Goal: Task Accomplishment & Management: Use online tool/utility

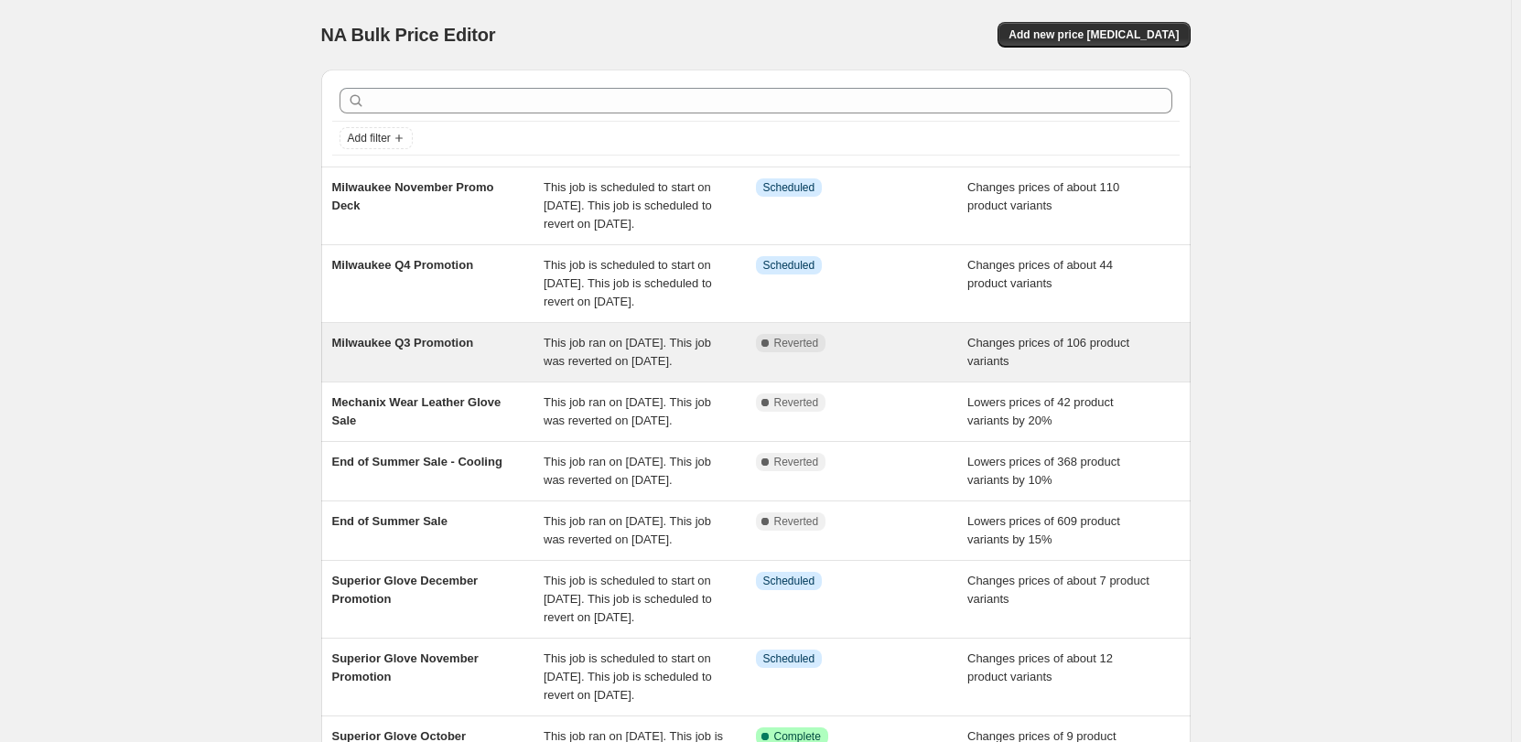
click at [425, 350] on span "Milwaukee Q3 Promotion" at bounding box center [403, 343] width 142 height 14
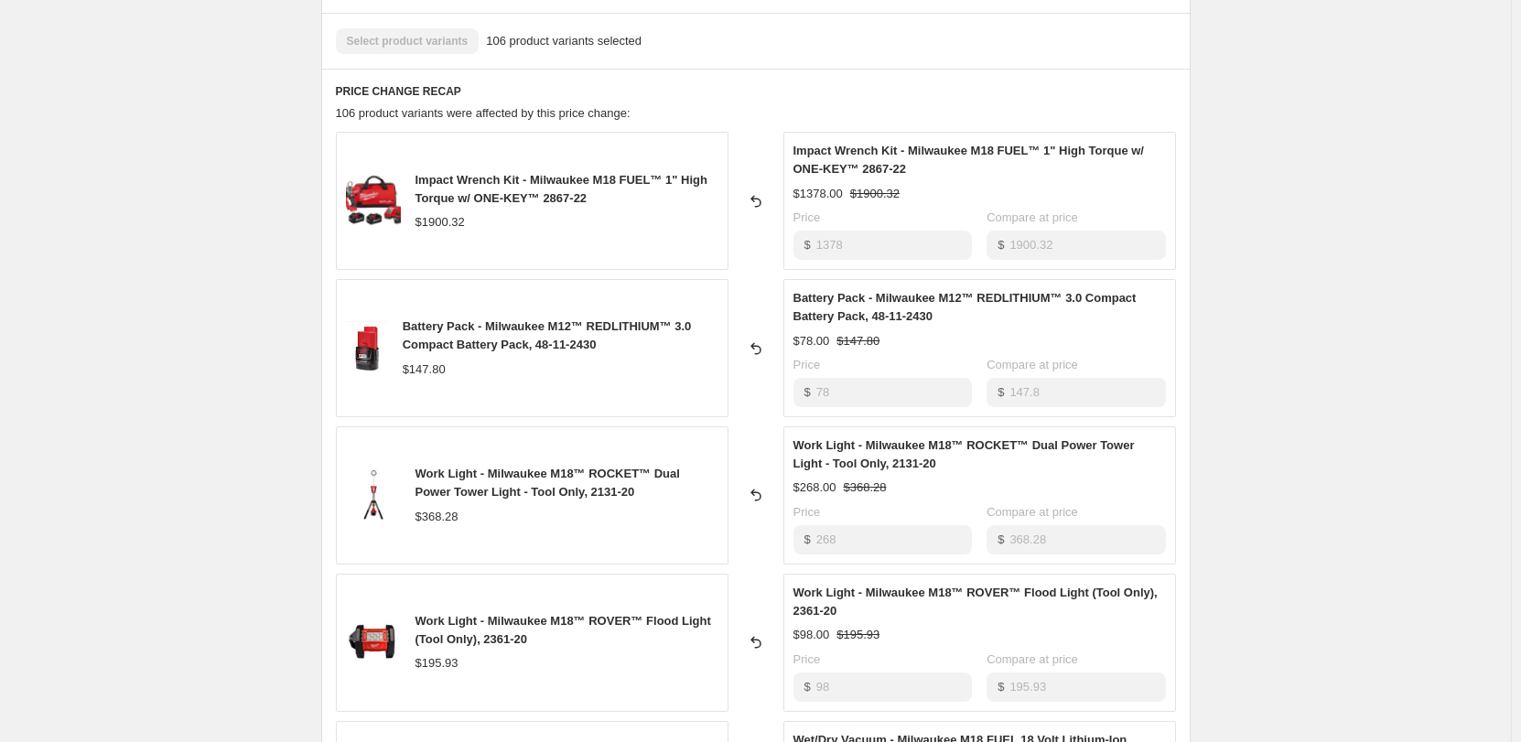
scroll to position [641, 0]
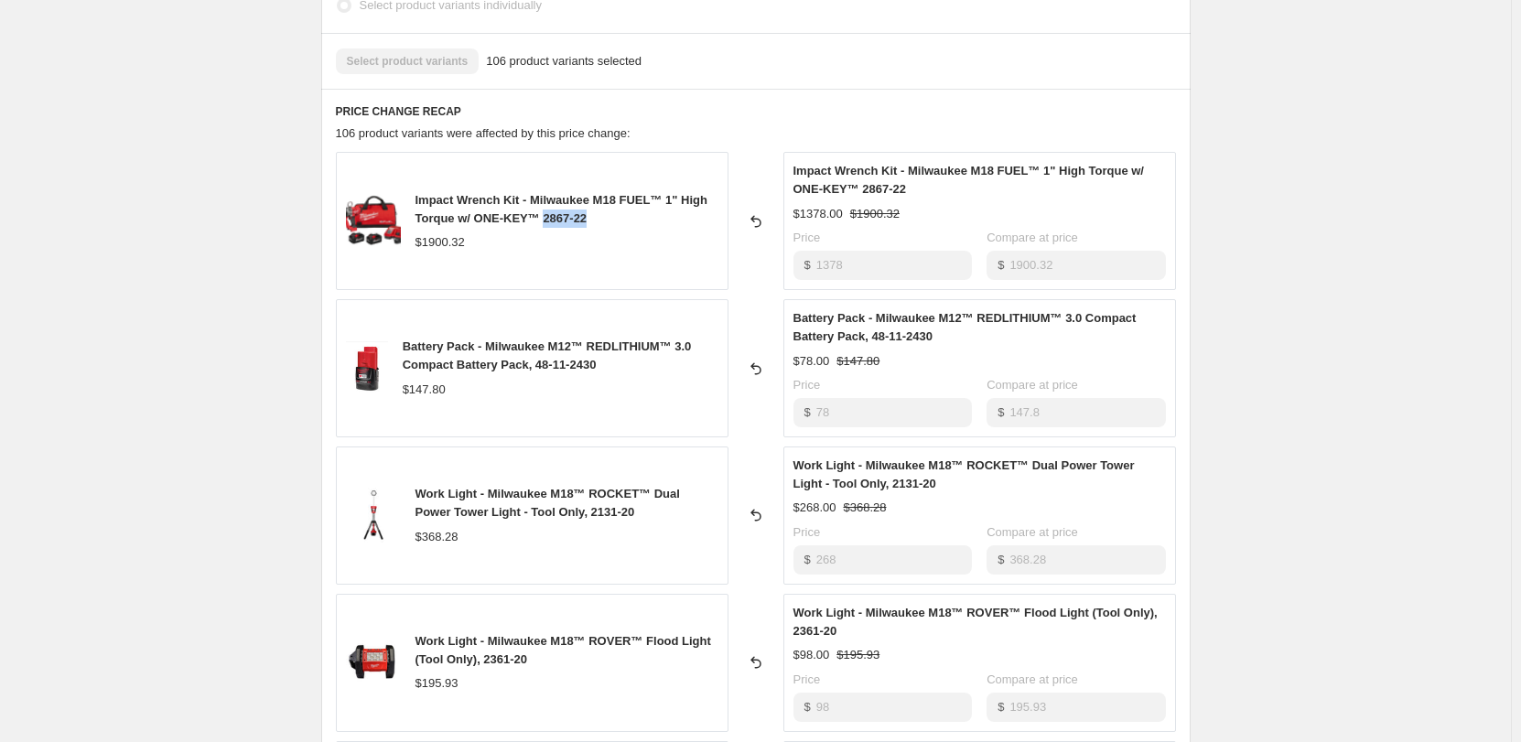
drag, startPoint x: 588, startPoint y: 214, endPoint x: 542, endPoint y: 216, distance: 45.8
click at [542, 216] on span "Impact Wrench Kit - Milwaukee M18 FUEL™ 1" High Torque w/ ONE-KEY™ 2867-22" at bounding box center [562, 209] width 292 height 32
copy span "2867-22"
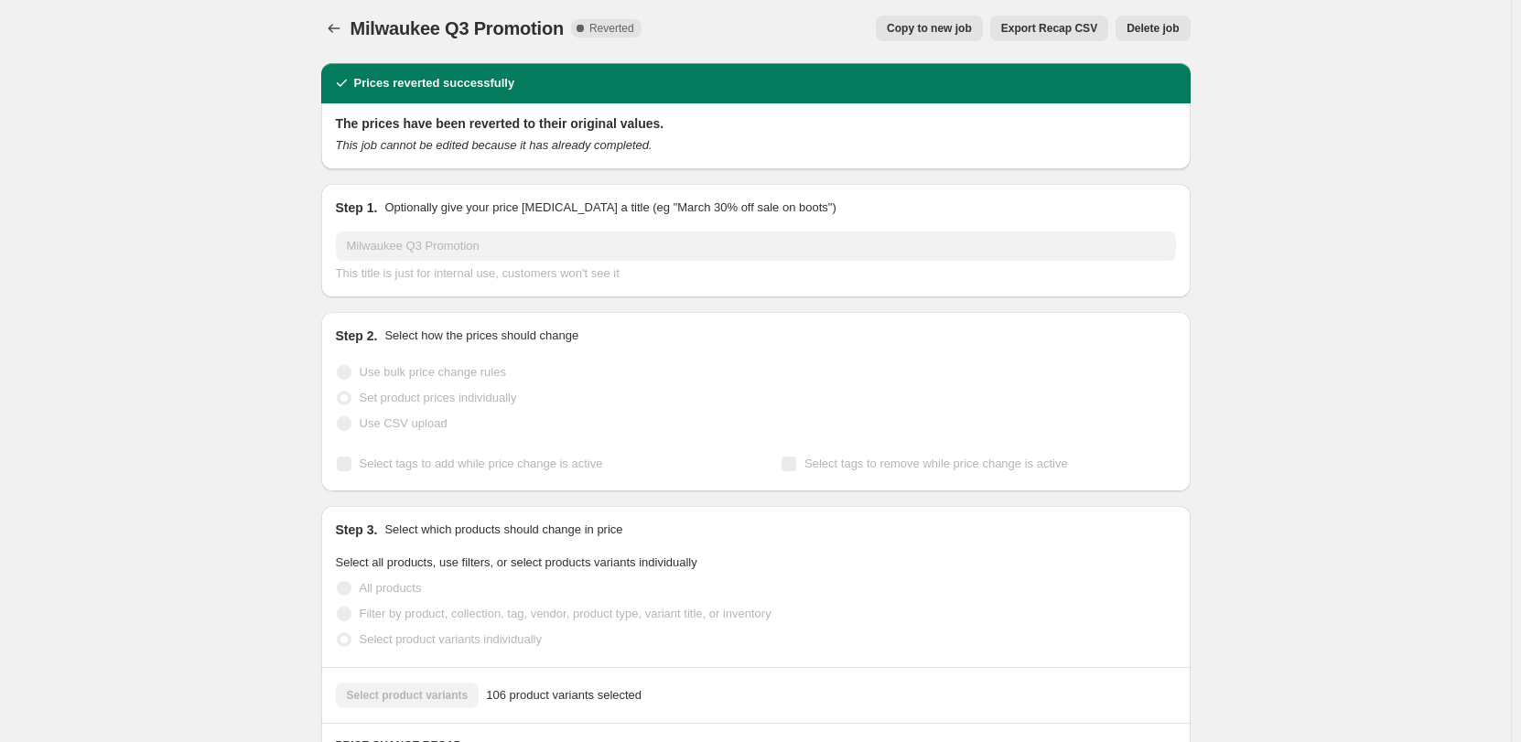
scroll to position [0, 0]
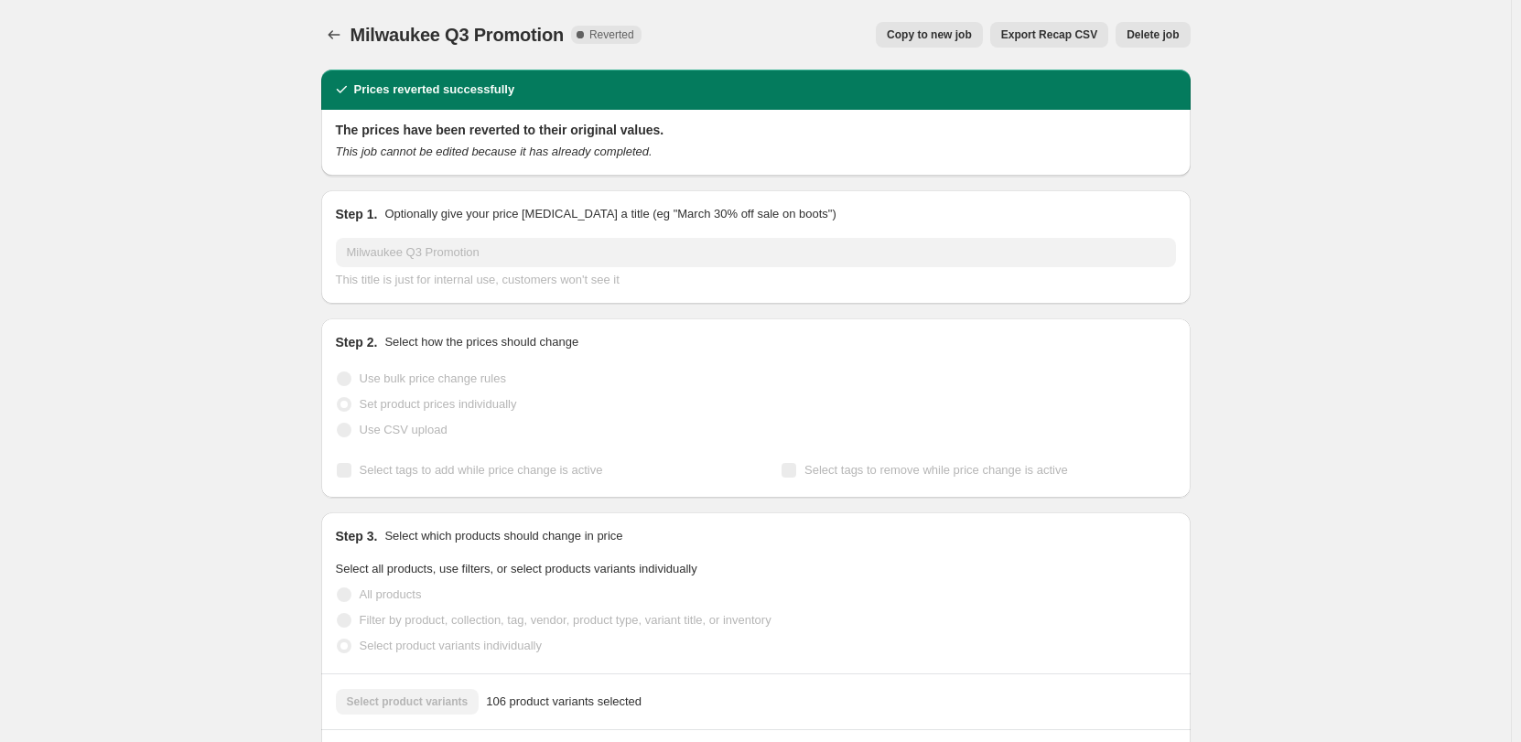
click at [1033, 38] on span "Export Recap CSV" at bounding box center [1049, 34] width 96 height 15
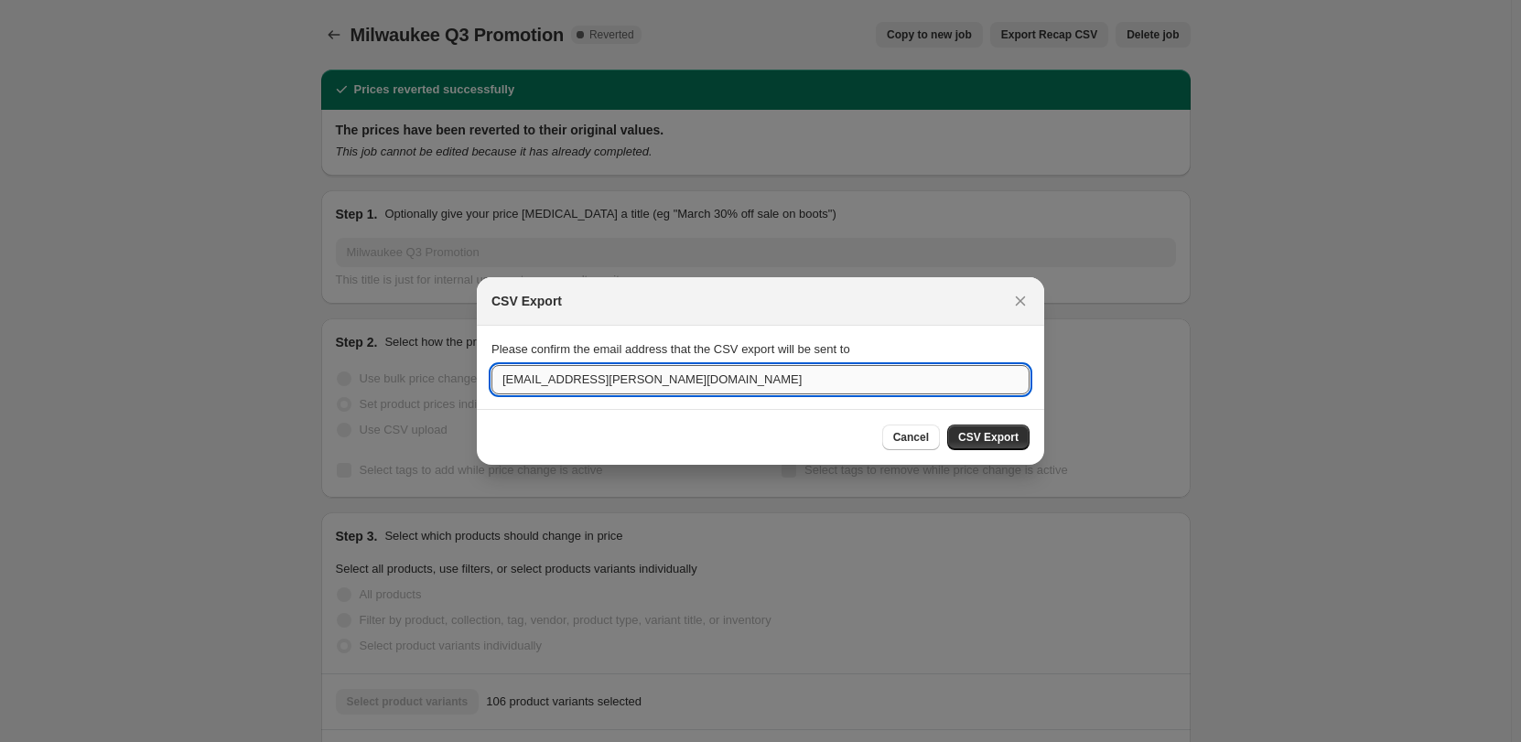
click at [731, 380] on input "[EMAIL_ADDRESS][PERSON_NAME][DOMAIN_NAME]" at bounding box center [760, 379] width 538 height 29
type input "[EMAIL_ADDRESS][PERSON_NAME][DOMAIN_NAME]"
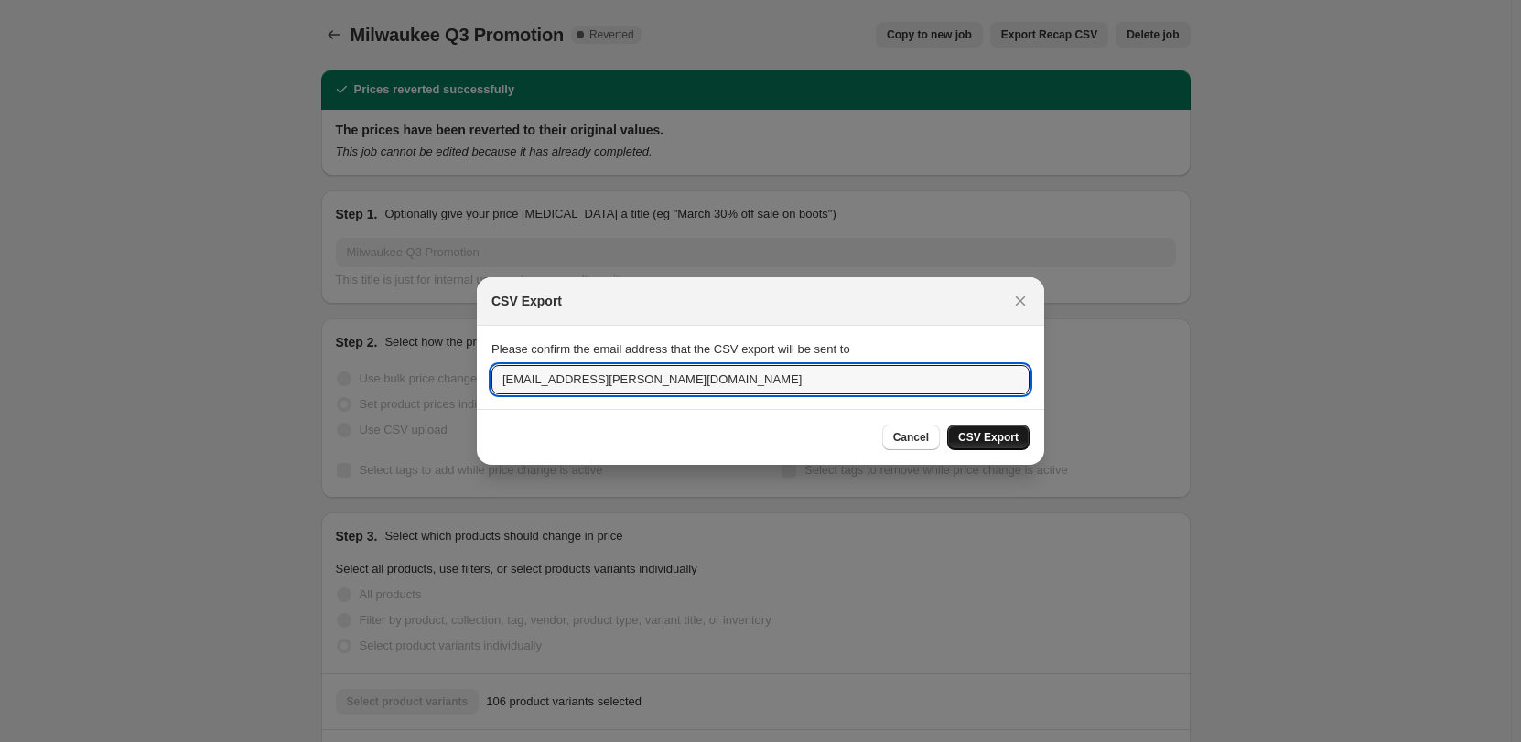
click at [992, 441] on span "CSV Export" at bounding box center [988, 437] width 60 height 15
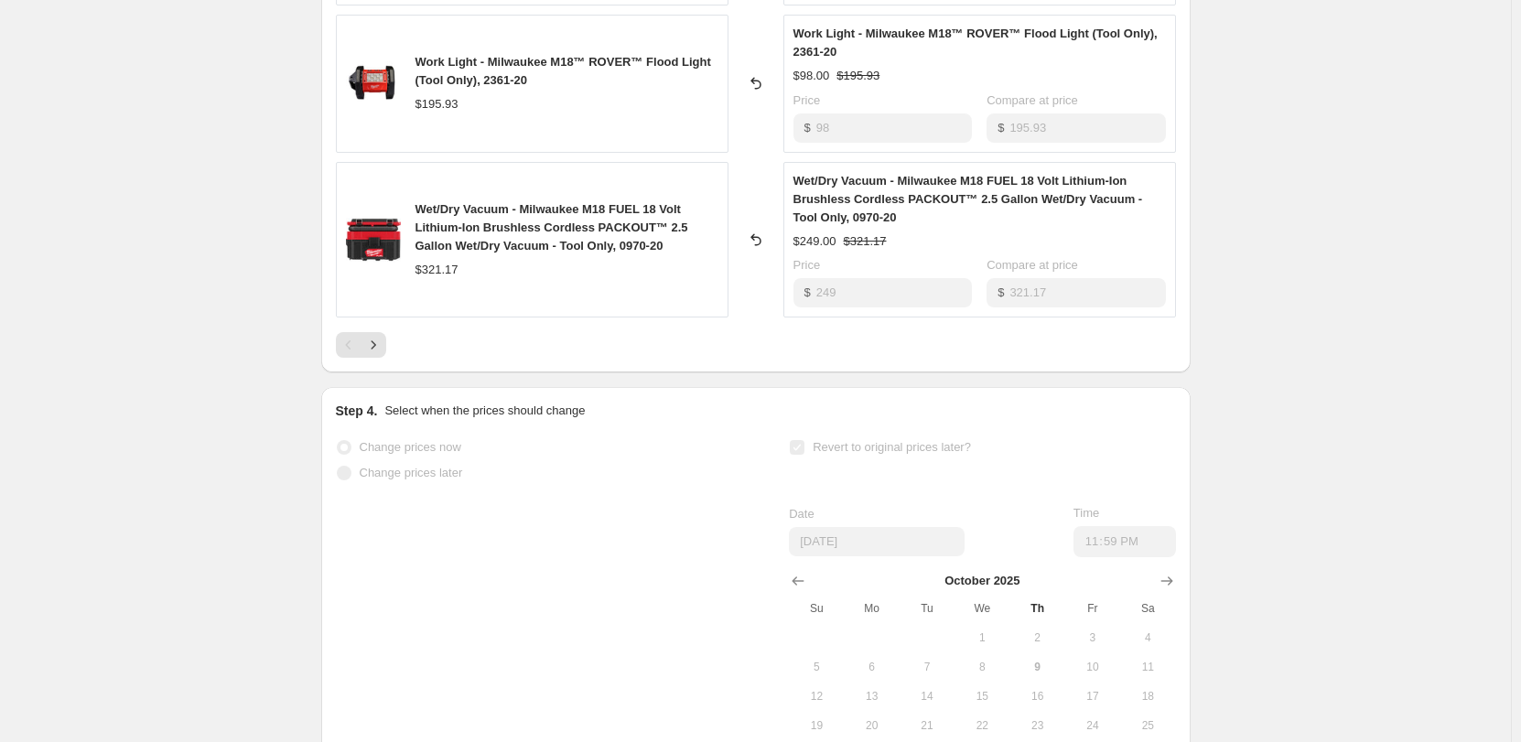
scroll to position [1041, 0]
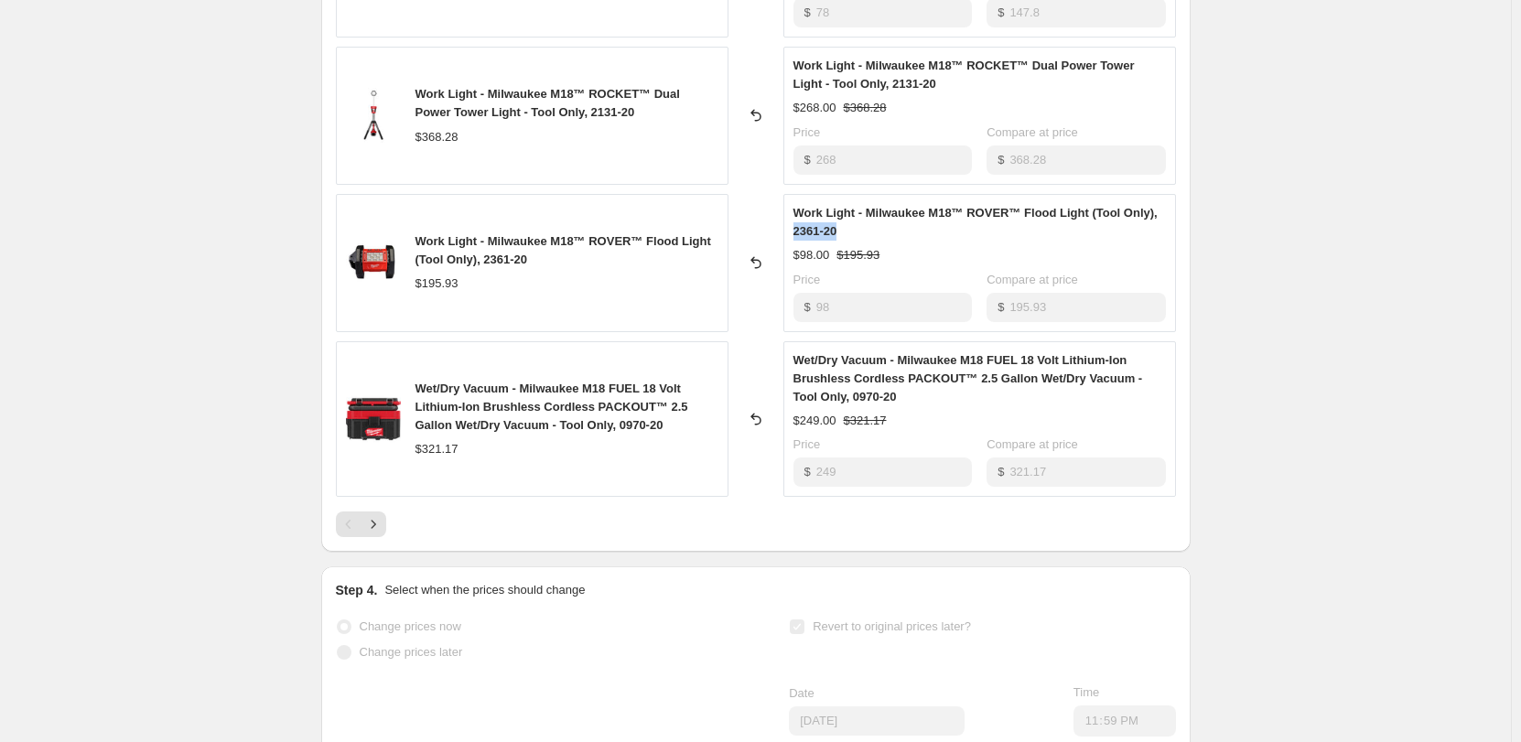
drag, startPoint x: 849, startPoint y: 234, endPoint x: 794, endPoint y: 237, distance: 55.0
click at [794, 237] on div "Work Light - Milwaukee M18™ ROVER™ Flood Light (Tool Only), 2361-20 $98.00 $195…" at bounding box center [979, 263] width 393 height 138
copy span "2361-20"
click at [383, 527] on icon "Next" at bounding box center [373, 524] width 18 height 18
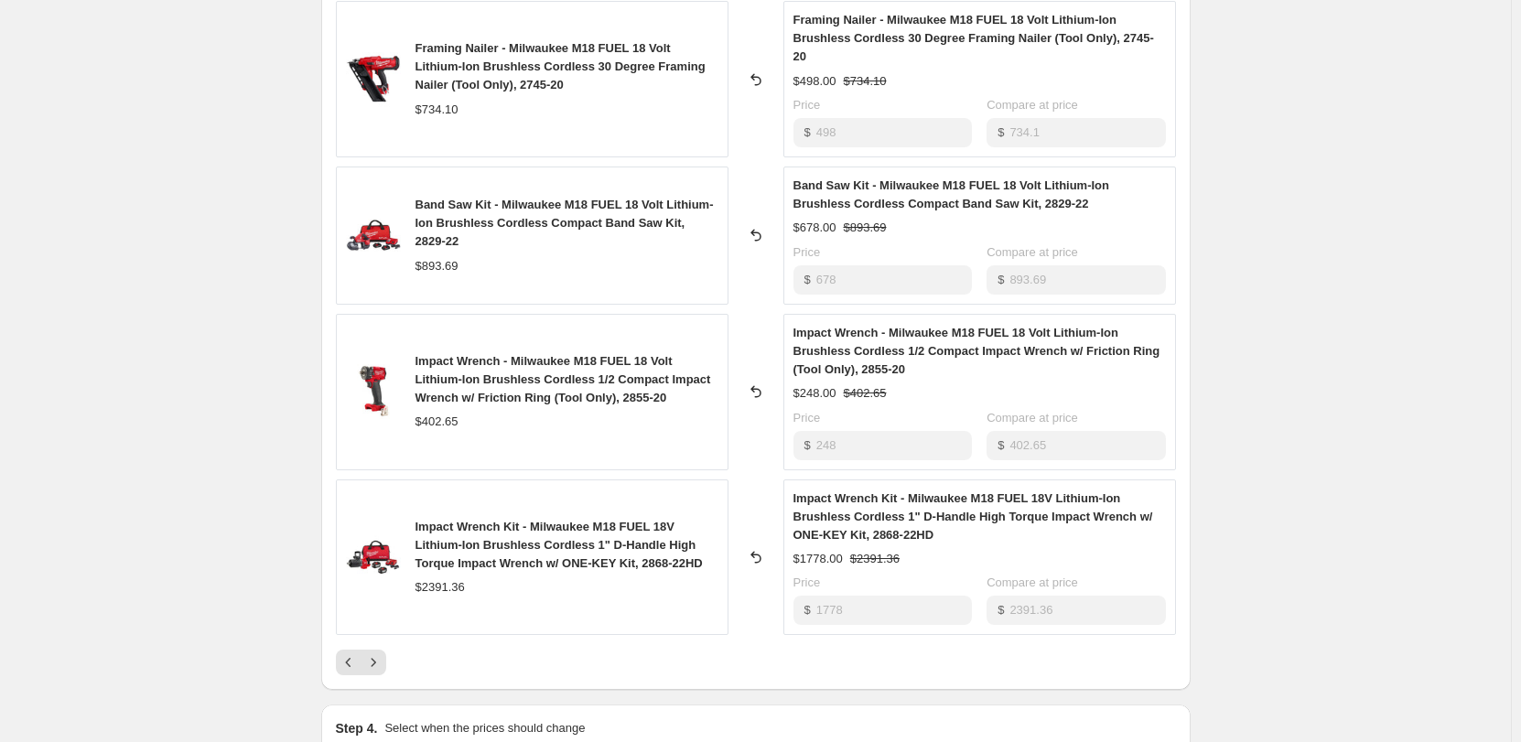
scroll to position [949, 0]
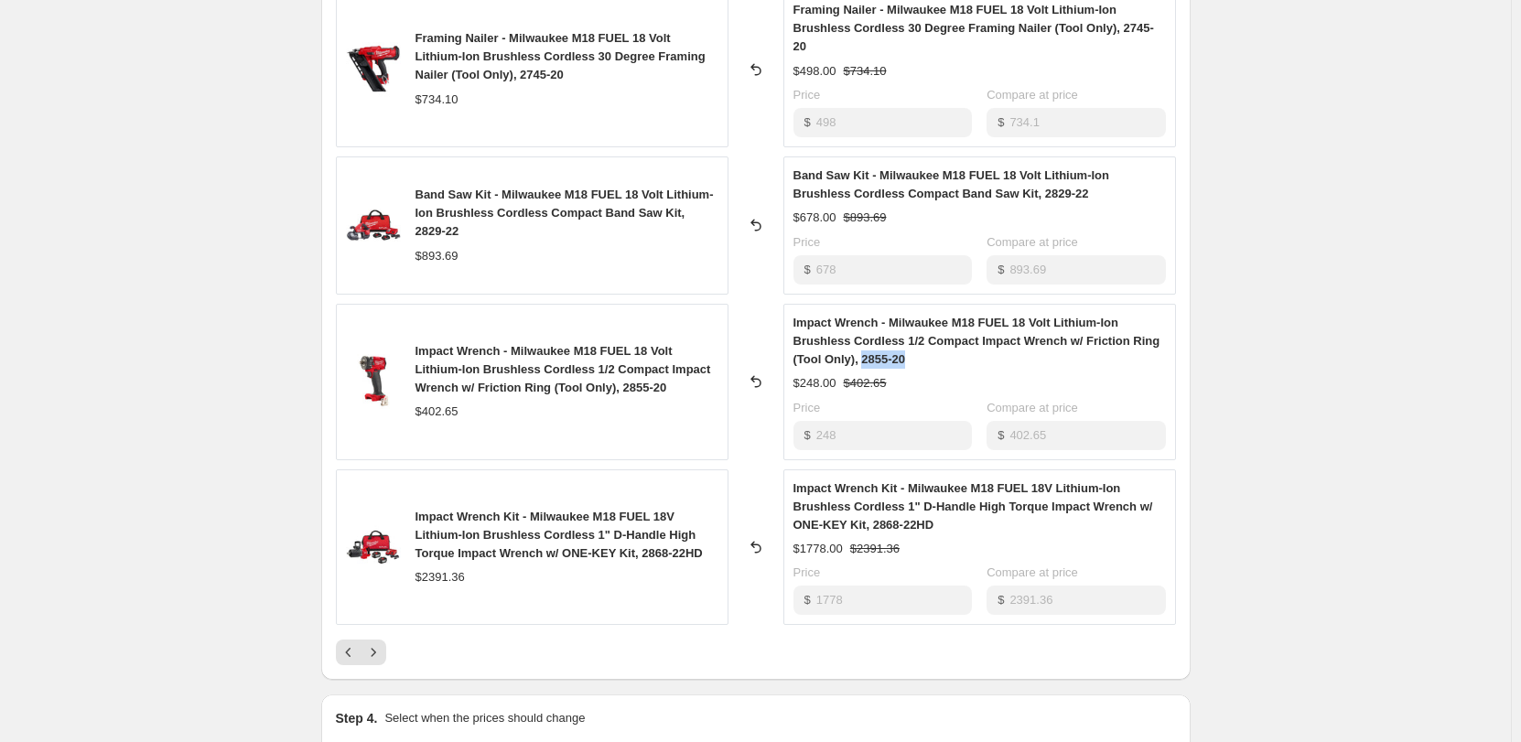
drag, startPoint x: 916, startPoint y: 340, endPoint x: 866, endPoint y: 338, distance: 50.4
click at [866, 338] on div "Impact Wrench - Milwaukee M18 FUEL 18 Volt Lithium-Ion Brushless Cordless 1/2 C…" at bounding box center [980, 341] width 373 height 55
copy span "2855-20"
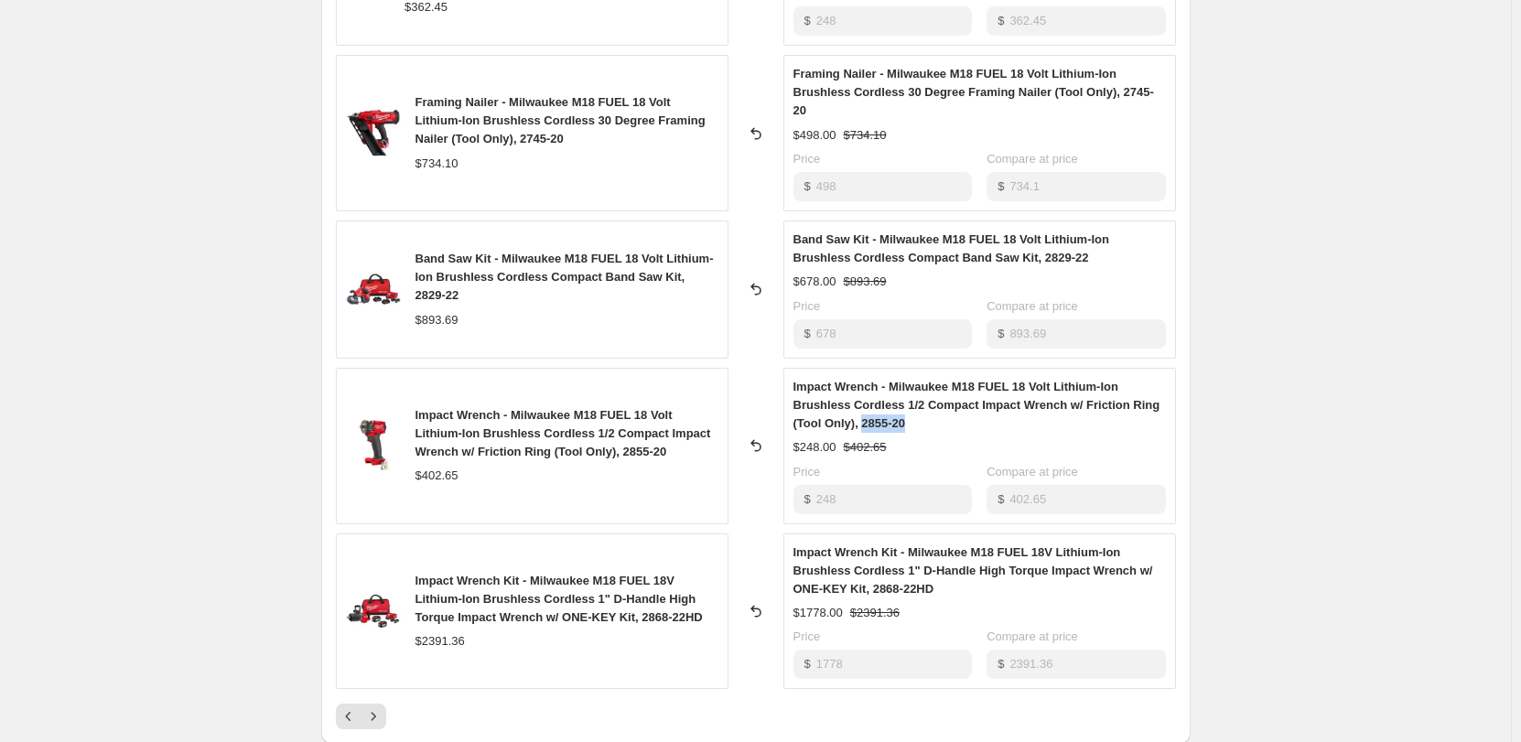
scroll to position [858, 0]
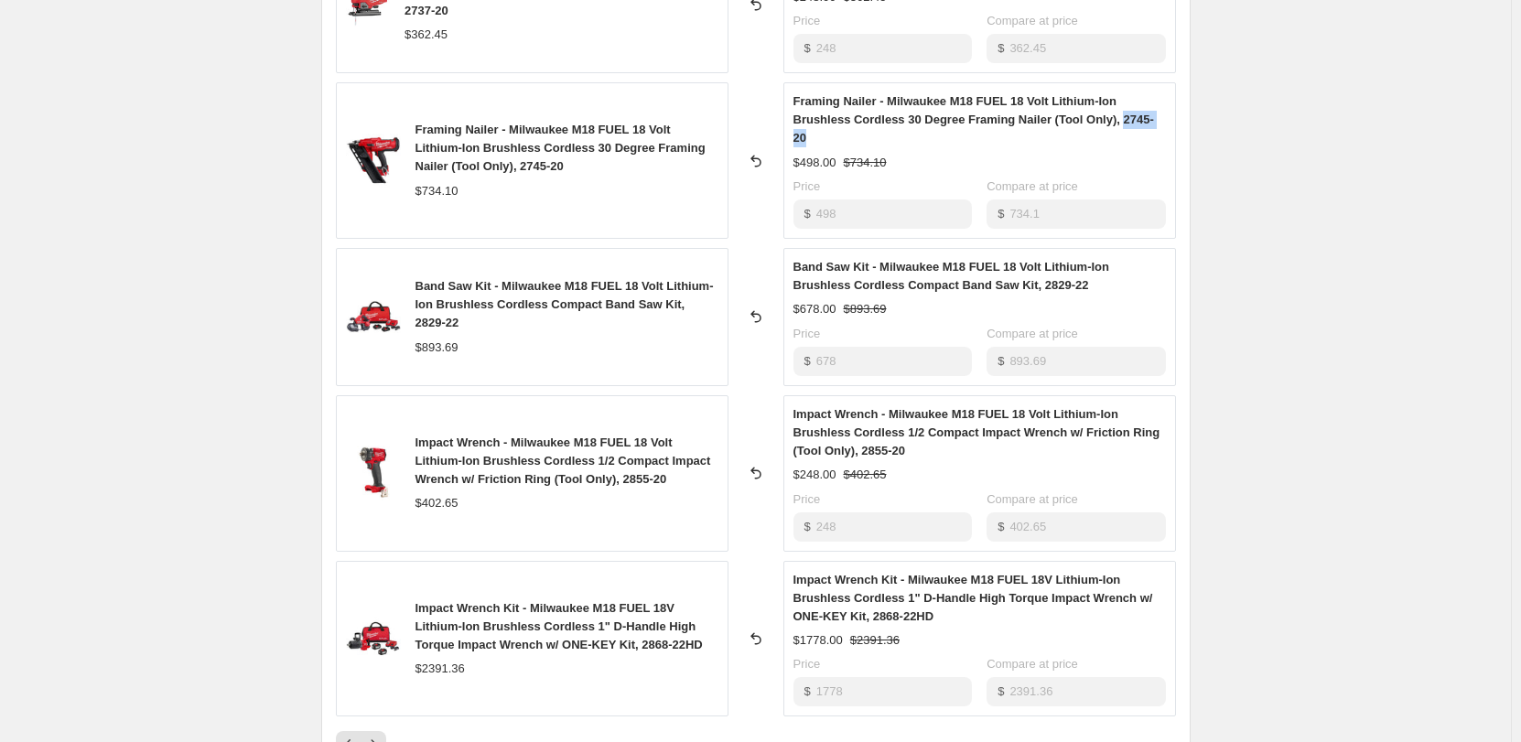
drag, startPoint x: 1168, startPoint y: 115, endPoint x: 1122, endPoint y: 122, distance: 46.2
click at [1122, 122] on div "Framing Nailer - Milwaukee M18 FUEL 18 Volt Lithium-Ion Brushless Cordless 30 D…" at bounding box center [980, 119] width 373 height 55
copy span "2745-20"
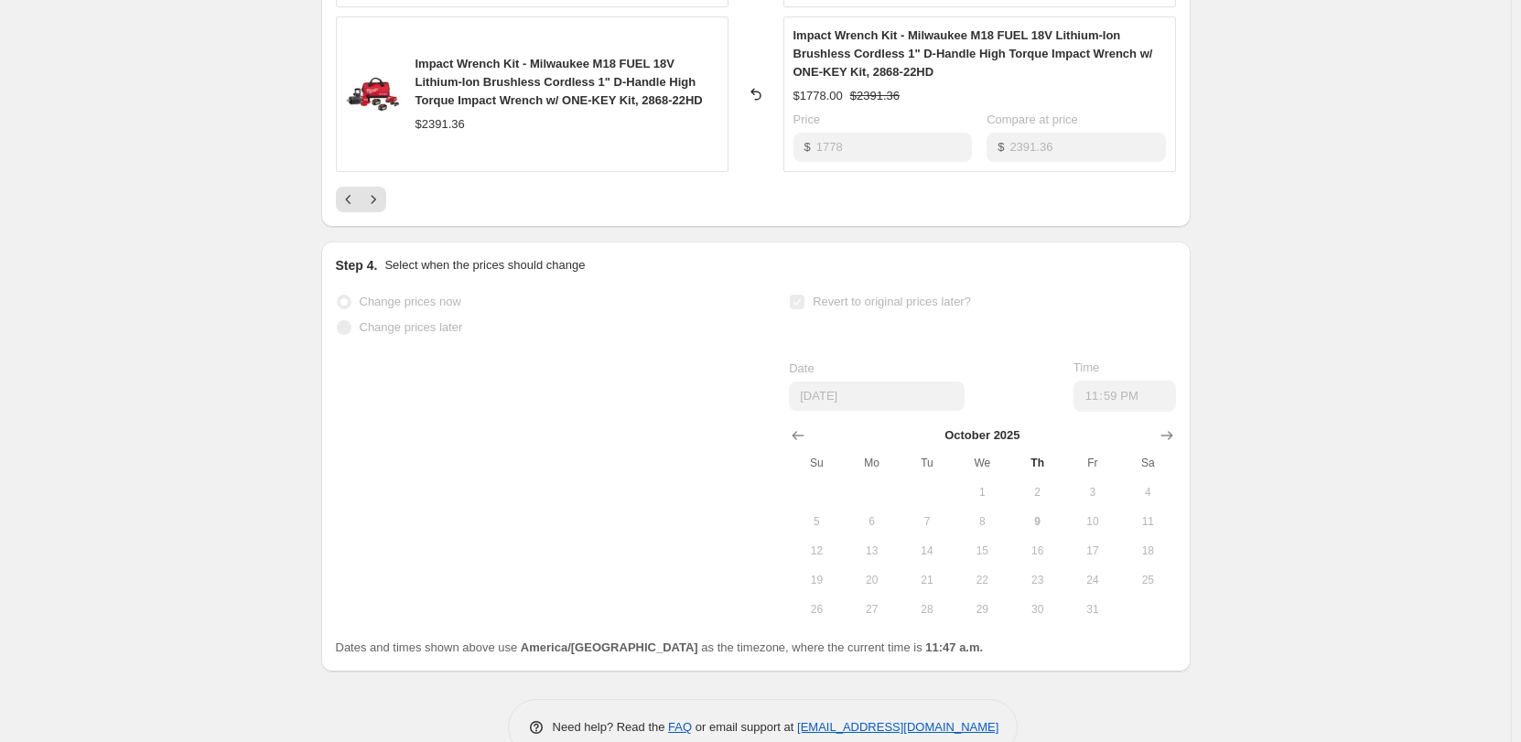
scroll to position [1407, 0]
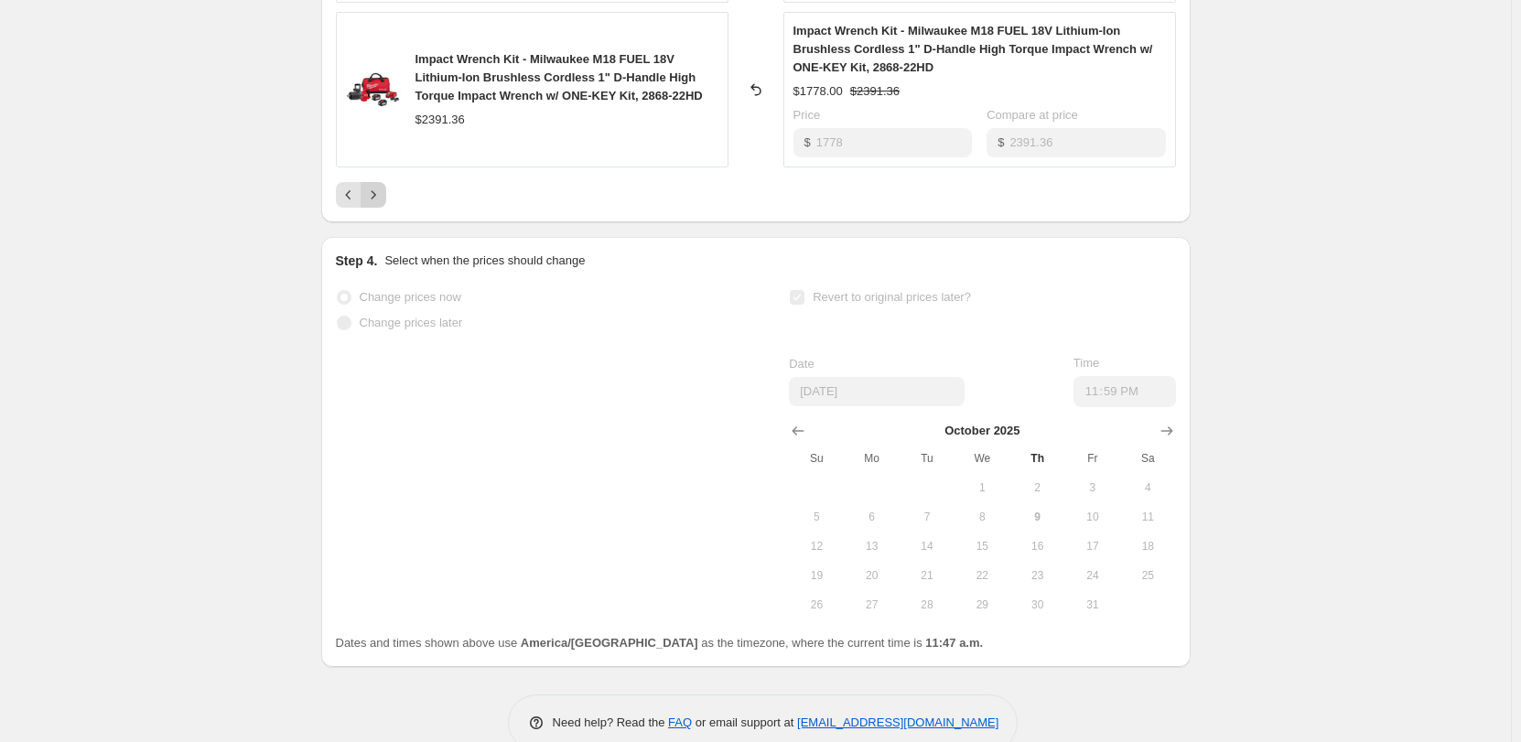
click at [381, 186] on icon "Next" at bounding box center [373, 195] width 18 height 18
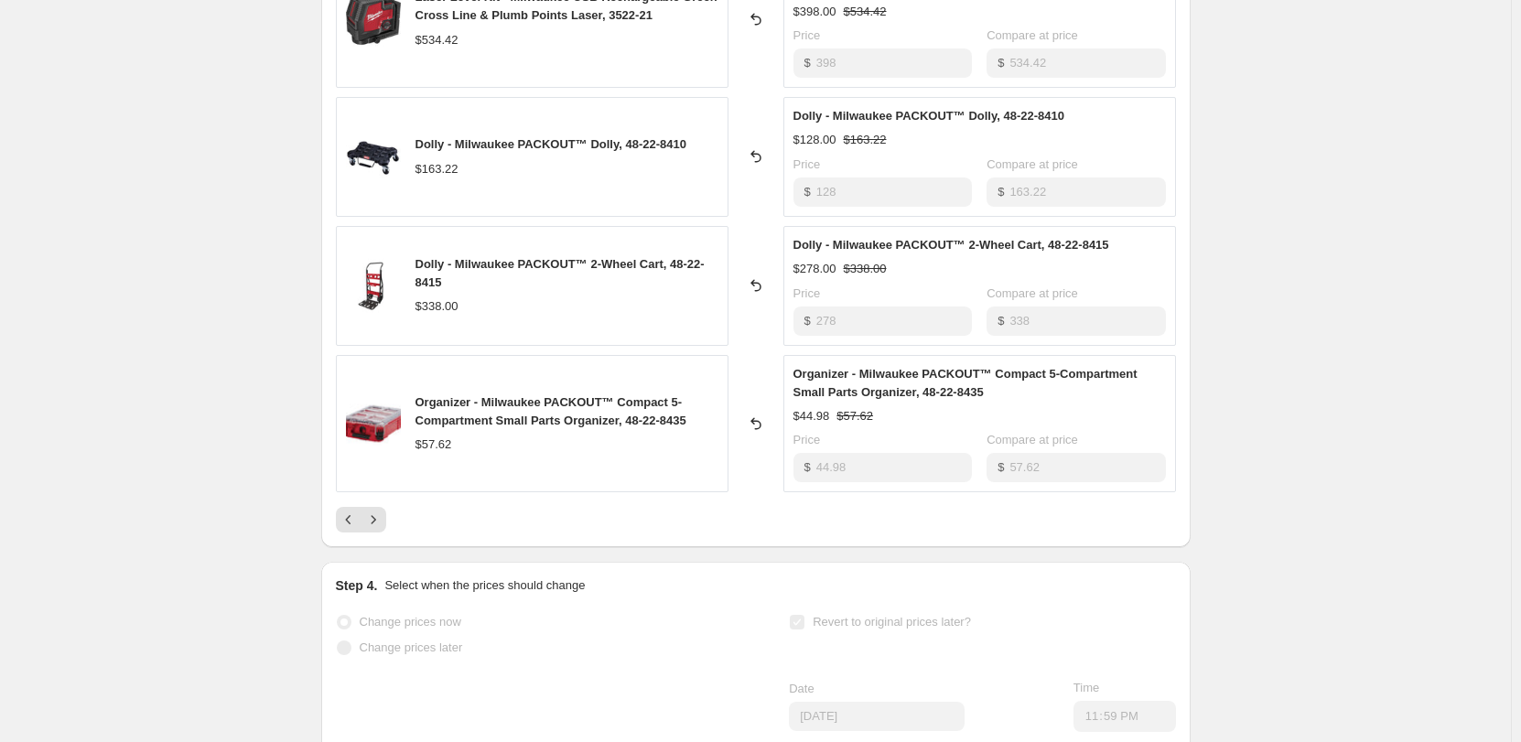
scroll to position [986, 0]
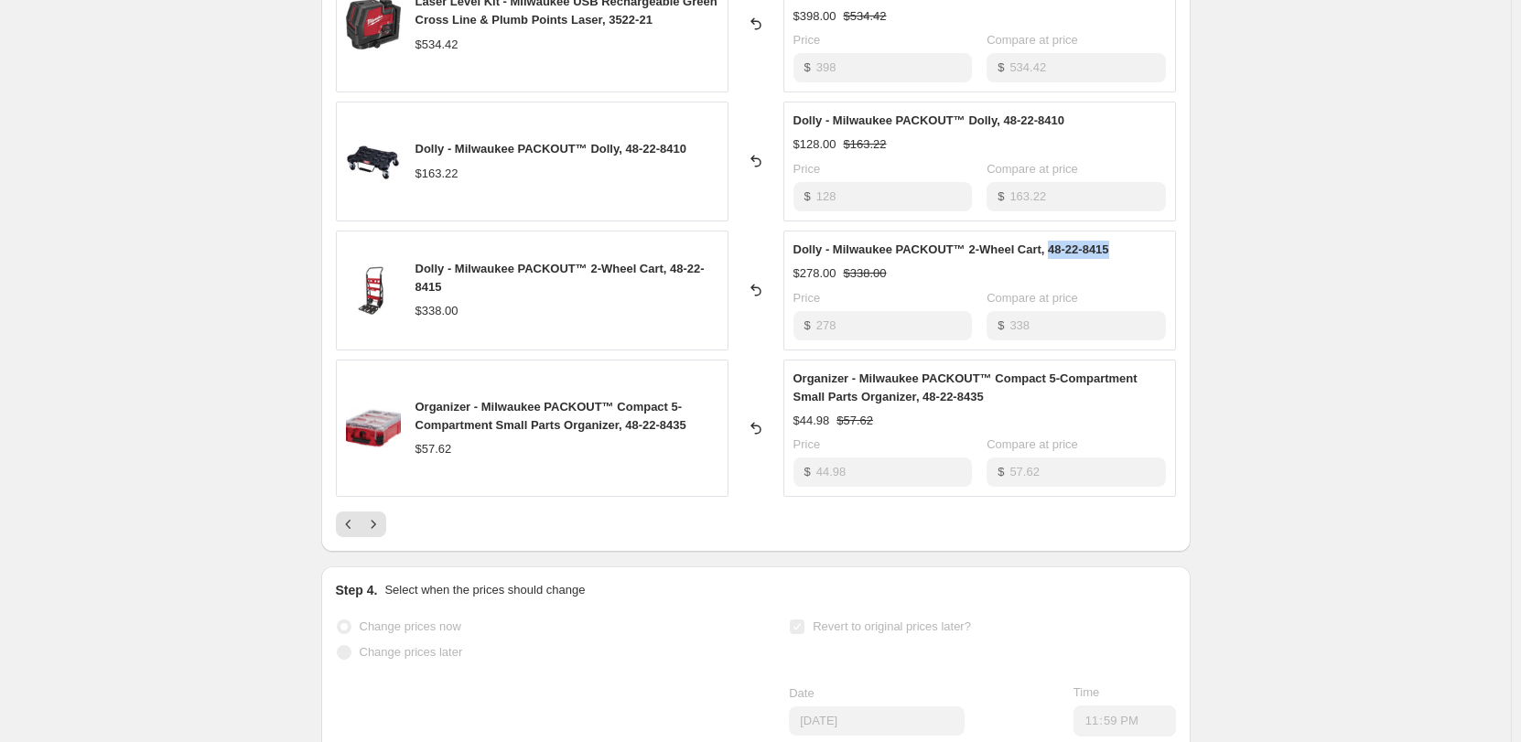
drag, startPoint x: 1116, startPoint y: 248, endPoint x: 1053, endPoint y: 258, distance: 63.9
click at [1053, 258] on div "Dolly - Milwaukee PACKOUT™ 2-Wheel Cart, 48-22-8415" at bounding box center [980, 250] width 373 height 18
copy span "48-22-8415"
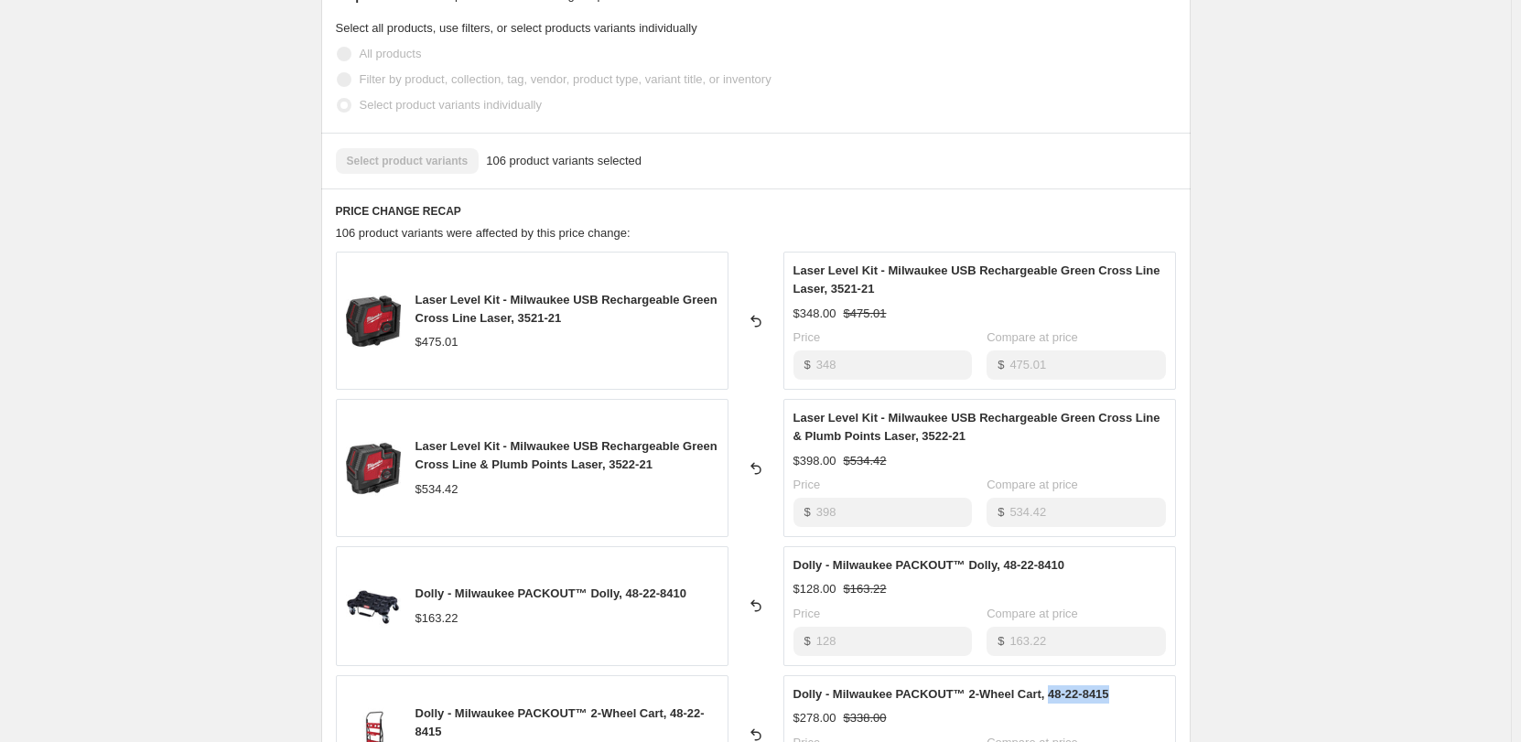
scroll to position [528, 0]
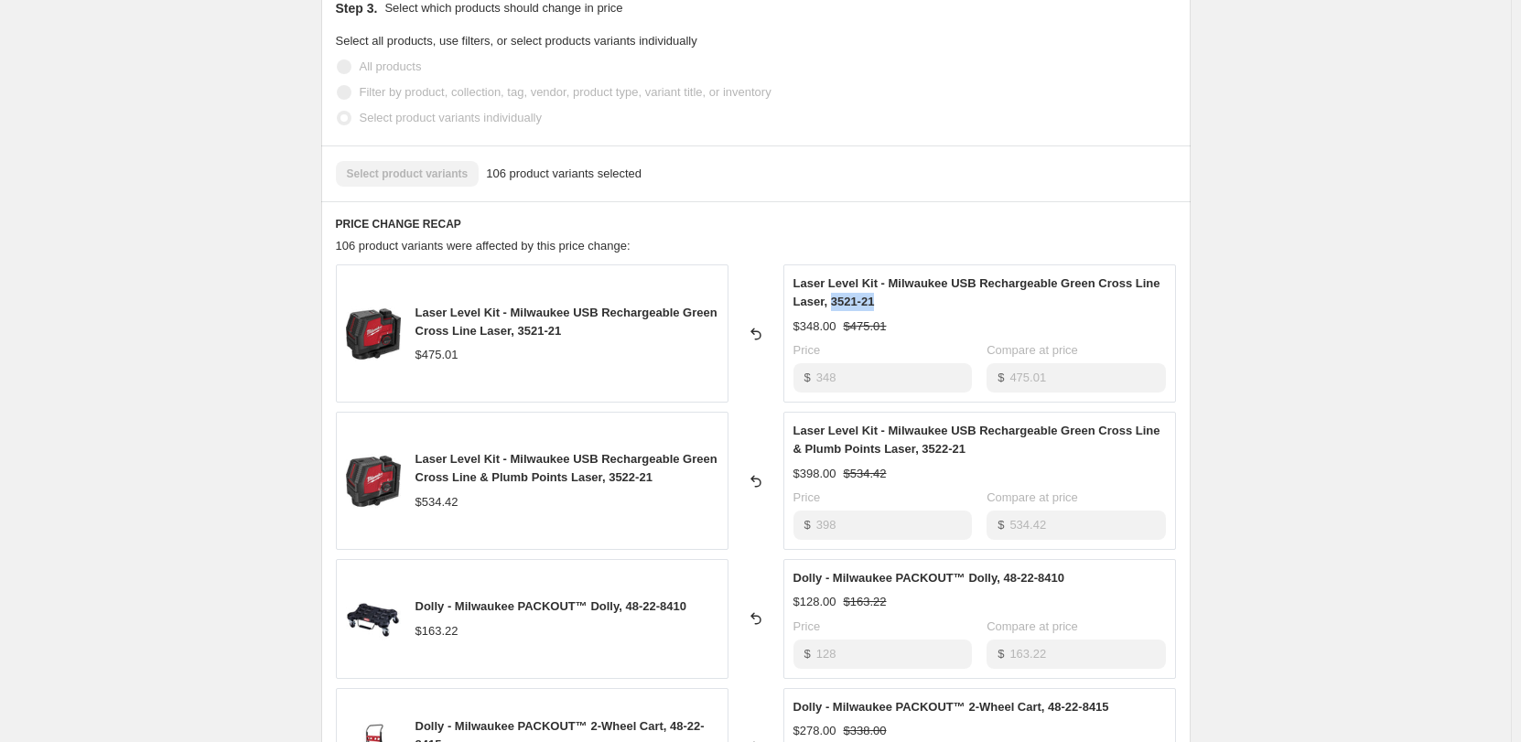
drag, startPoint x: 884, startPoint y: 299, endPoint x: 832, endPoint y: 303, distance: 52.3
click at [832, 303] on div "Laser Level Kit - Milwaukee USB Rechargeable Green Cross Line Laser, 3521-21" at bounding box center [980, 293] width 373 height 37
copy span "3521-21"
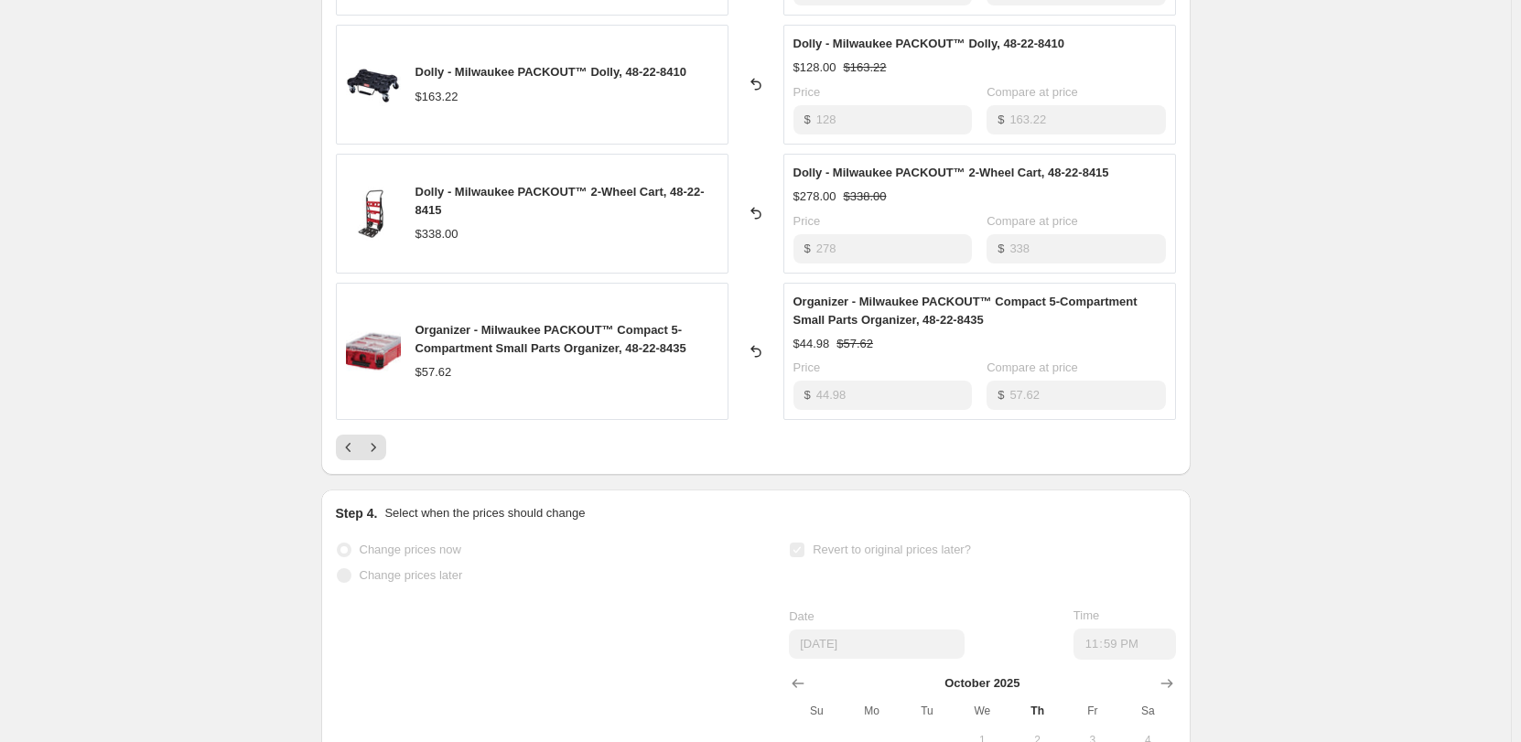
scroll to position [1260, 0]
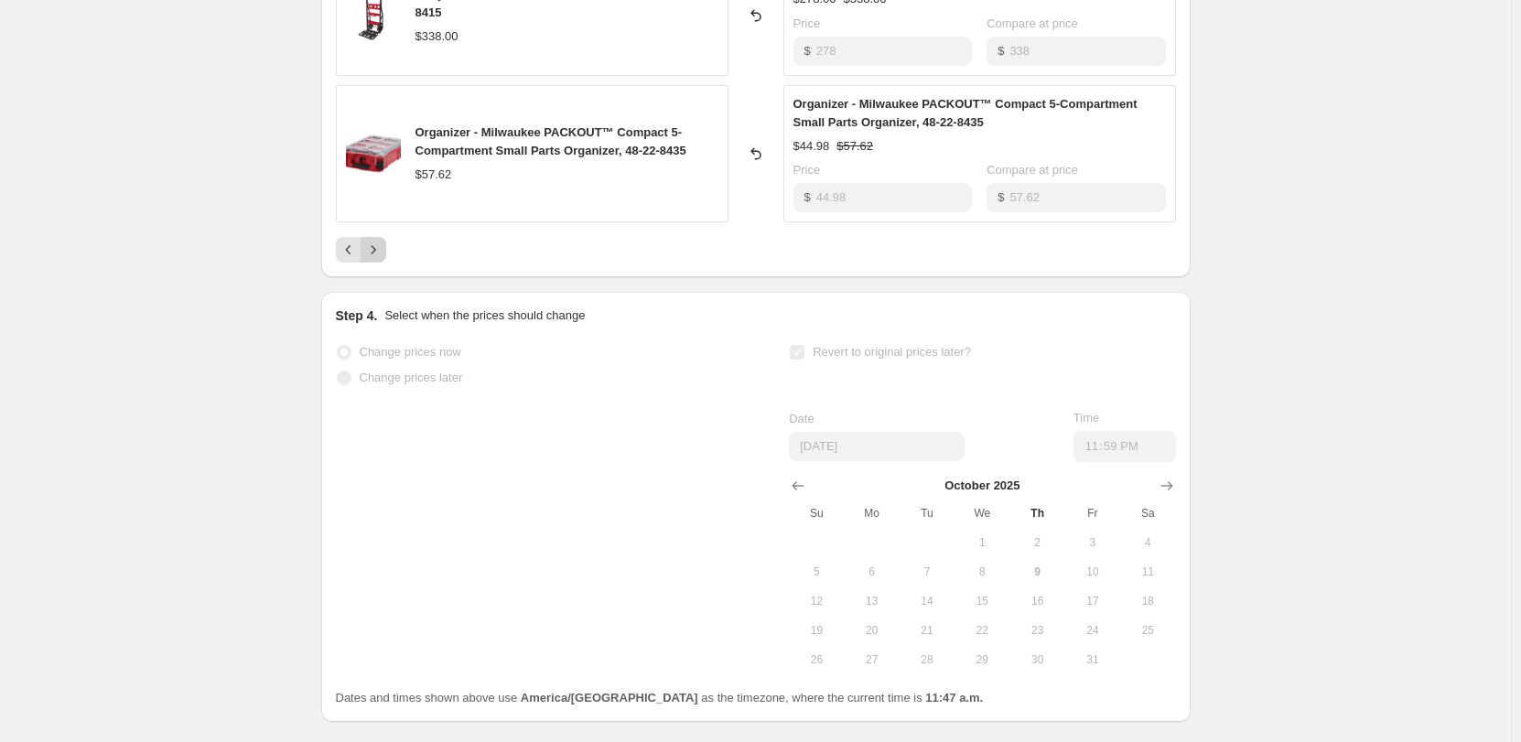
click at [386, 256] on button "Next" at bounding box center [374, 250] width 26 height 26
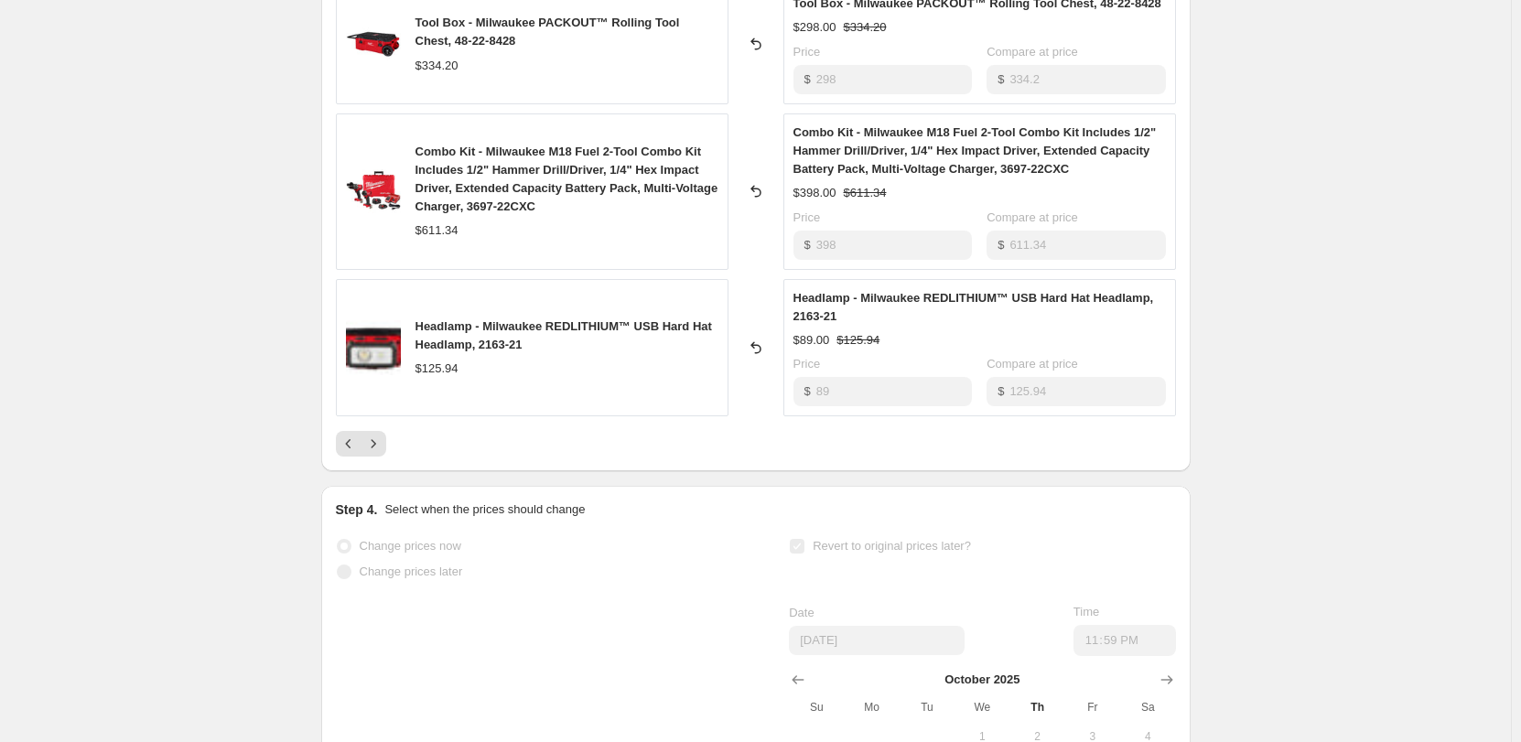
scroll to position [1077, 0]
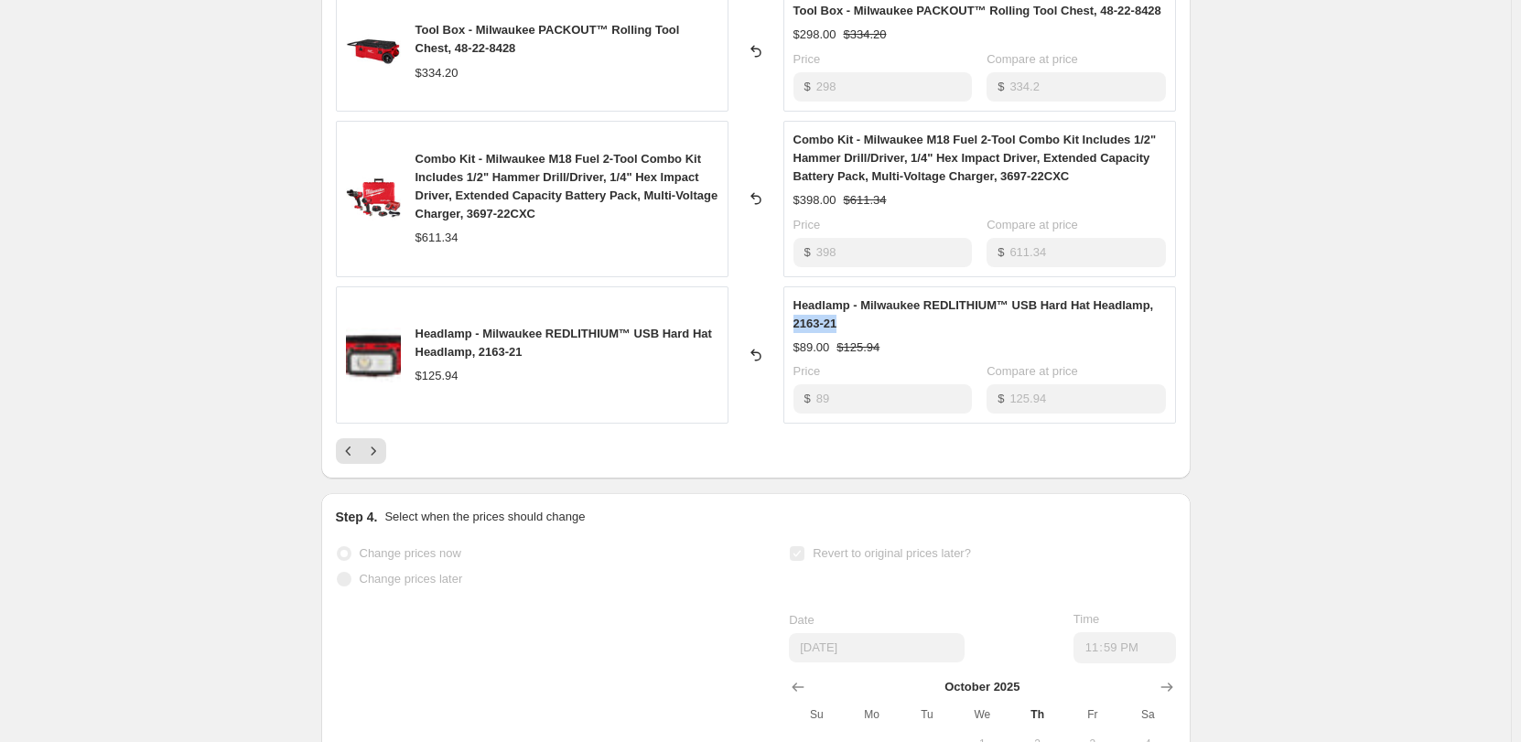
drag, startPoint x: 849, startPoint y: 326, endPoint x: 797, endPoint y: 328, distance: 52.2
click at [797, 328] on div "Headlamp - Milwaukee REDLITHIUM™ USB Hard Hat Headlamp, 2163-21" at bounding box center [980, 315] width 373 height 37
copy span "2163-21"
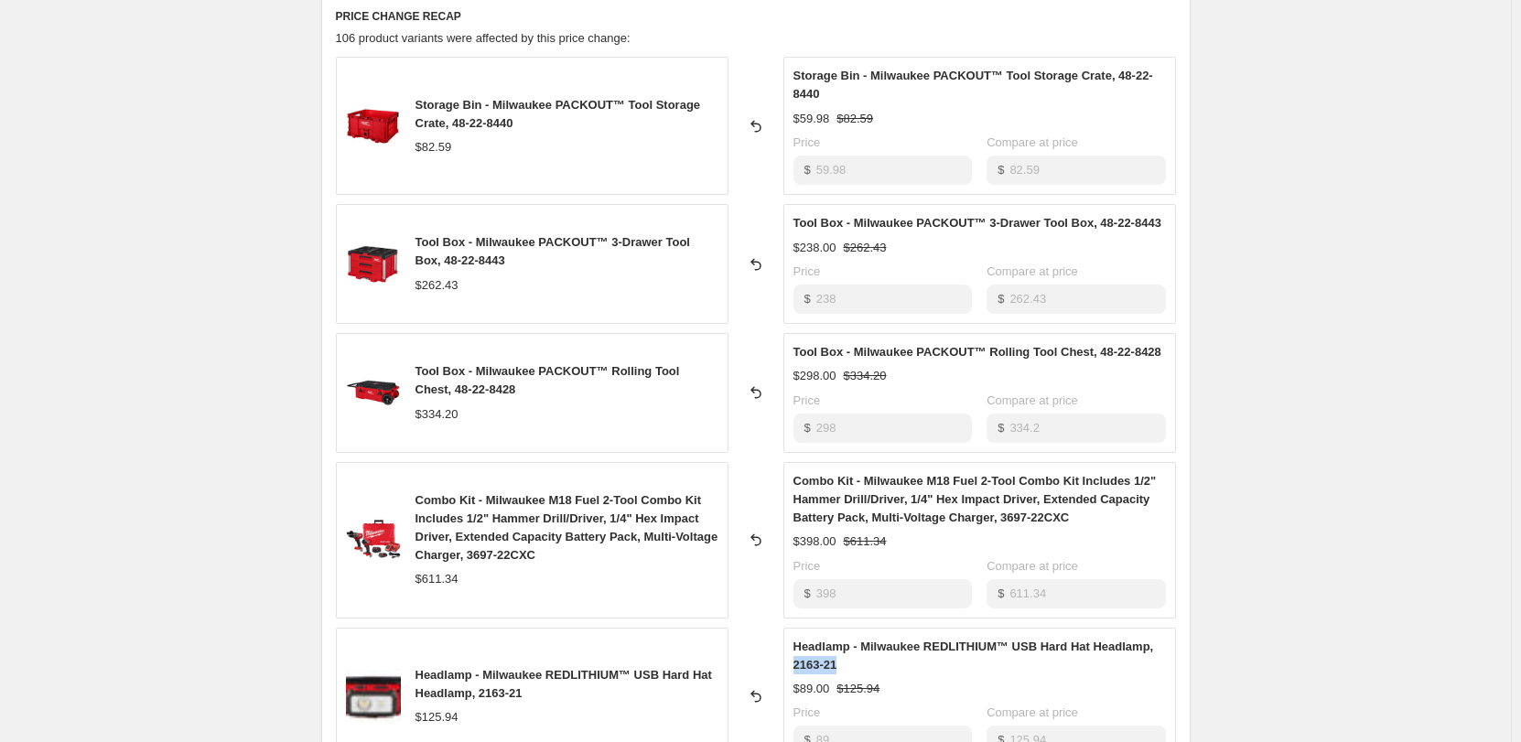
scroll to position [711, 0]
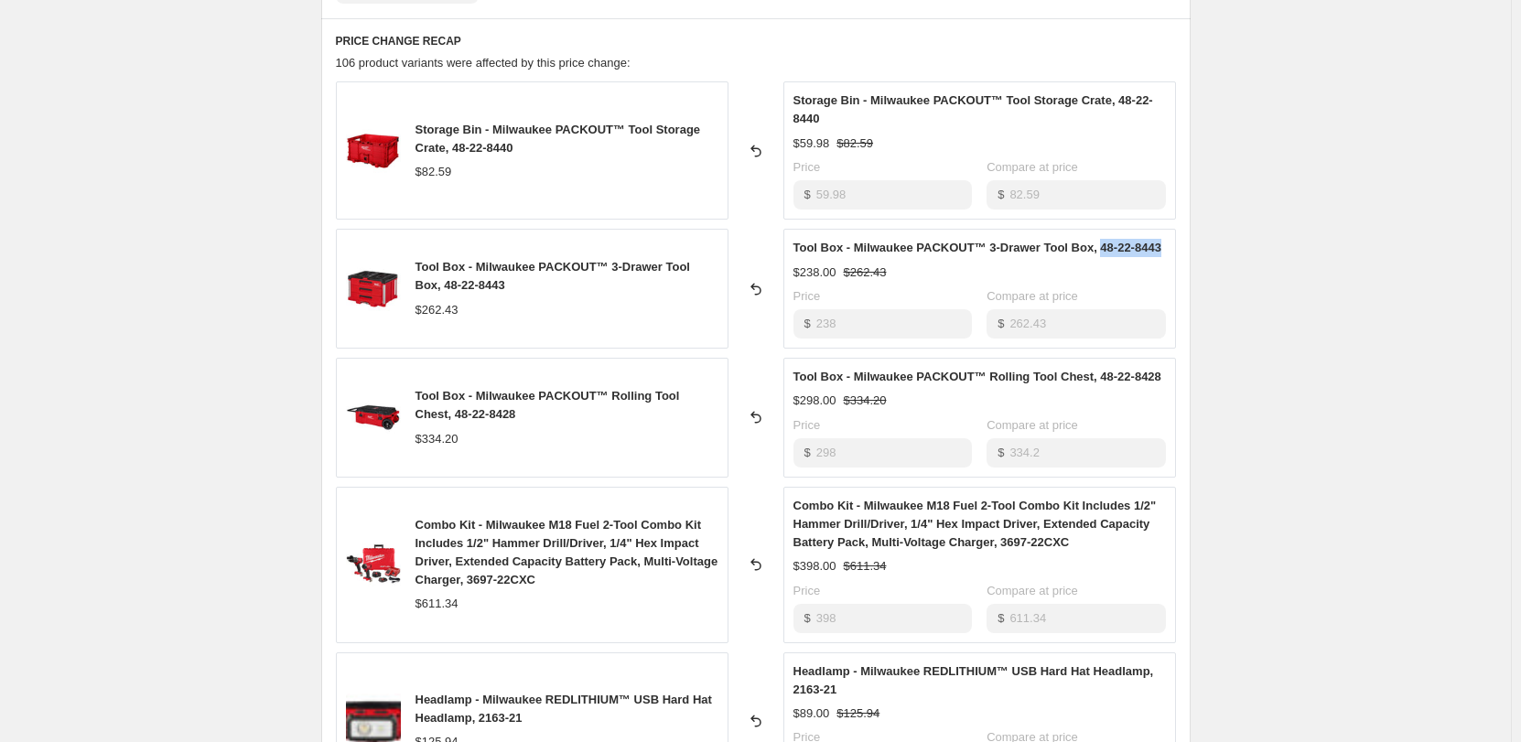
drag, startPoint x: 1168, startPoint y: 246, endPoint x: 1102, endPoint y: 246, distance: 65.9
click at [1102, 246] on div "Tool Box - Milwaukee PACKOUT™ 3-Drawer Tool Box, 48-22-8443 $238.00 $262.43 Pri…" at bounding box center [979, 289] width 393 height 120
copy span "48-22-8443"
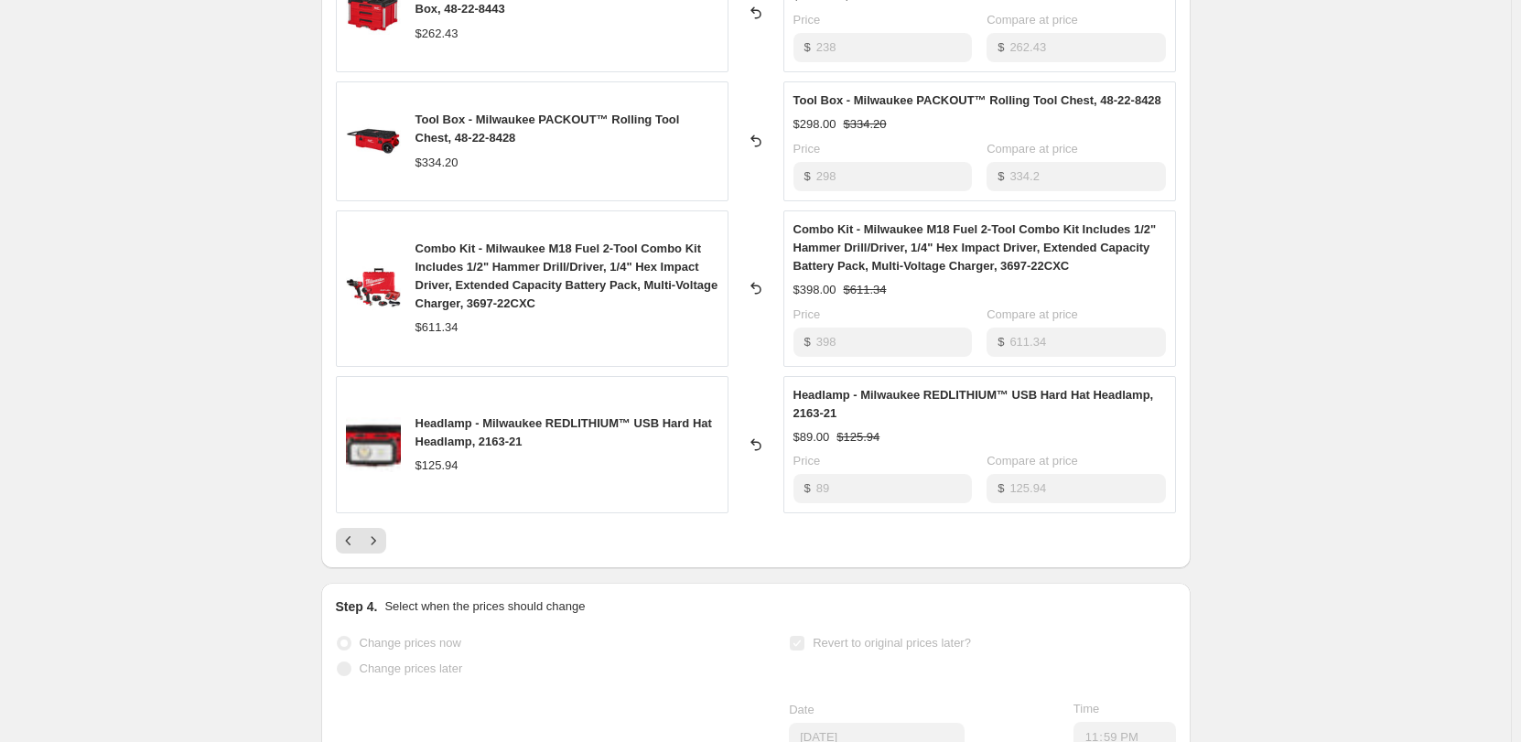
scroll to position [1077, 0]
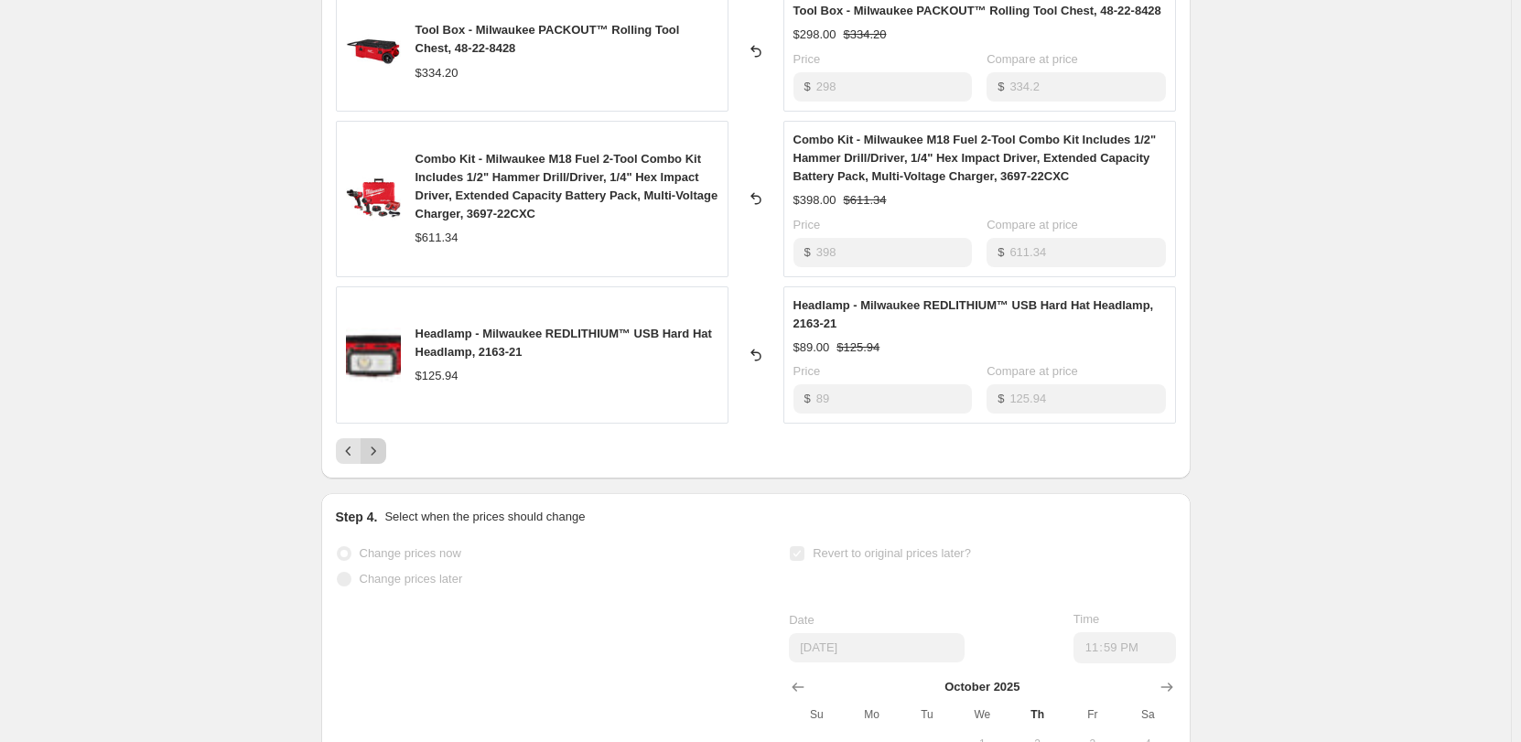
click at [378, 460] on icon "Next" at bounding box center [373, 451] width 18 height 18
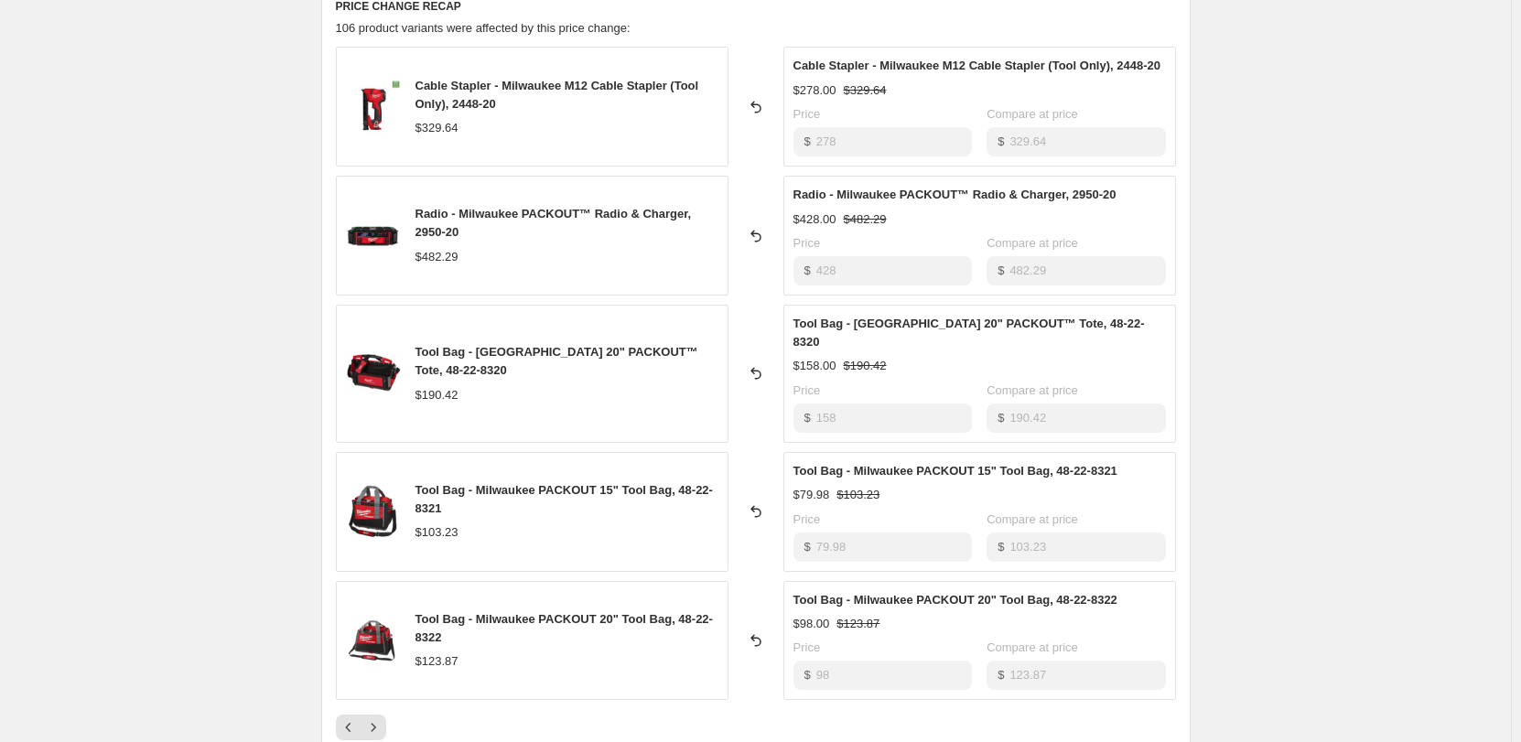
scroll to position [711, 0]
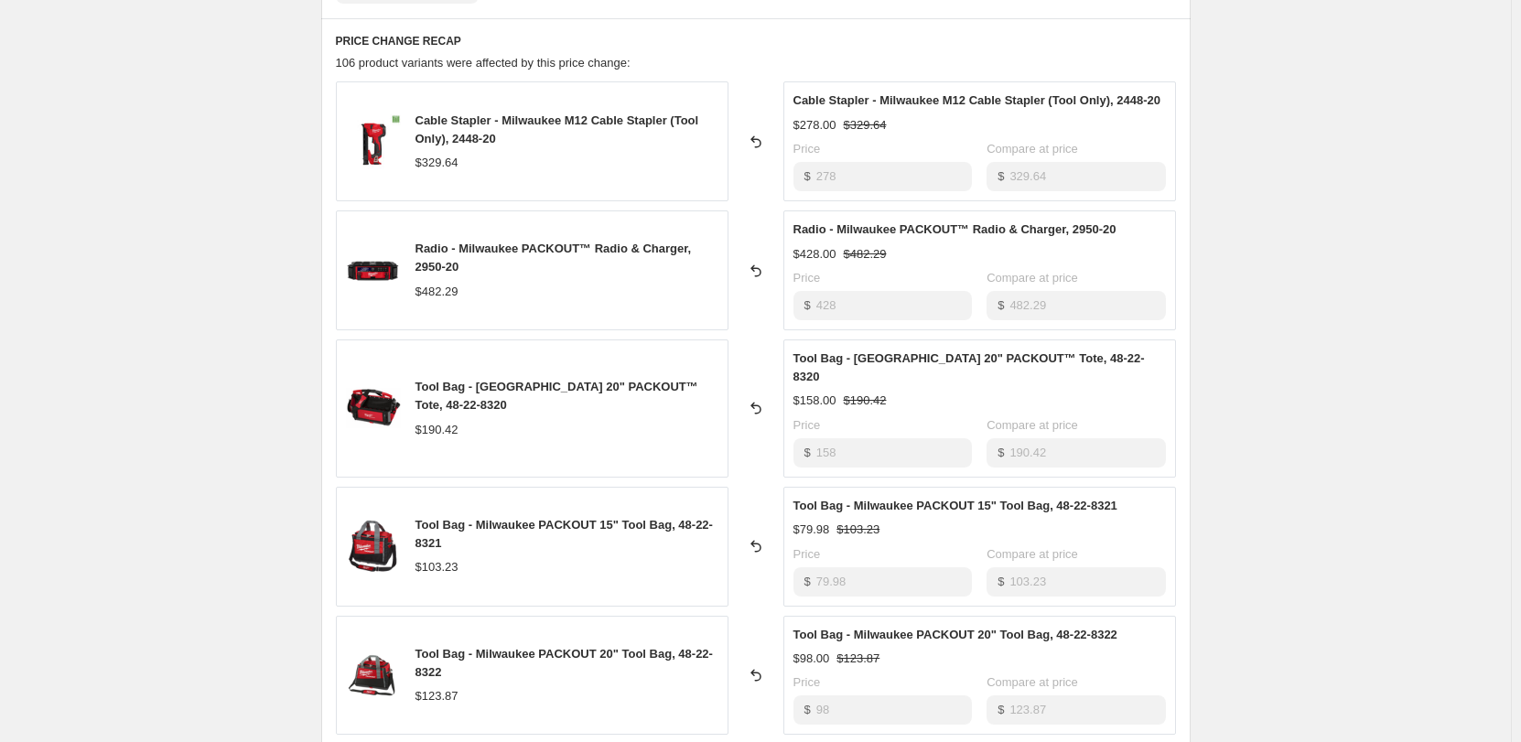
click at [385, 731] on div "Cable Stapler - Milwaukee M12 Cable Stapler (Tool Only), 2448-20 $329.64 Revert…" at bounding box center [756, 428] width 840 height 694
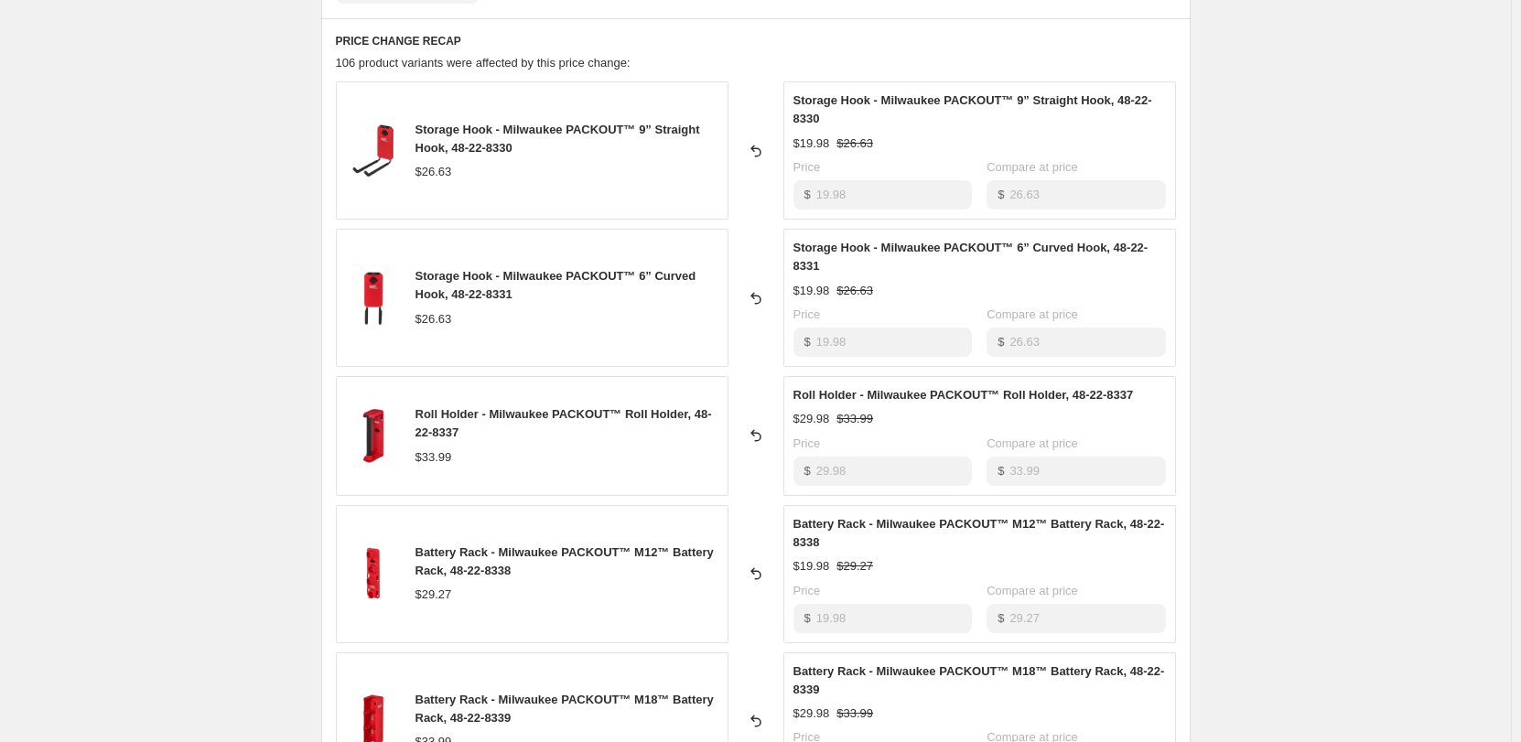
scroll to position [1077, 0]
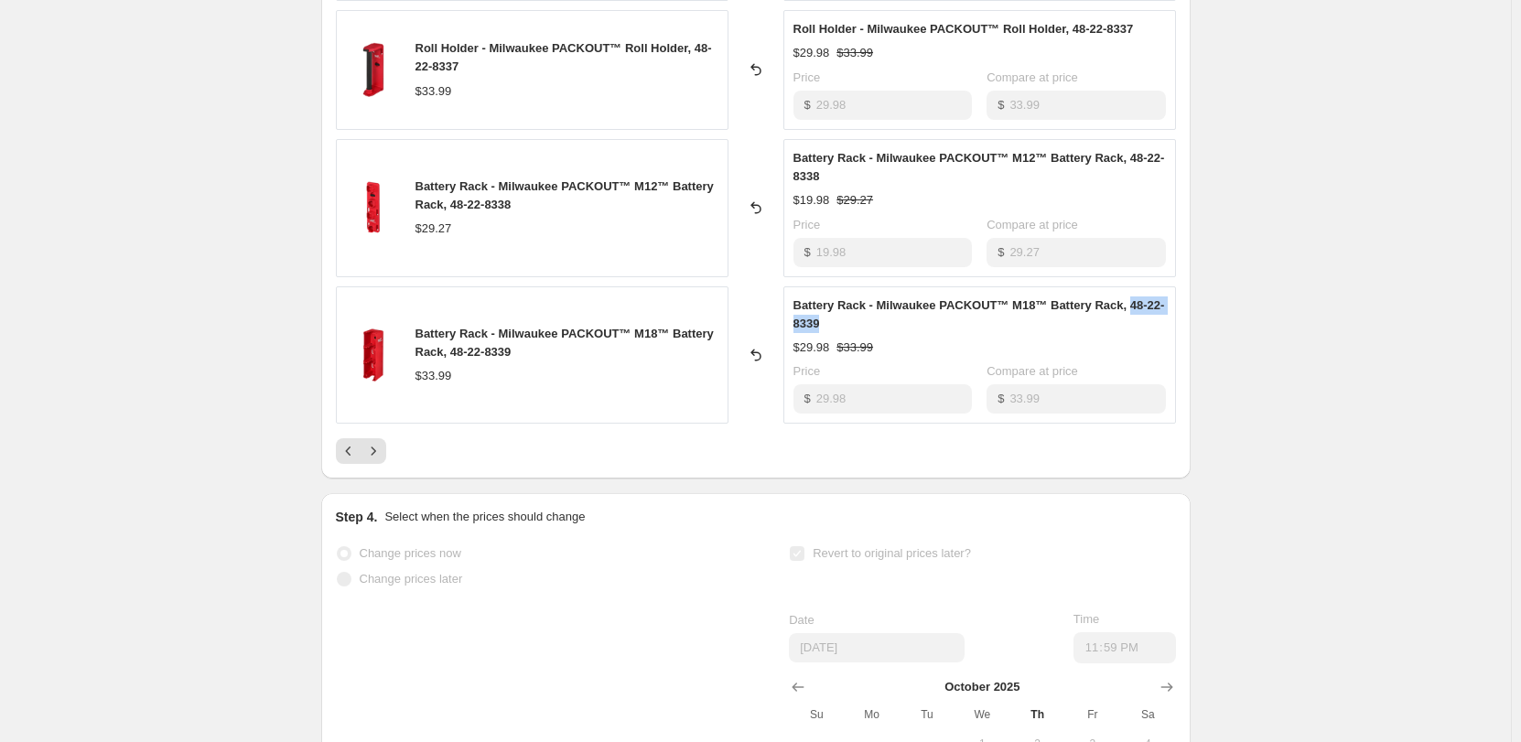
drag, startPoint x: 826, startPoint y: 329, endPoint x: 1129, endPoint y: 297, distance: 305.4
click at [1129, 297] on div "Battery Rack - Milwaukee PACKOUT™ M18™ Battery Rack, 48-22-8339" at bounding box center [980, 315] width 373 height 37
copy span "48-22-8339"
click at [375, 455] on icon "Next" at bounding box center [373, 451] width 18 height 18
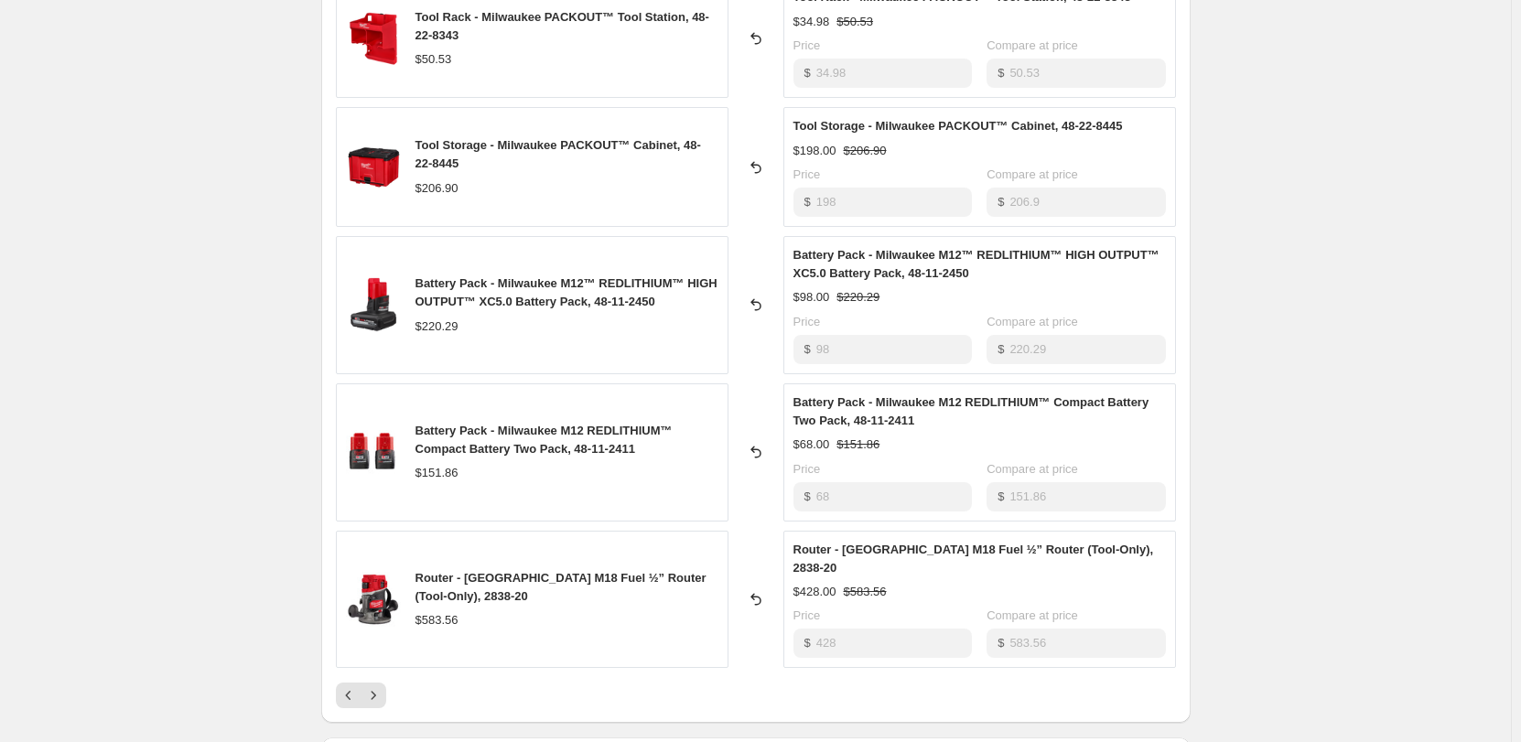
scroll to position [803, 0]
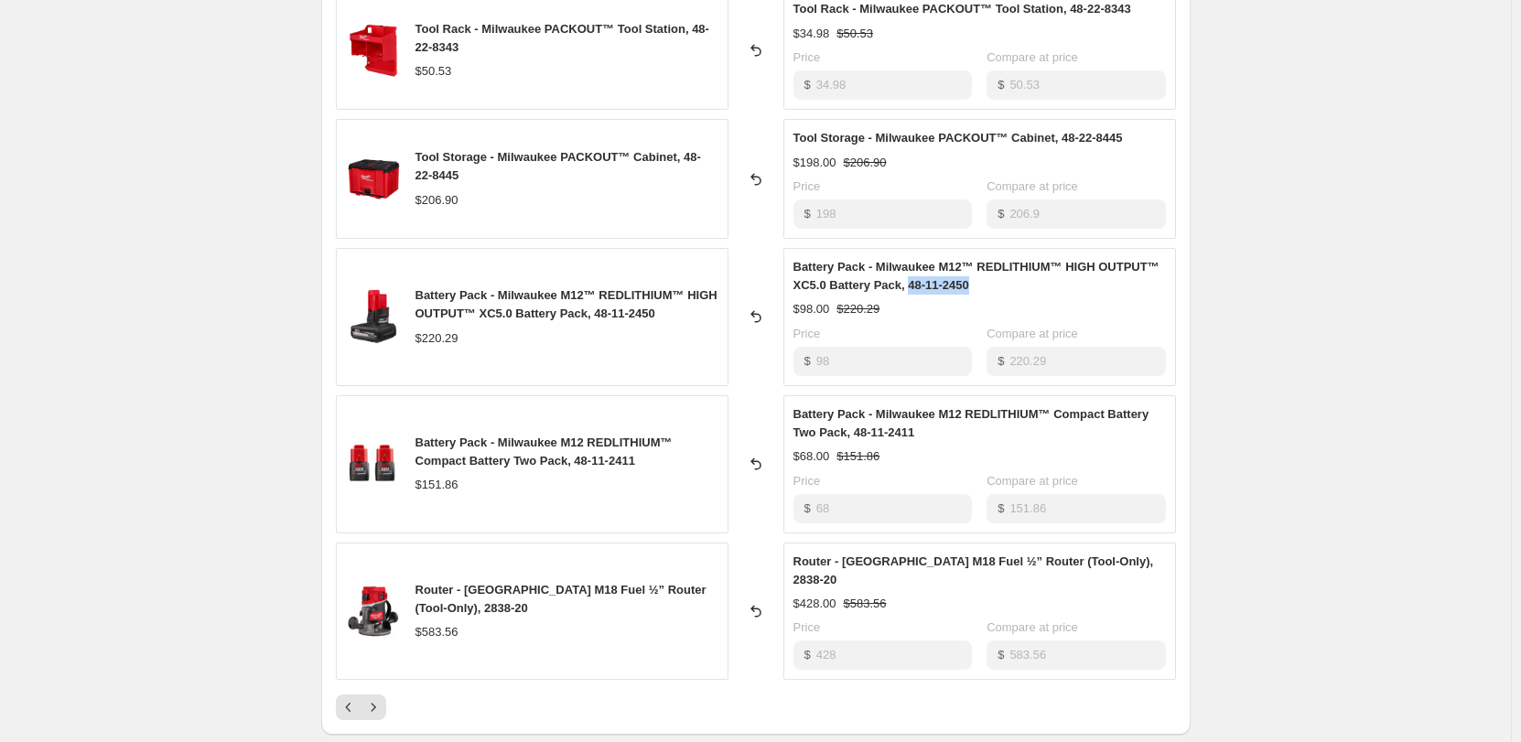
drag, startPoint x: 980, startPoint y: 291, endPoint x: 911, endPoint y: 292, distance: 69.6
click at [911, 292] on div "Battery Pack - Milwaukee M12™ REDLITHIUM™ HIGH OUTPUT™ XC5.0 Battery Pack, 48-1…" at bounding box center [980, 276] width 373 height 37
copy span "48-11-2450"
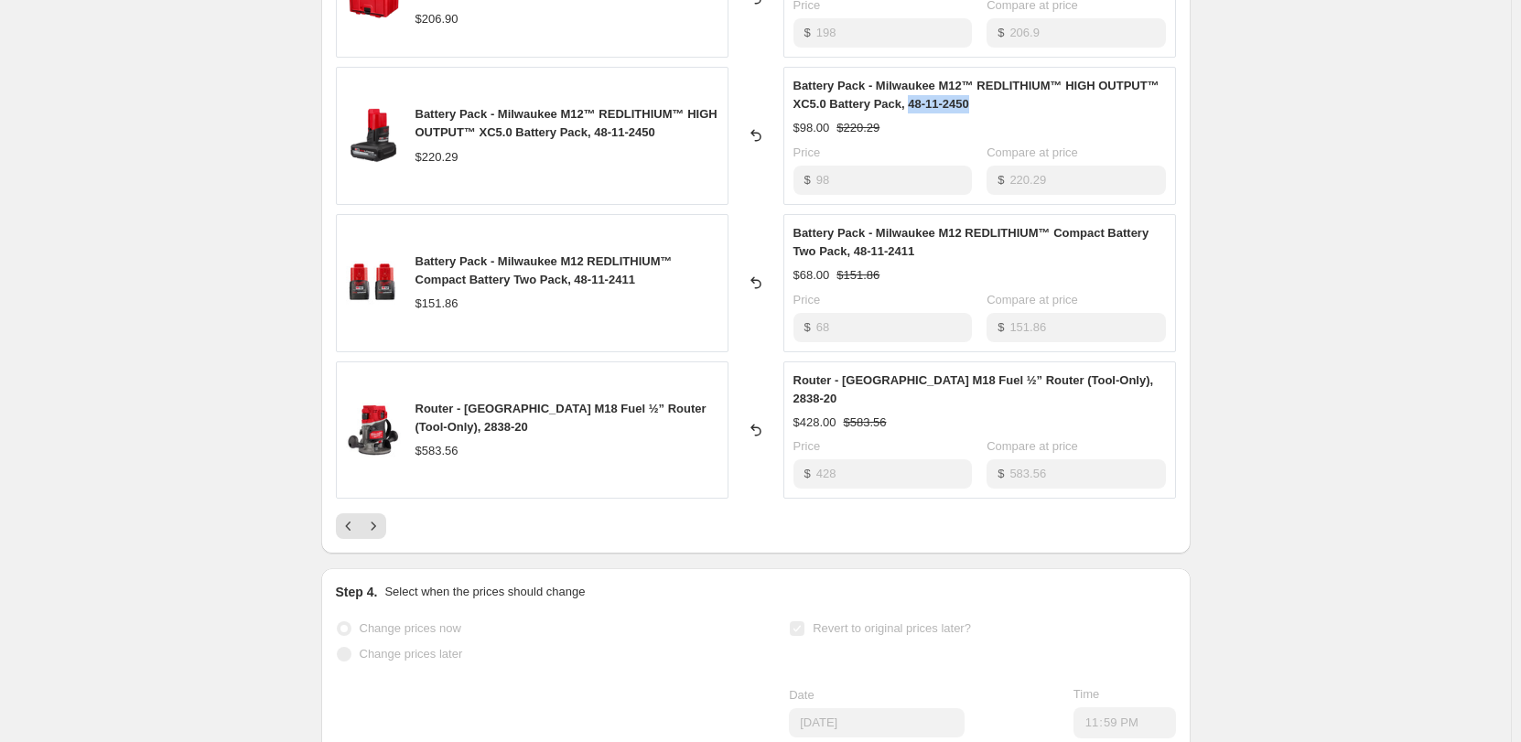
scroll to position [986, 0]
click at [379, 515] on icon "Next" at bounding box center [373, 524] width 18 height 18
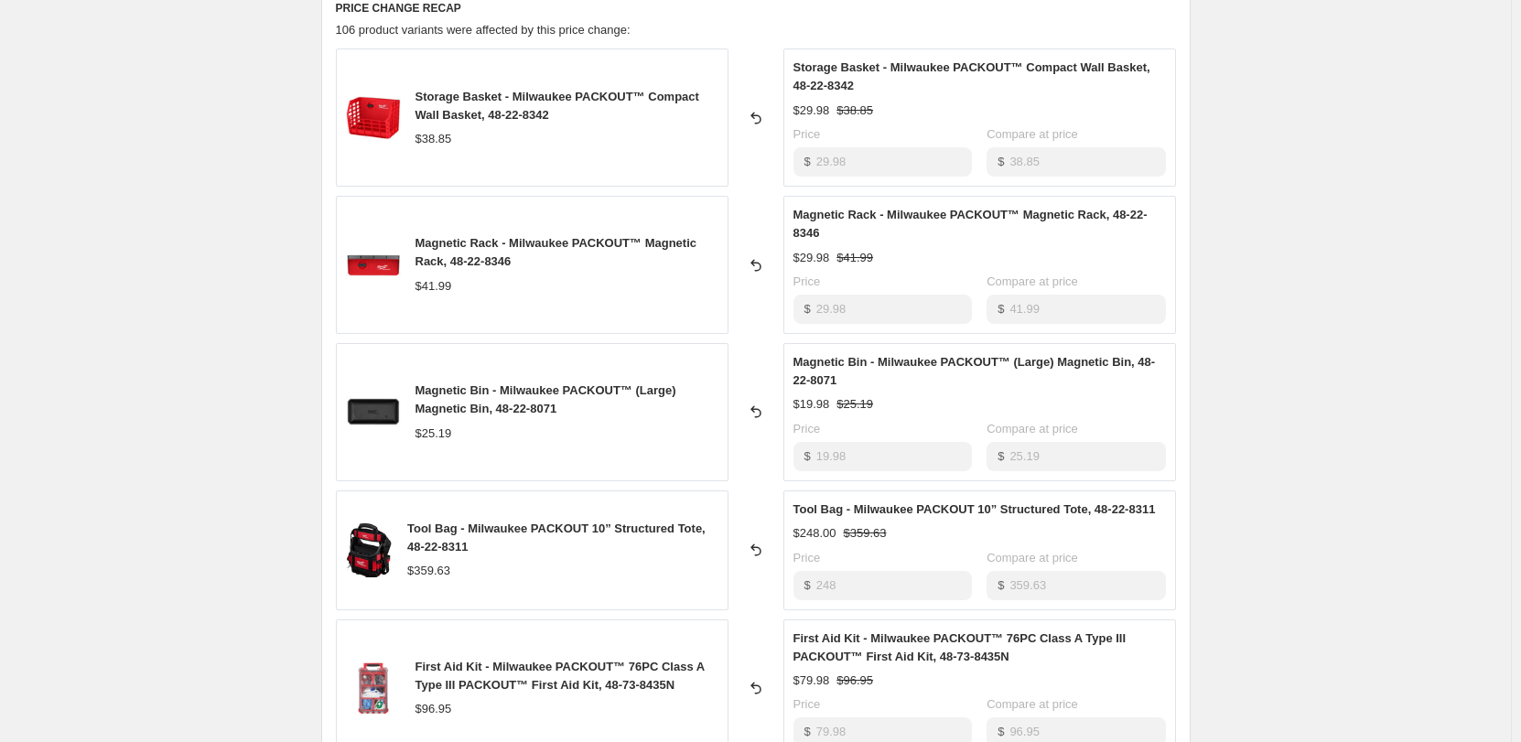
scroll to position [894, 0]
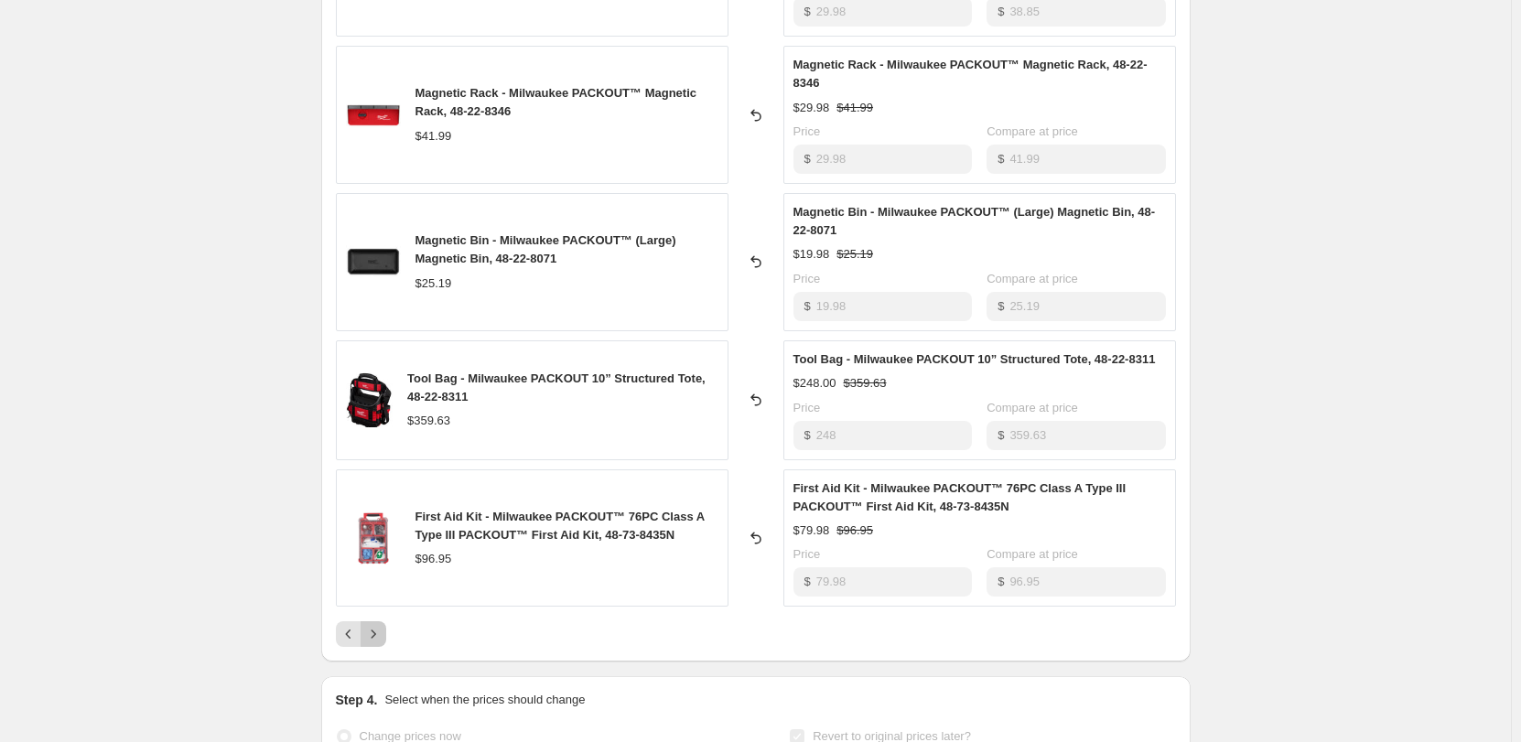
click at [378, 645] on button "Next" at bounding box center [374, 634] width 26 height 26
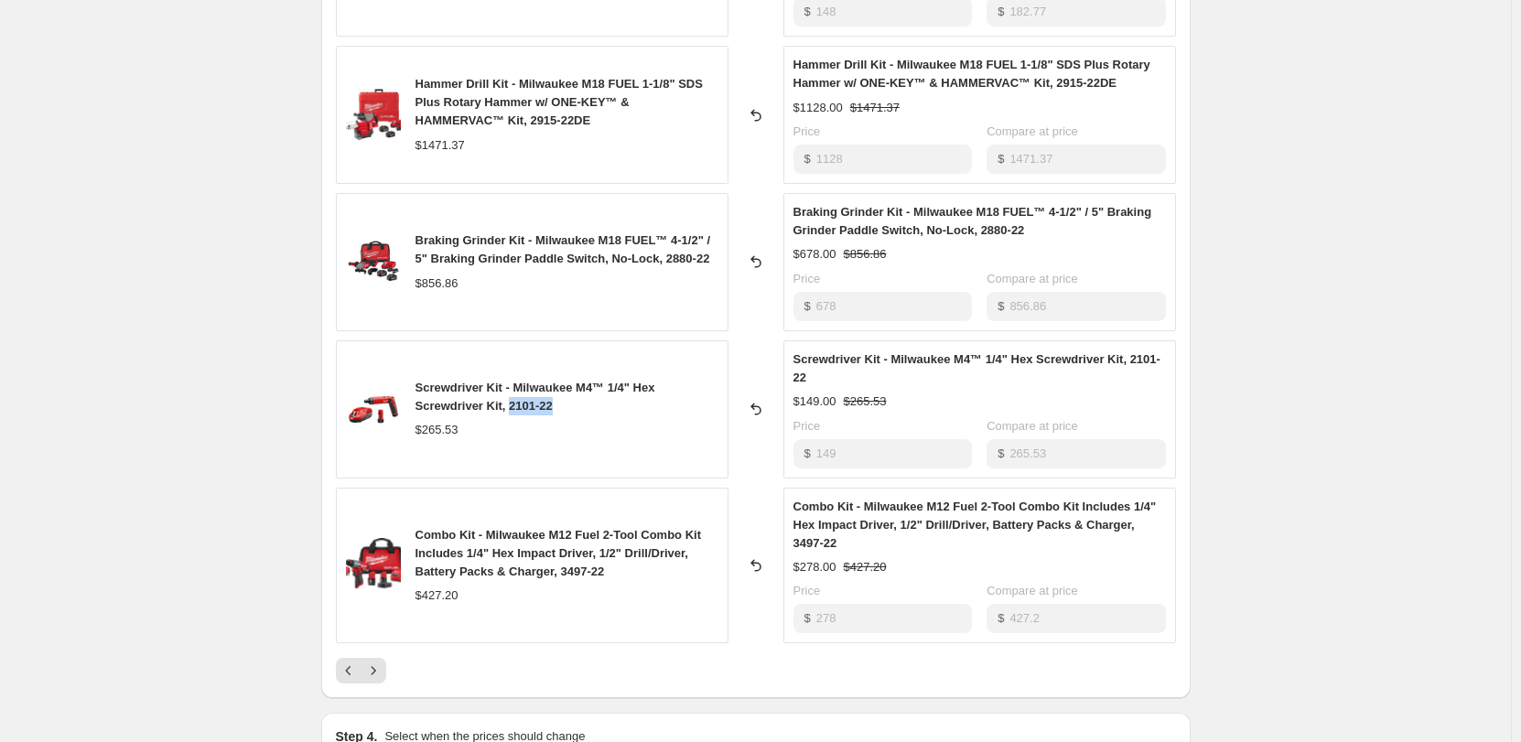
click at [513, 406] on div "Screwdriver Kit - Milwaukee M4™ 1/4" Hex Screwdriver Kit, 2101-22" at bounding box center [567, 397] width 303 height 37
click at [381, 668] on icon "Next" at bounding box center [373, 671] width 18 height 18
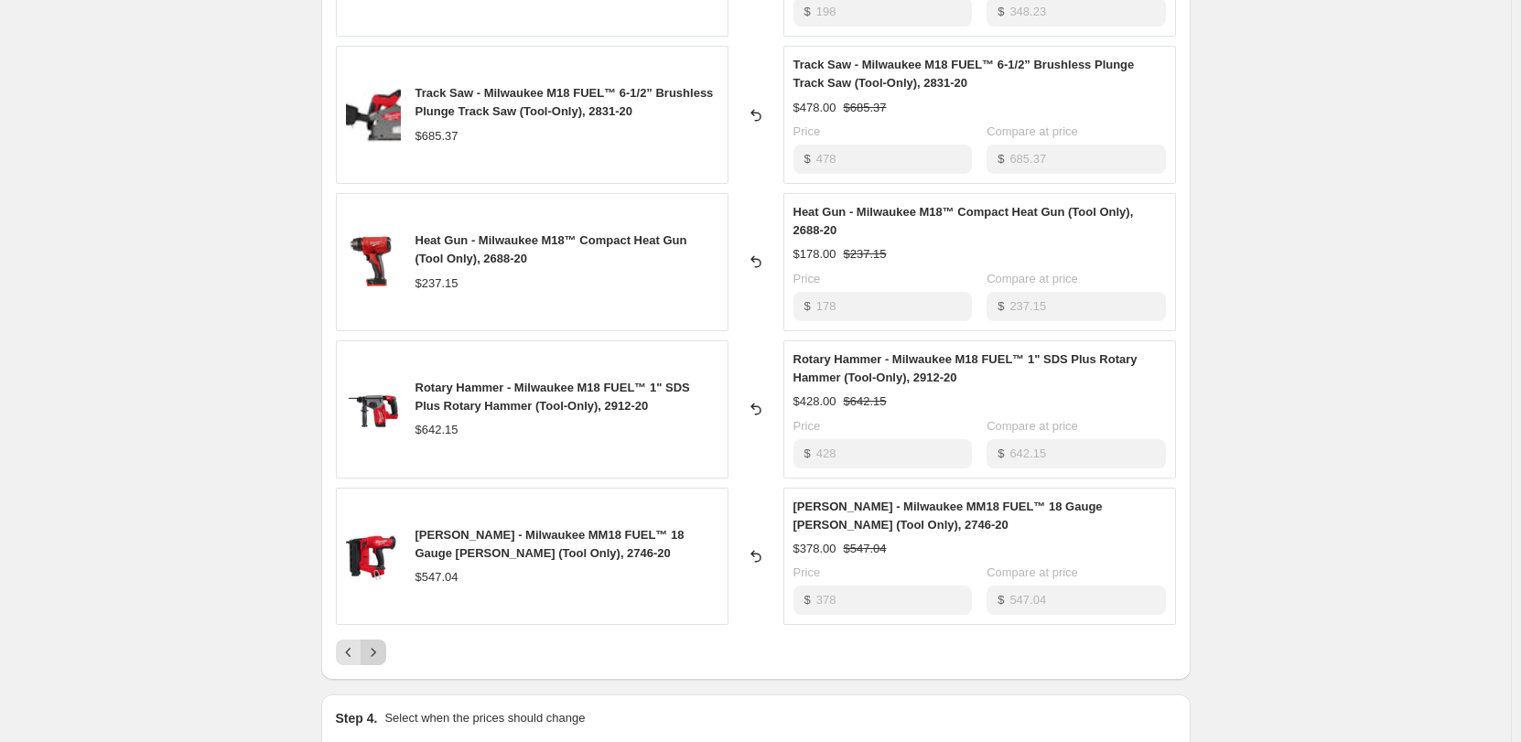
click at [382, 650] on icon "Next" at bounding box center [373, 652] width 18 height 18
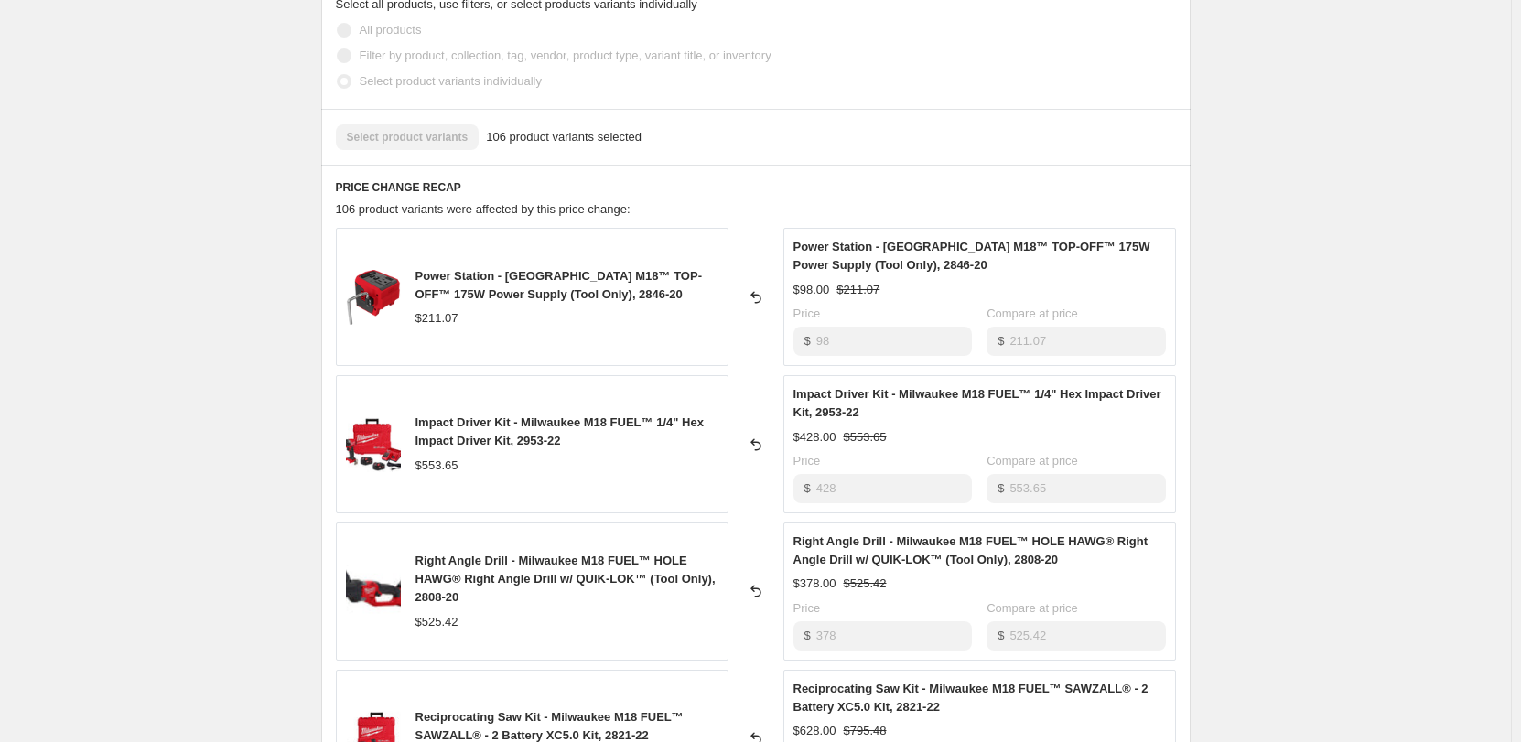
scroll to position [437, 0]
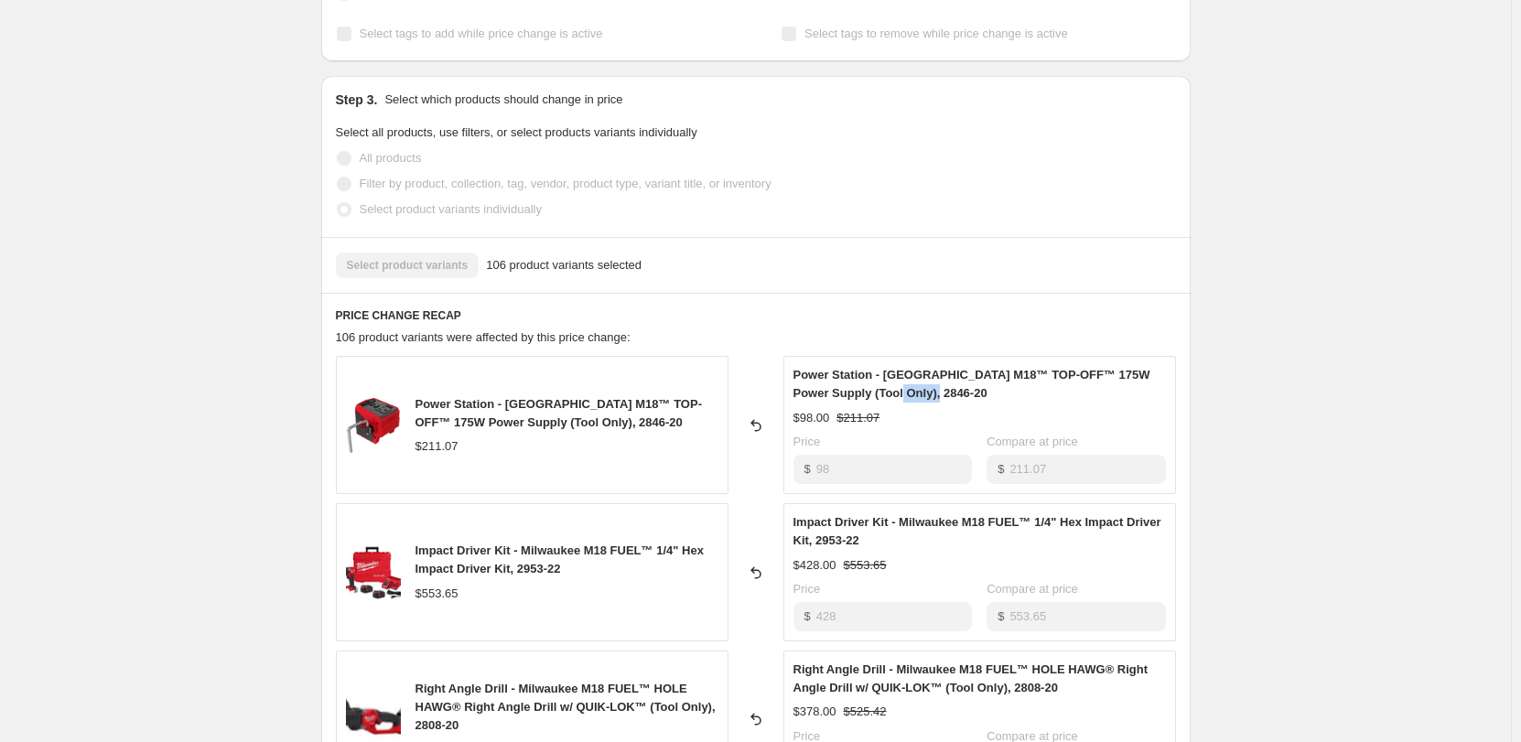
drag, startPoint x: 915, startPoint y: 388, endPoint x: 866, endPoint y: 396, distance: 50.1
click at [866, 396] on div "Power Station - [GEOGRAPHIC_DATA] M18™ TOP-OFF™ 175W Power Supply (Tool Only), …" at bounding box center [980, 384] width 373 height 37
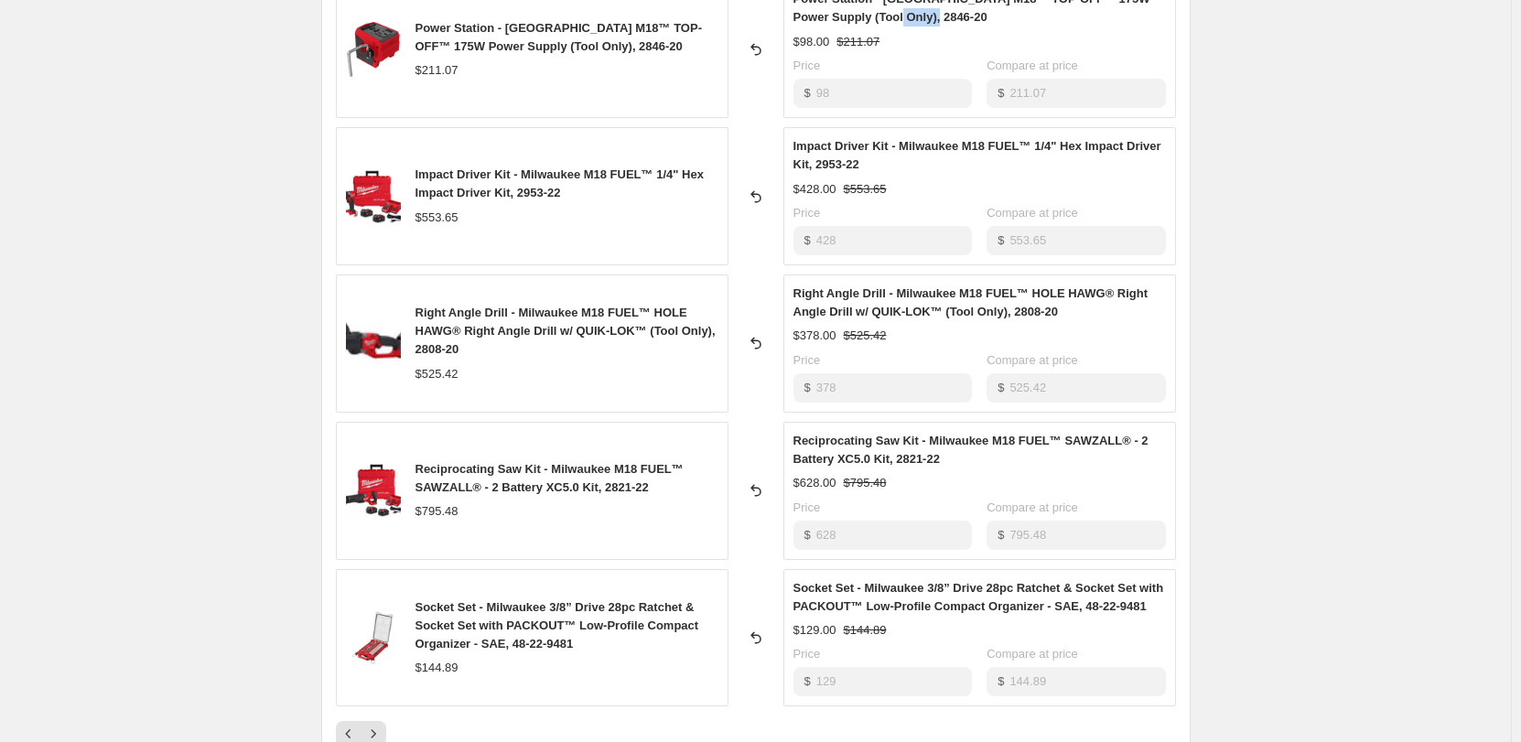
scroll to position [1077, 0]
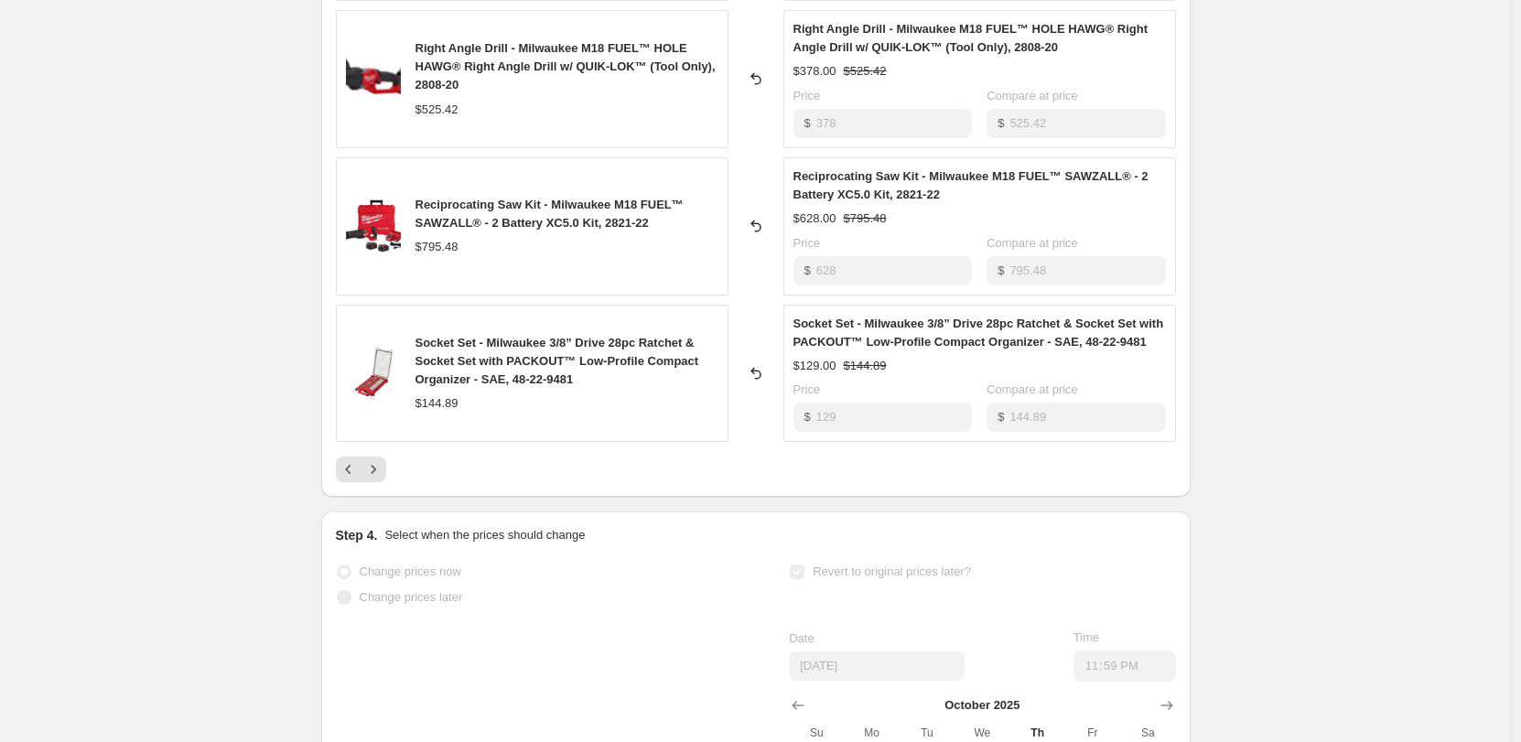
click at [392, 465] on div at bounding box center [756, 470] width 840 height 26
click at [383, 467] on icon "Next" at bounding box center [373, 469] width 18 height 18
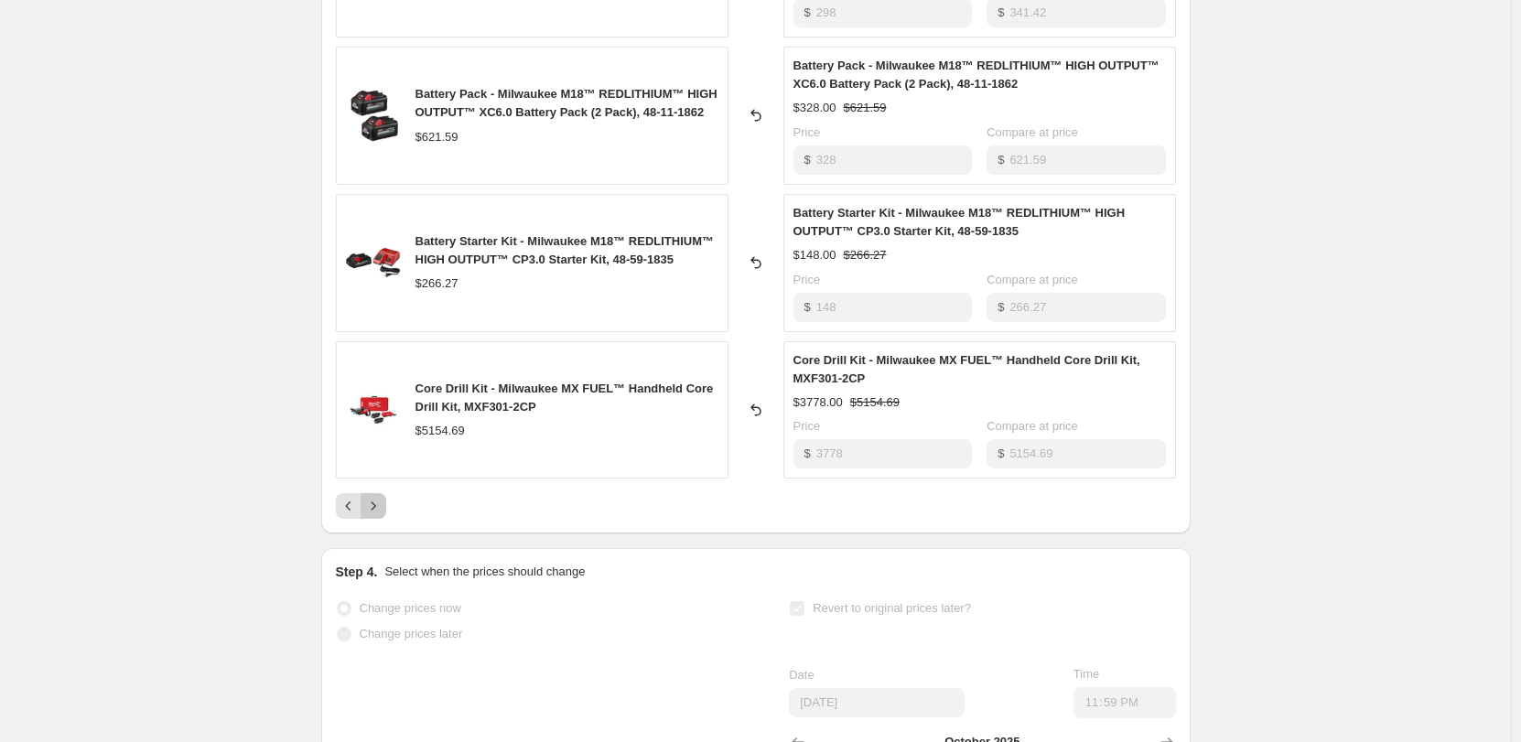
click at [380, 505] on icon "Next" at bounding box center [373, 506] width 18 height 18
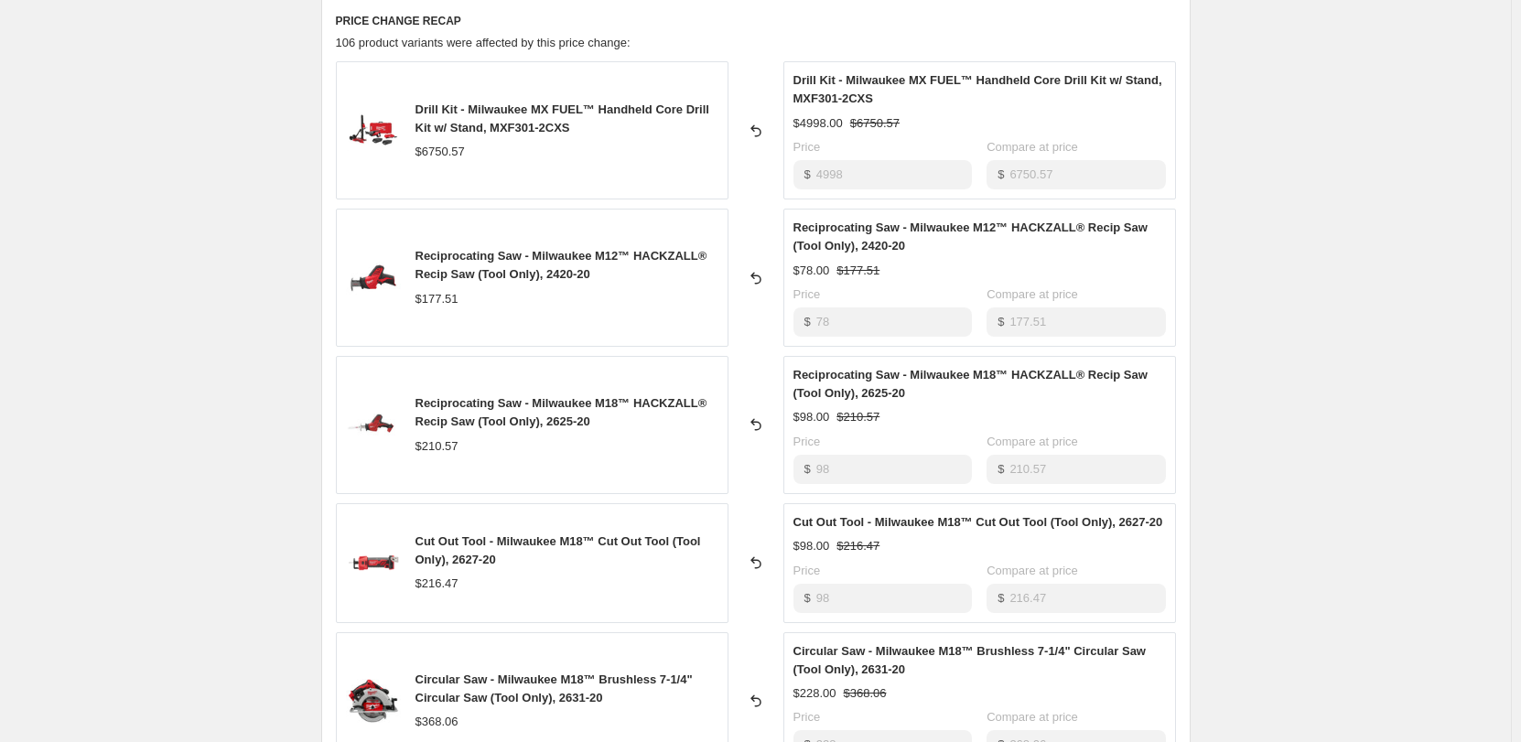
scroll to position [711, 0]
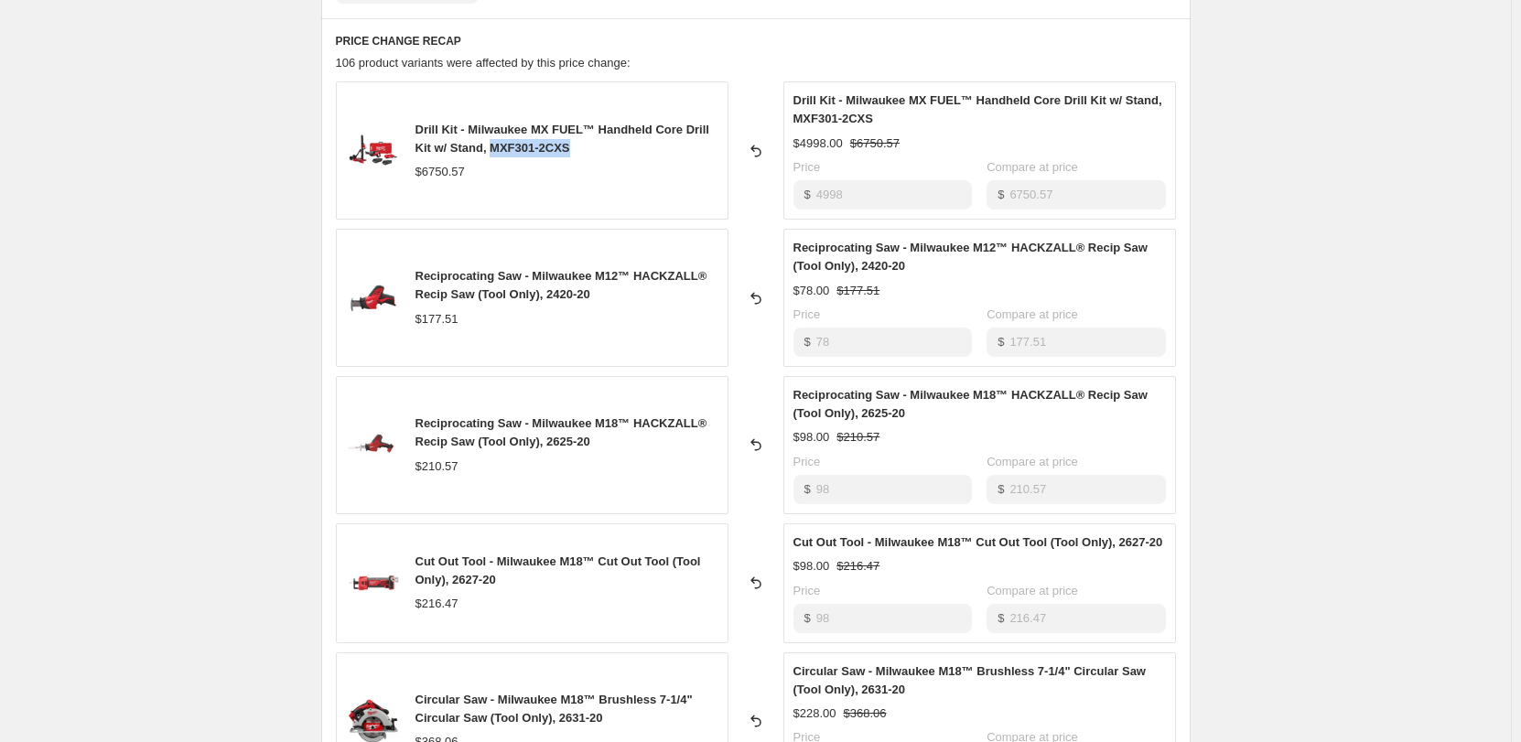
drag, startPoint x: 584, startPoint y: 144, endPoint x: 500, endPoint y: 145, distance: 84.2
click at [500, 145] on div "Drill Kit - Milwaukee MX FUEL™ Handheld Core Drill Kit w/ Stand, MXF301-2CXS" at bounding box center [567, 139] width 303 height 37
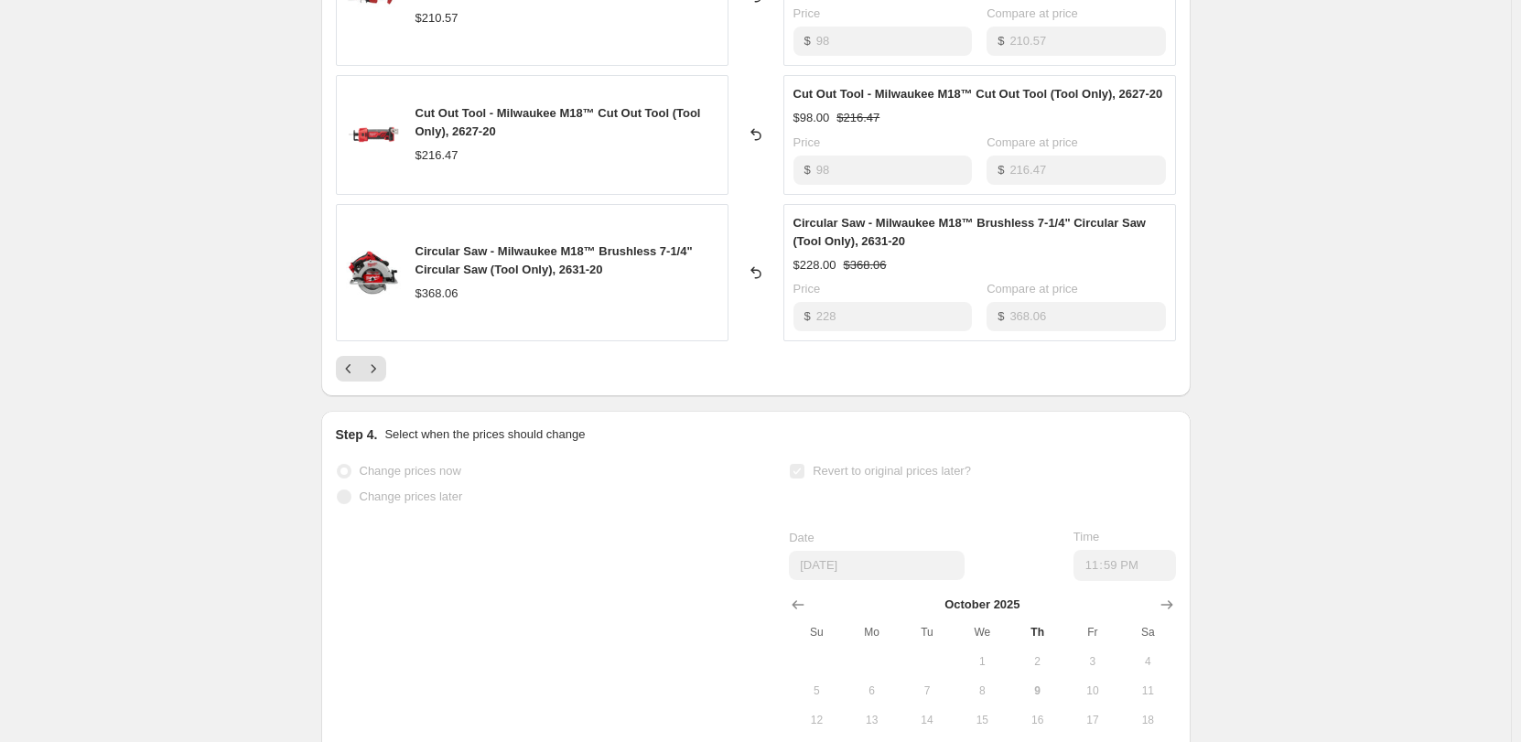
scroll to position [1169, 0]
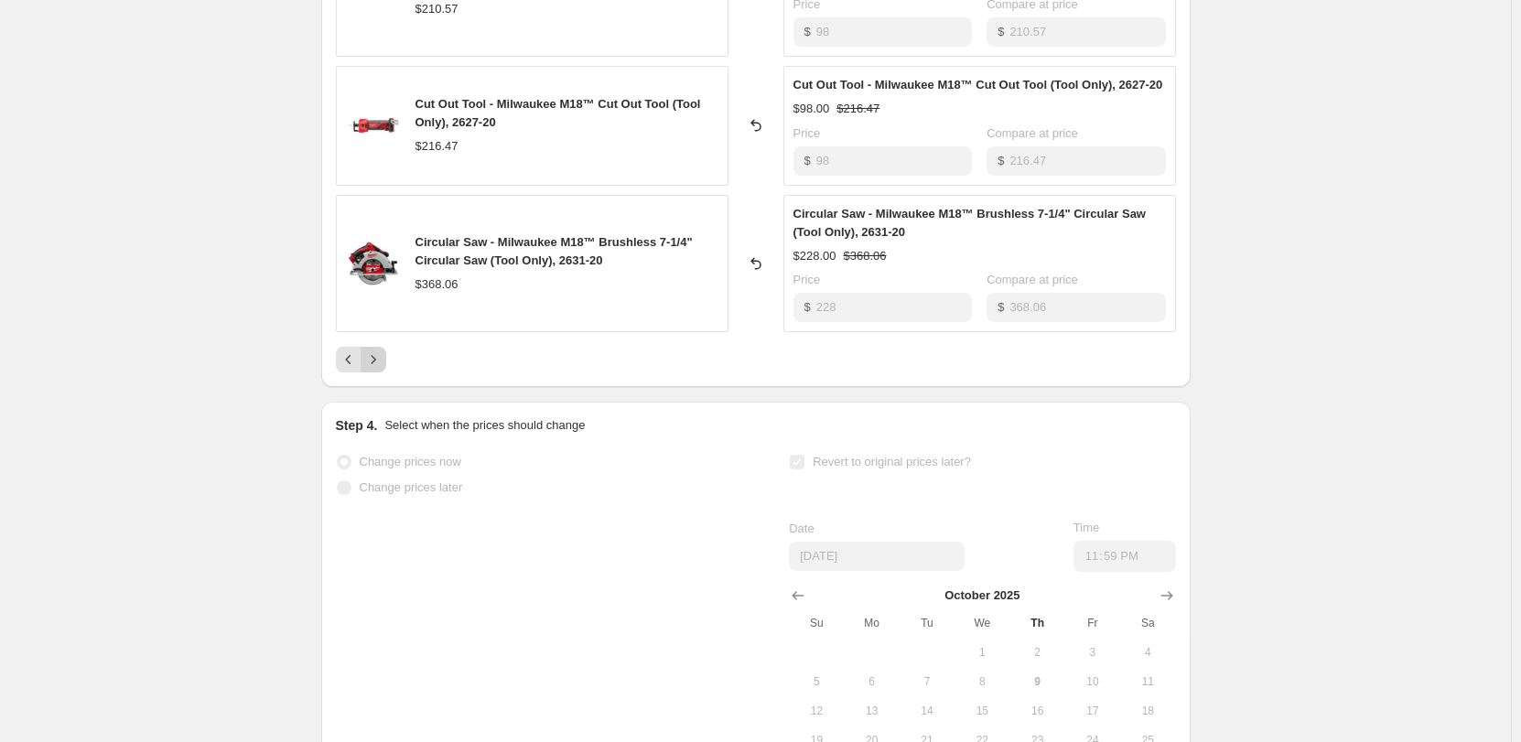
click at [377, 362] on icon "Next" at bounding box center [373, 360] width 18 height 18
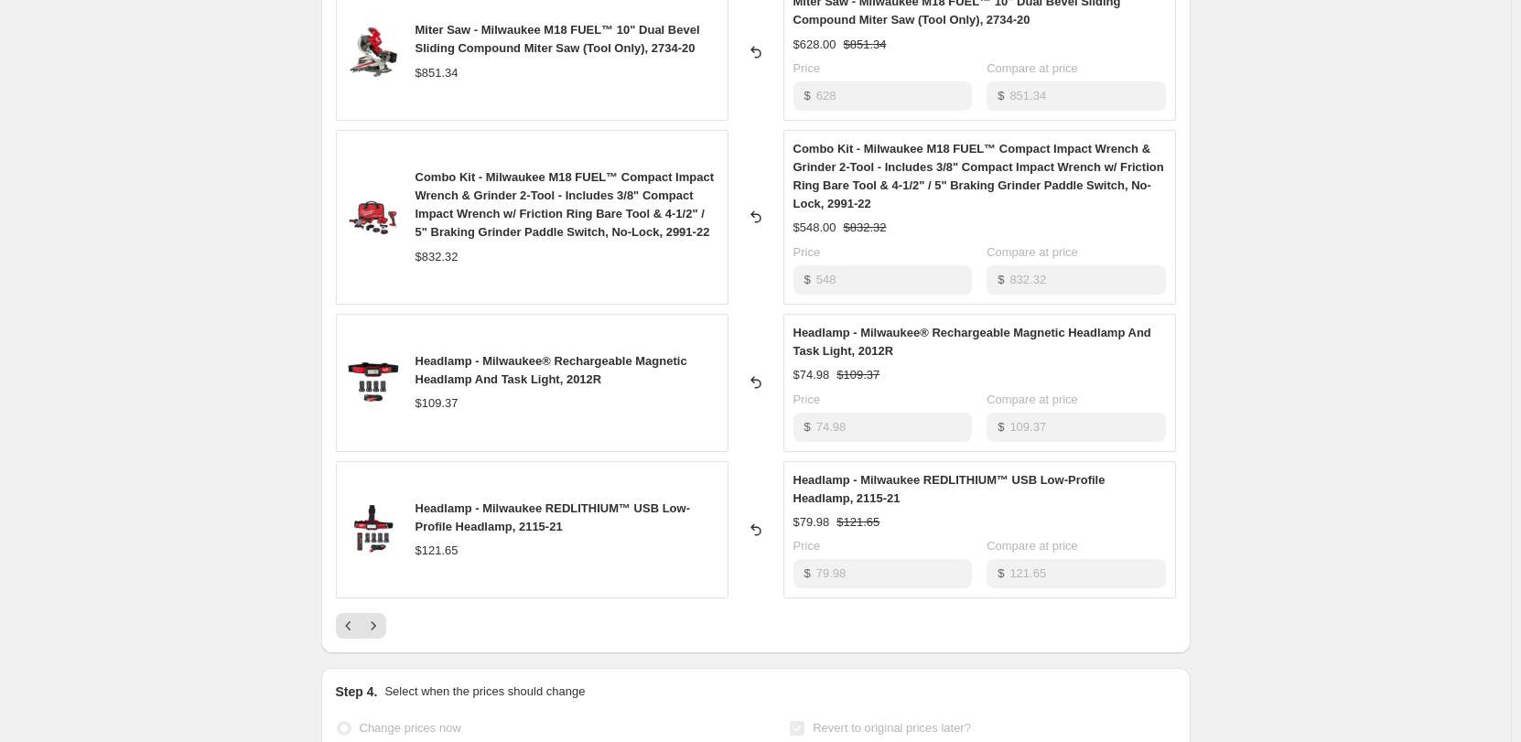
scroll to position [986, 0]
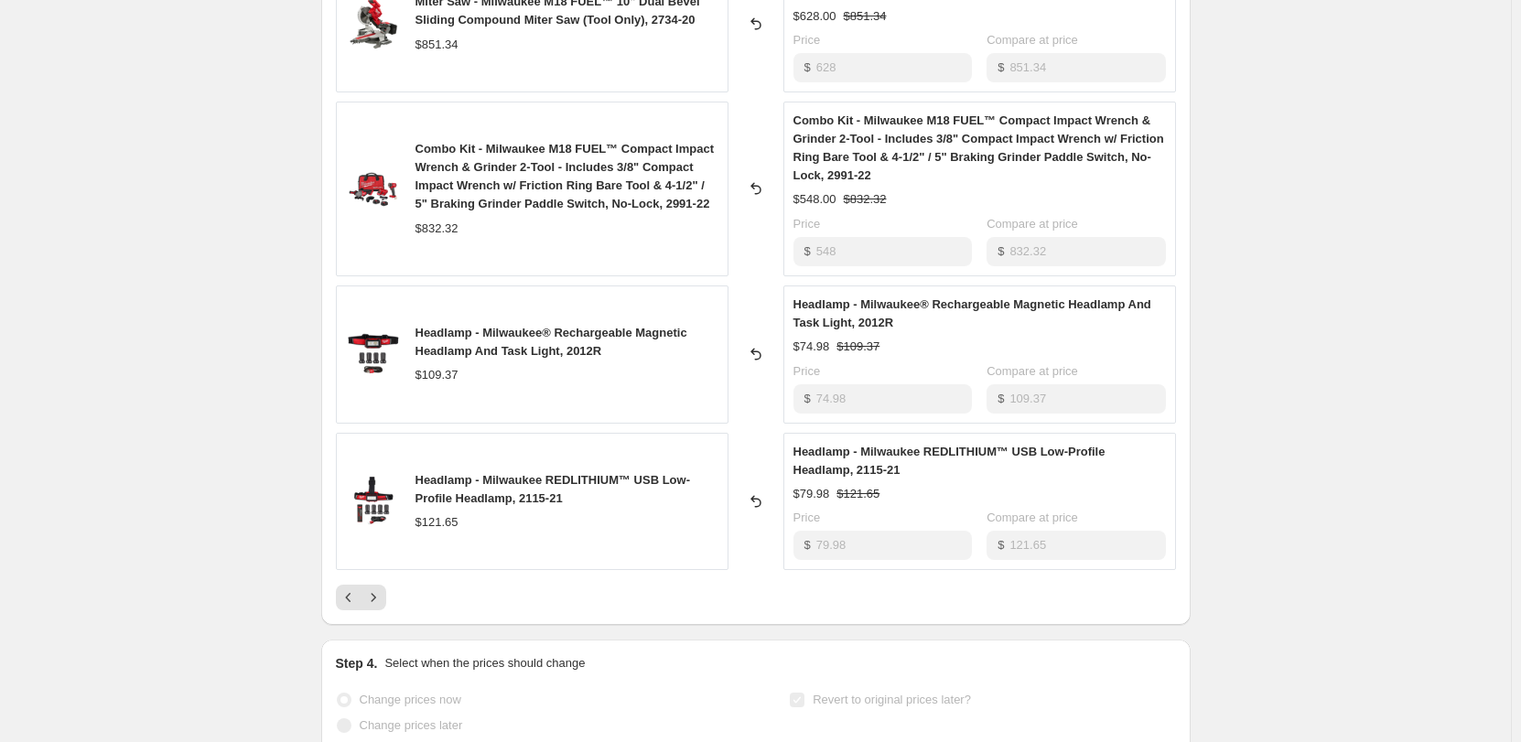
click at [892, 320] on span "Headlamp - Milwaukee® Rechargeable Magnetic Headlamp And Task Light, 2012R" at bounding box center [973, 313] width 358 height 32
click at [872, 323] on span "Headlamp - Milwaukee® Rechargeable Magnetic Headlamp And Task Light, 2012R" at bounding box center [973, 313] width 358 height 32
click at [871, 323] on span "Headlamp - Milwaukee® Rechargeable Magnetic Headlamp And Task Light, 2012R" at bounding box center [973, 313] width 358 height 32
click at [376, 588] on button "Next" at bounding box center [374, 598] width 26 height 26
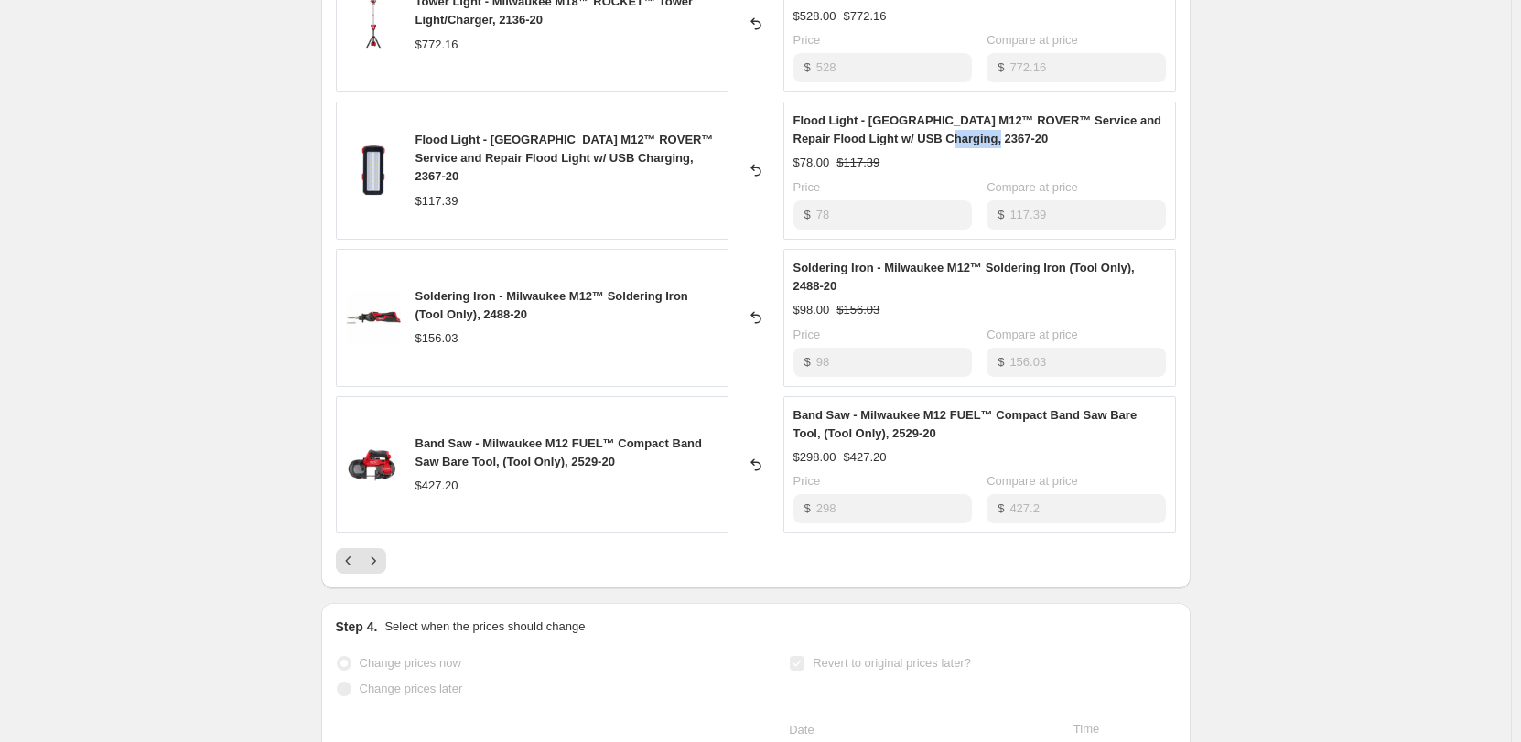
drag, startPoint x: 982, startPoint y: 141, endPoint x: 928, endPoint y: 141, distance: 54.0
click at [928, 141] on div "Flood Light - [GEOGRAPHIC_DATA] M12™ ROVER™ Service and Repair Flood Light w/ U…" at bounding box center [980, 130] width 373 height 37
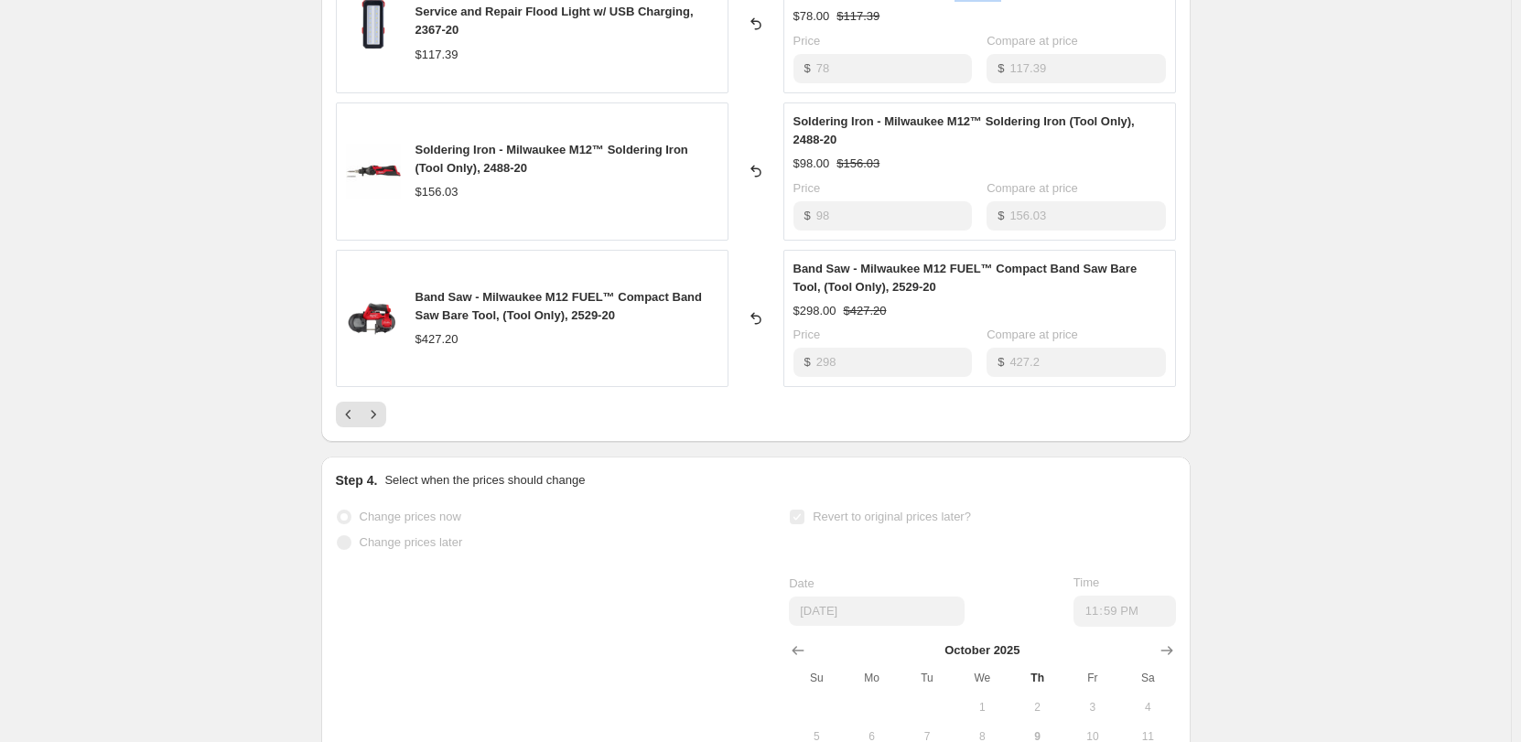
scroll to position [1260, 0]
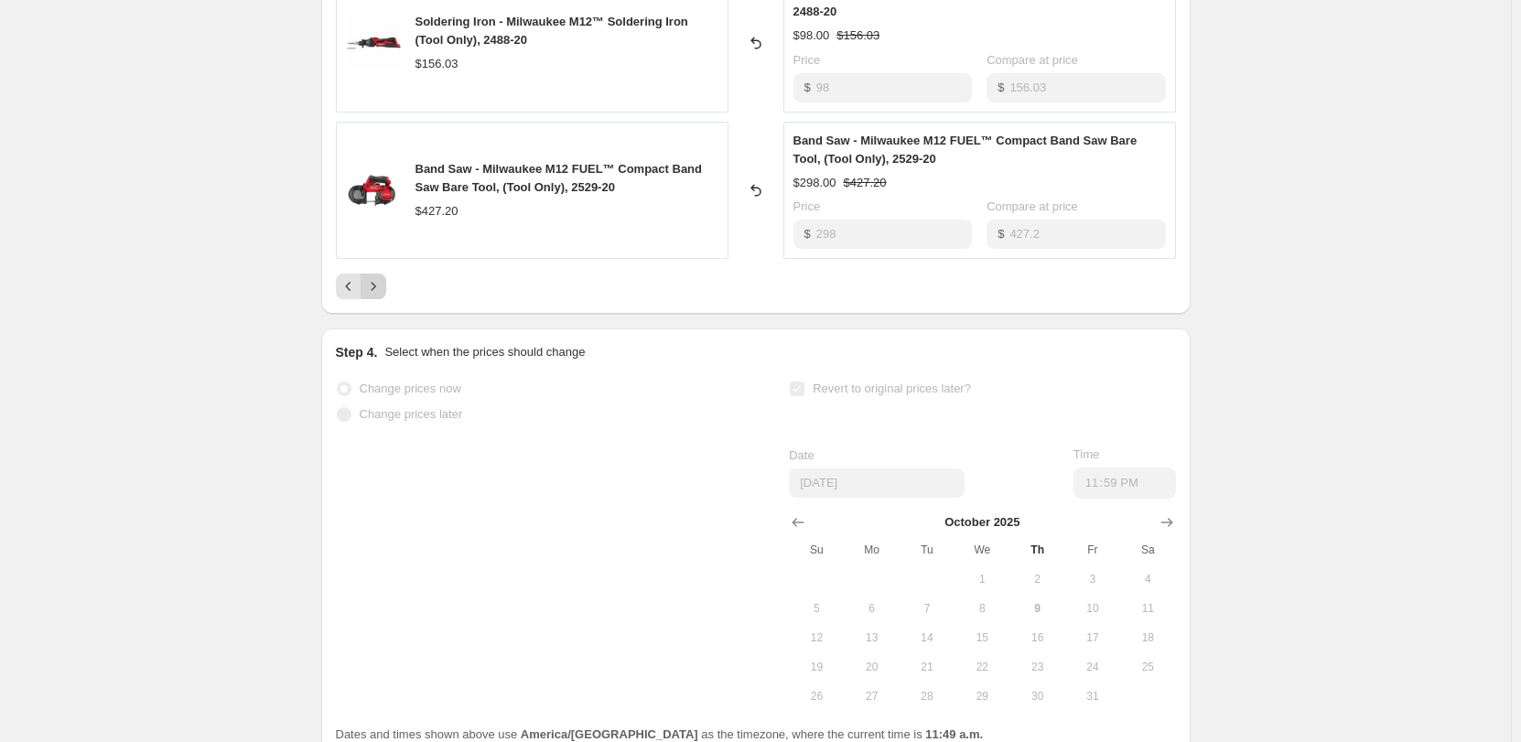
click at [373, 286] on icon "Next" at bounding box center [373, 286] width 18 height 18
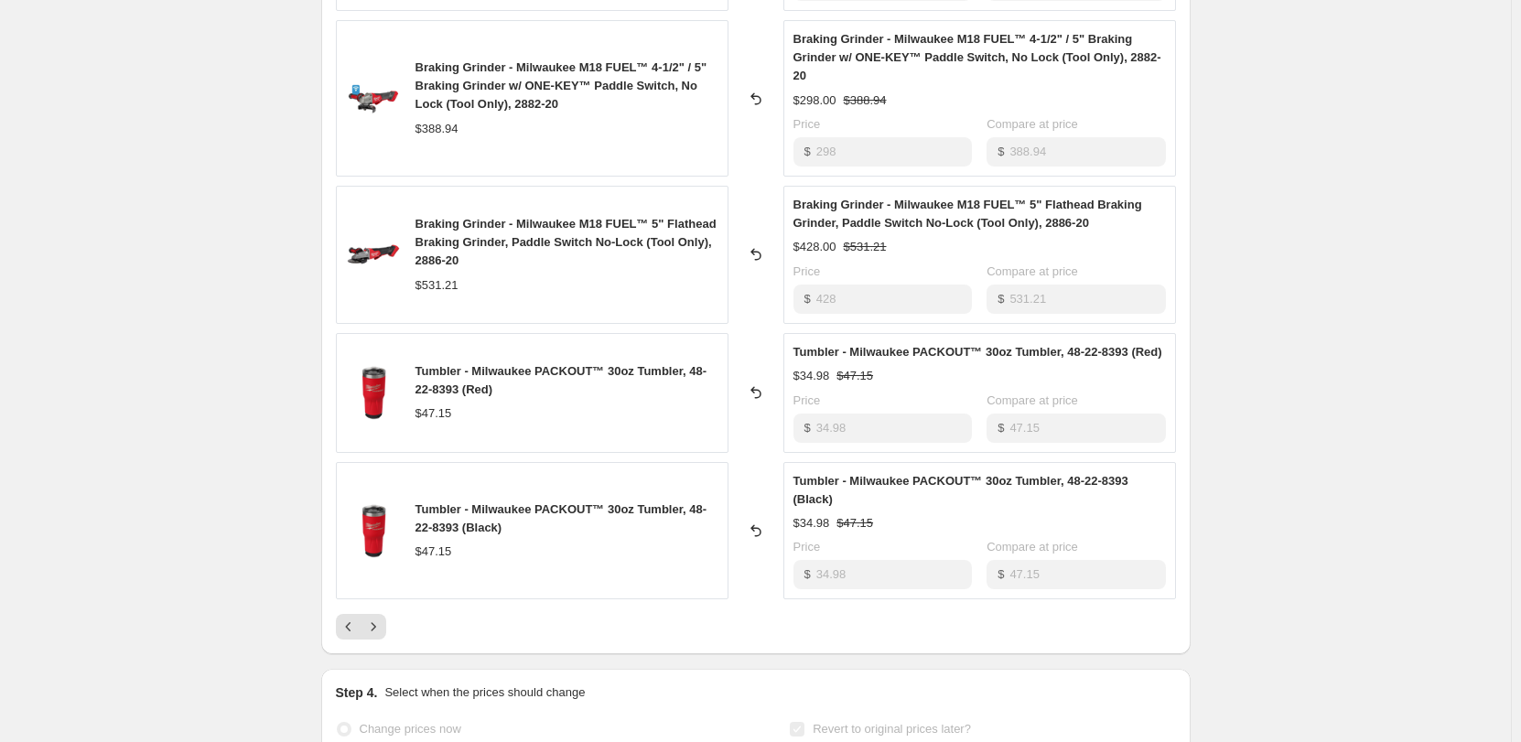
scroll to position [894, 0]
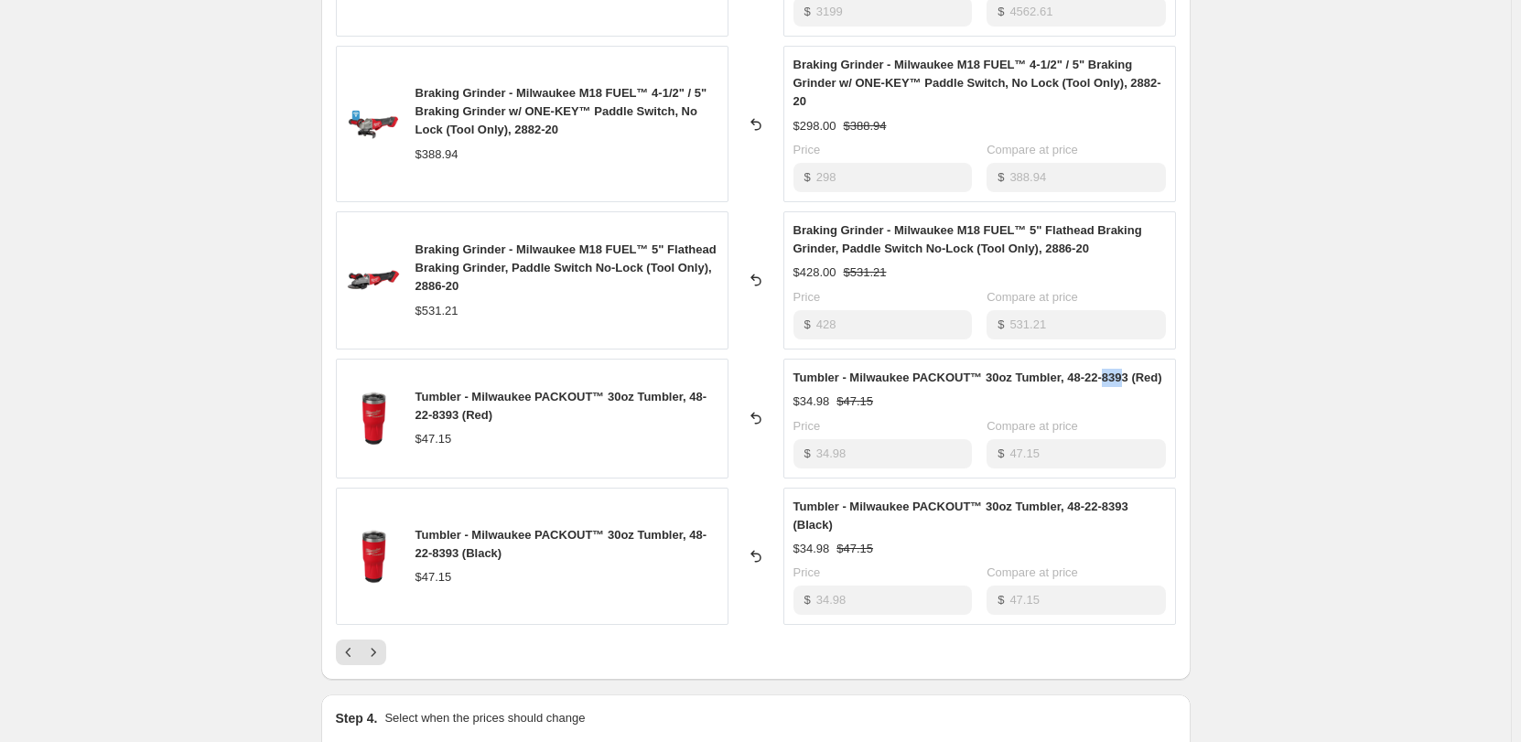
drag, startPoint x: 1128, startPoint y: 375, endPoint x: 1119, endPoint y: 380, distance: 10.2
click at [1117, 380] on span "Tumbler - Milwaukee PACKOUT™ 30oz Tumbler, 48-22-8393 (Red)" at bounding box center [978, 378] width 369 height 14
drag, startPoint x: 1132, startPoint y: 380, endPoint x: 1071, endPoint y: 380, distance: 61.3
click at [1071, 380] on span "Tumbler - Milwaukee PACKOUT™ 30oz Tumbler, 48-22-8393 (Red)" at bounding box center [978, 378] width 369 height 14
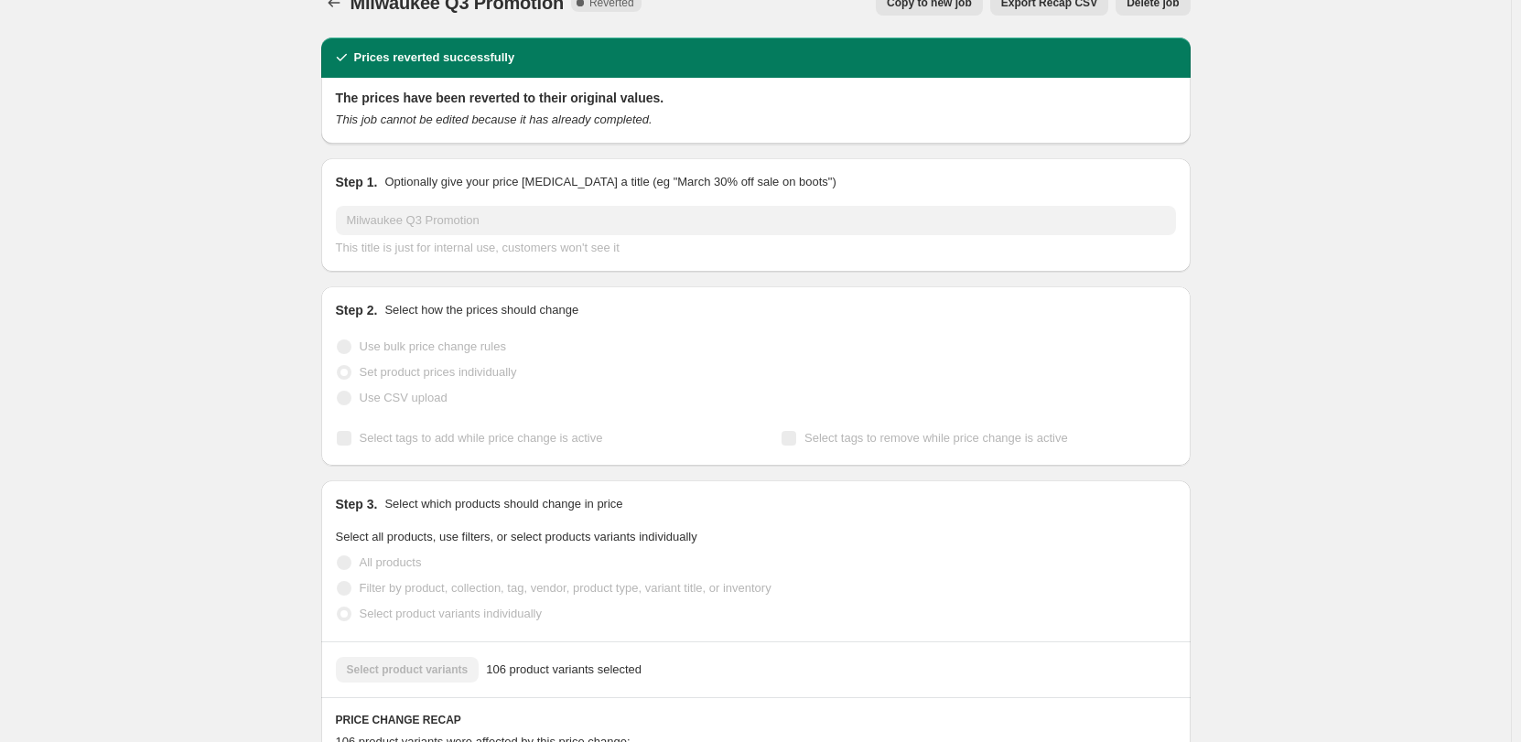
scroll to position [0, 0]
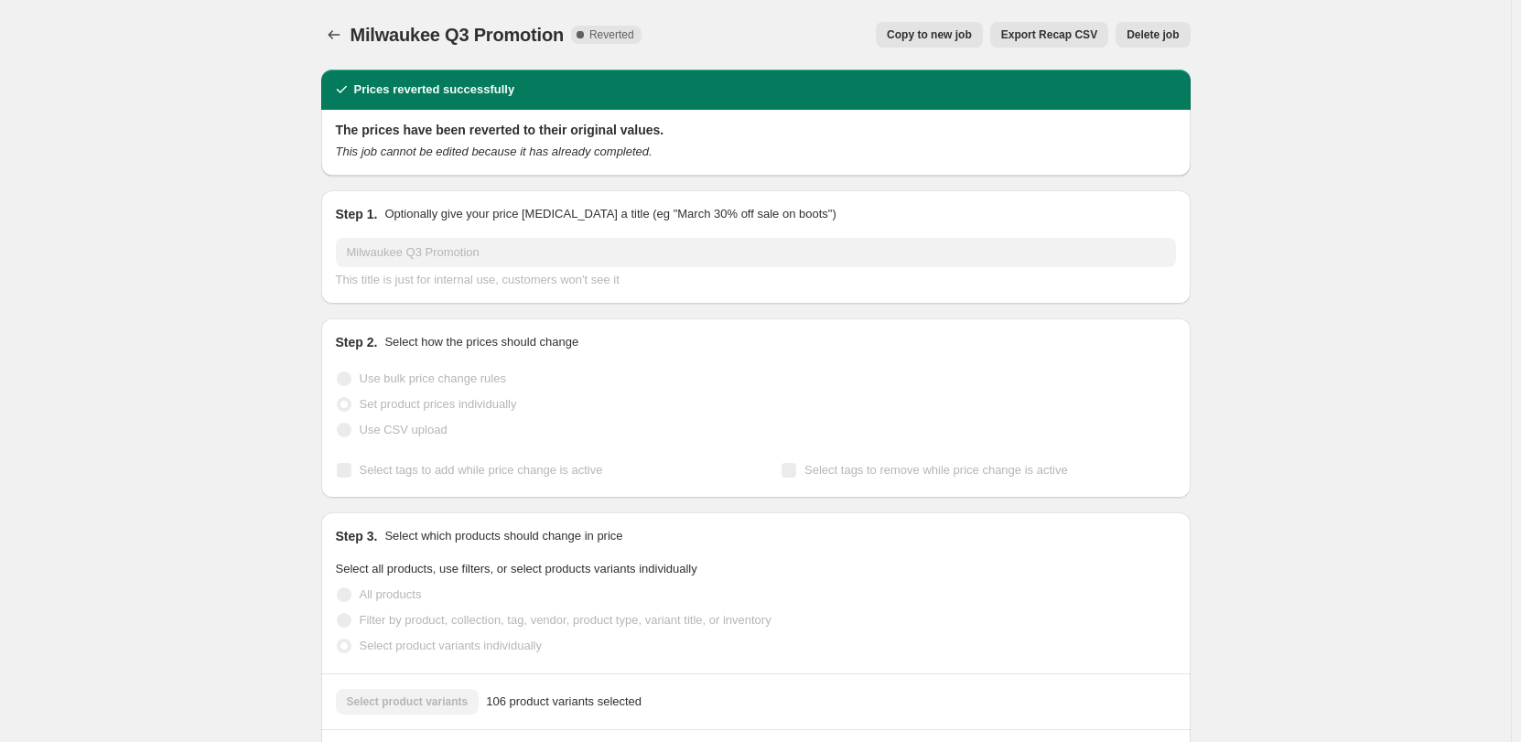
click at [343, 38] on icon "Price change jobs" at bounding box center [334, 35] width 18 height 18
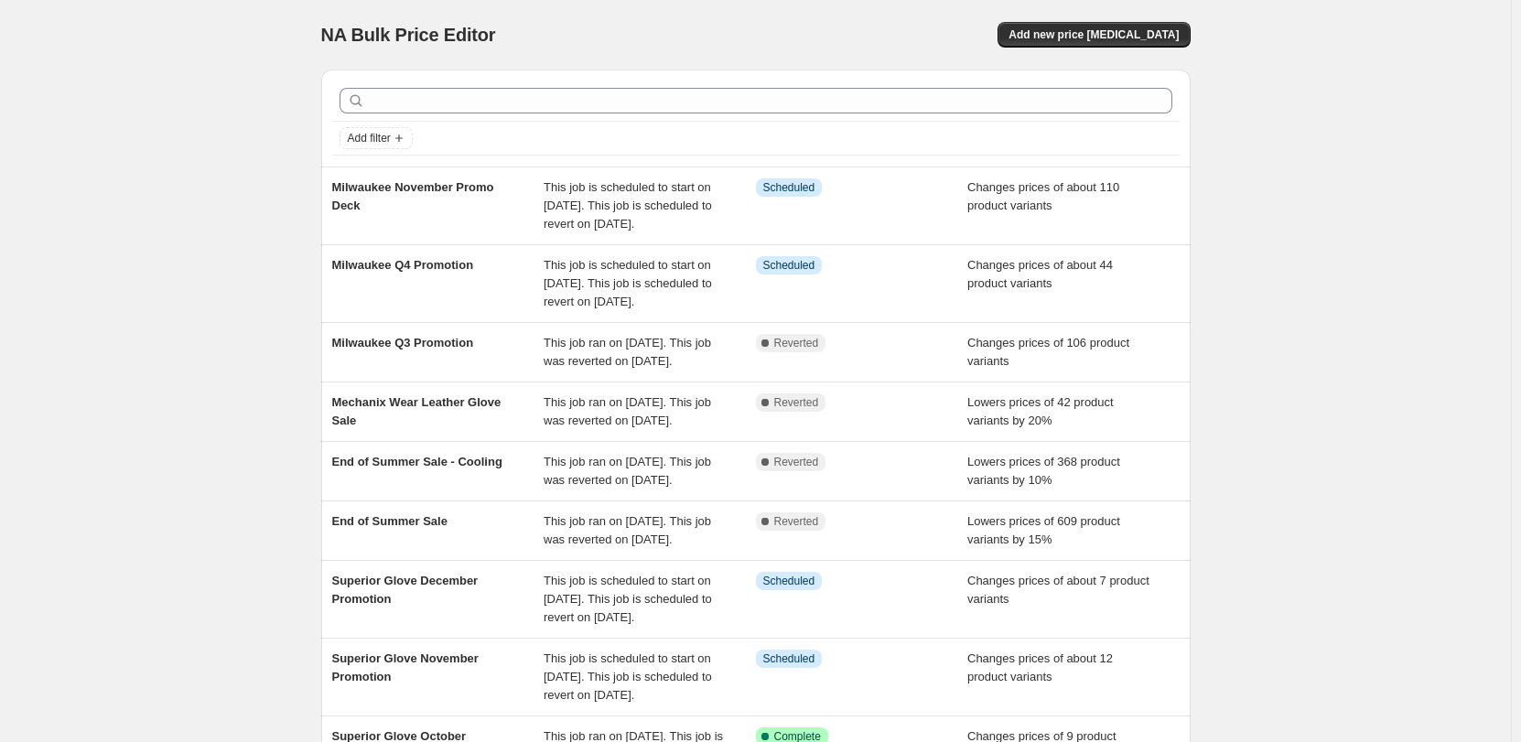
scroll to position [92, 0]
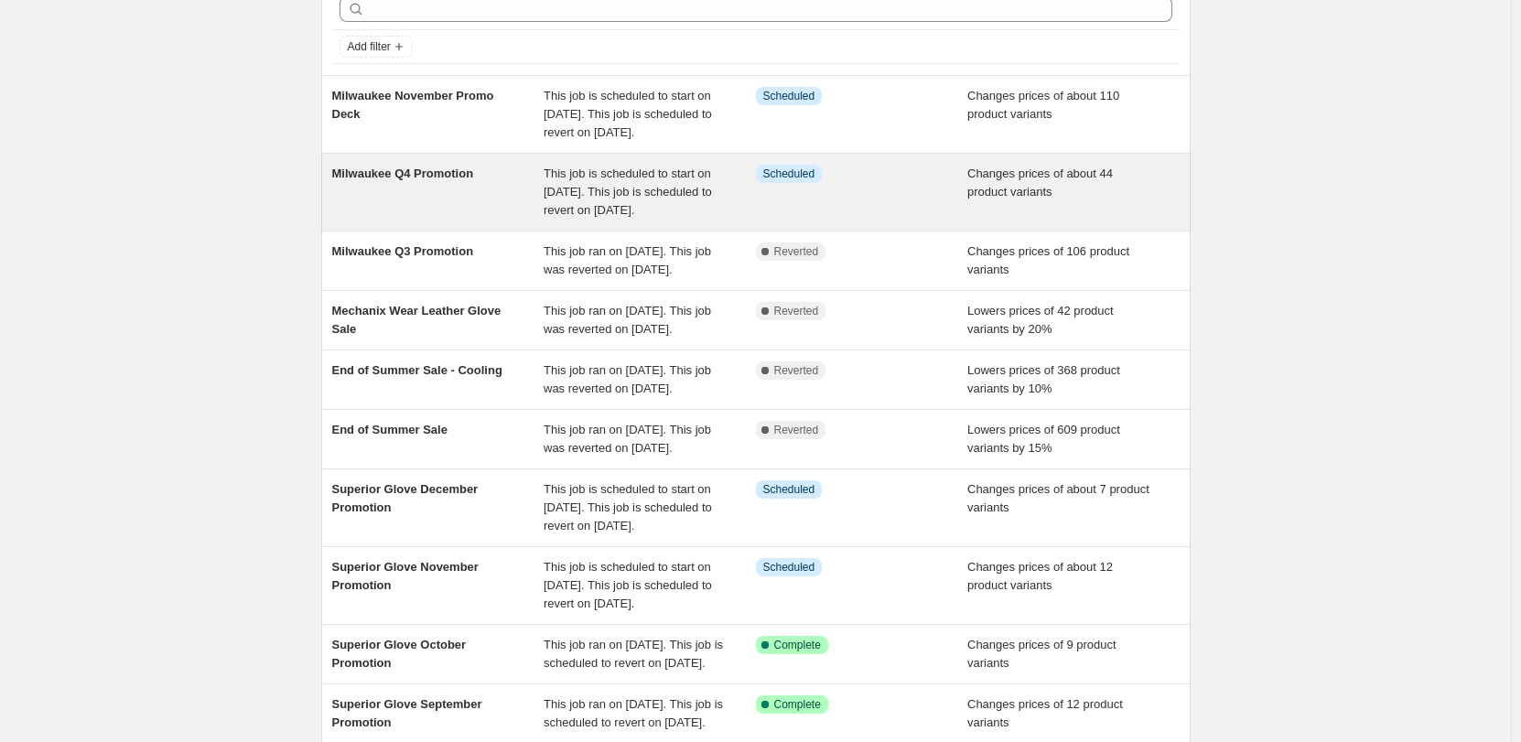
click at [609, 217] on span "This job is scheduled to start on [DATE]. This job is scheduled to revert on [D…" at bounding box center [628, 192] width 168 height 50
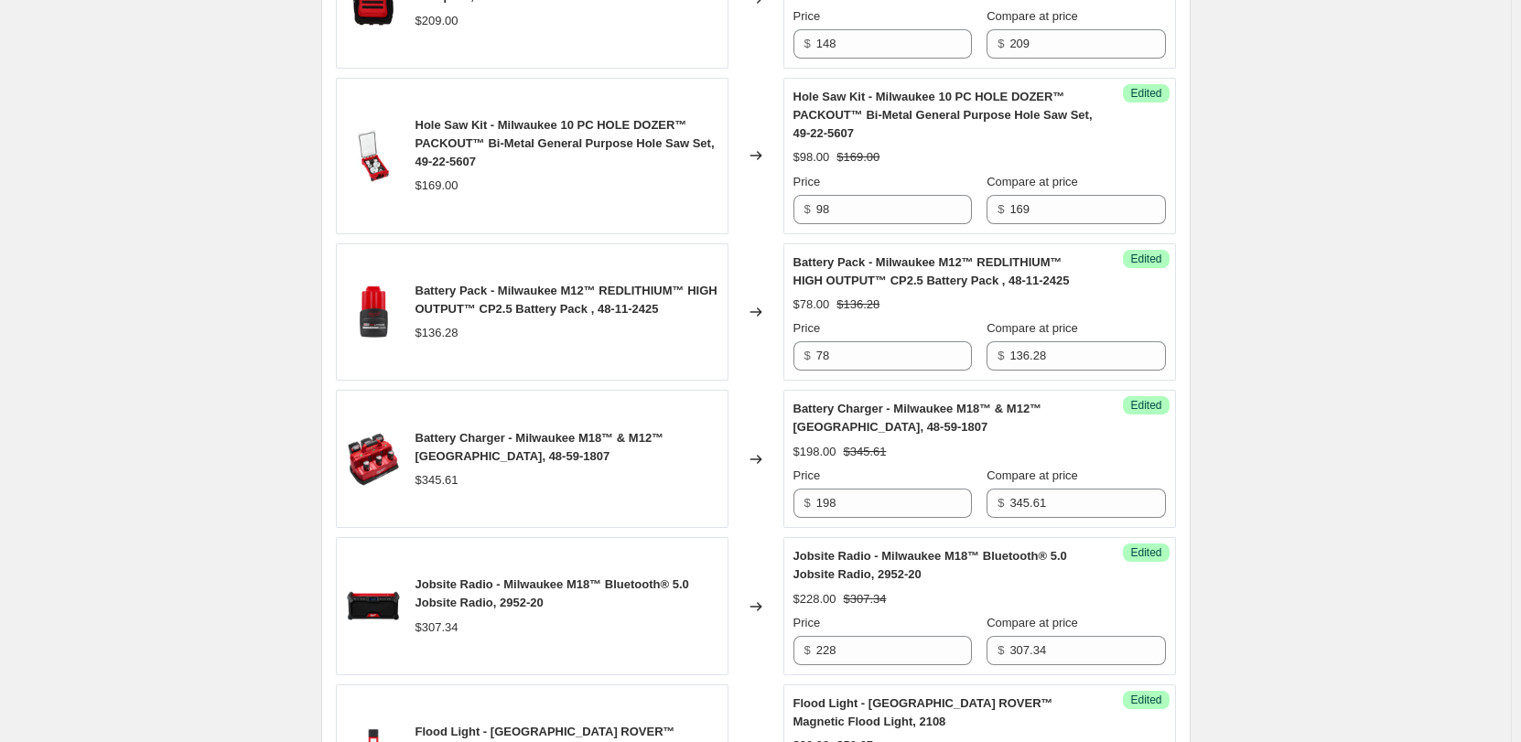
scroll to position [1742, 0]
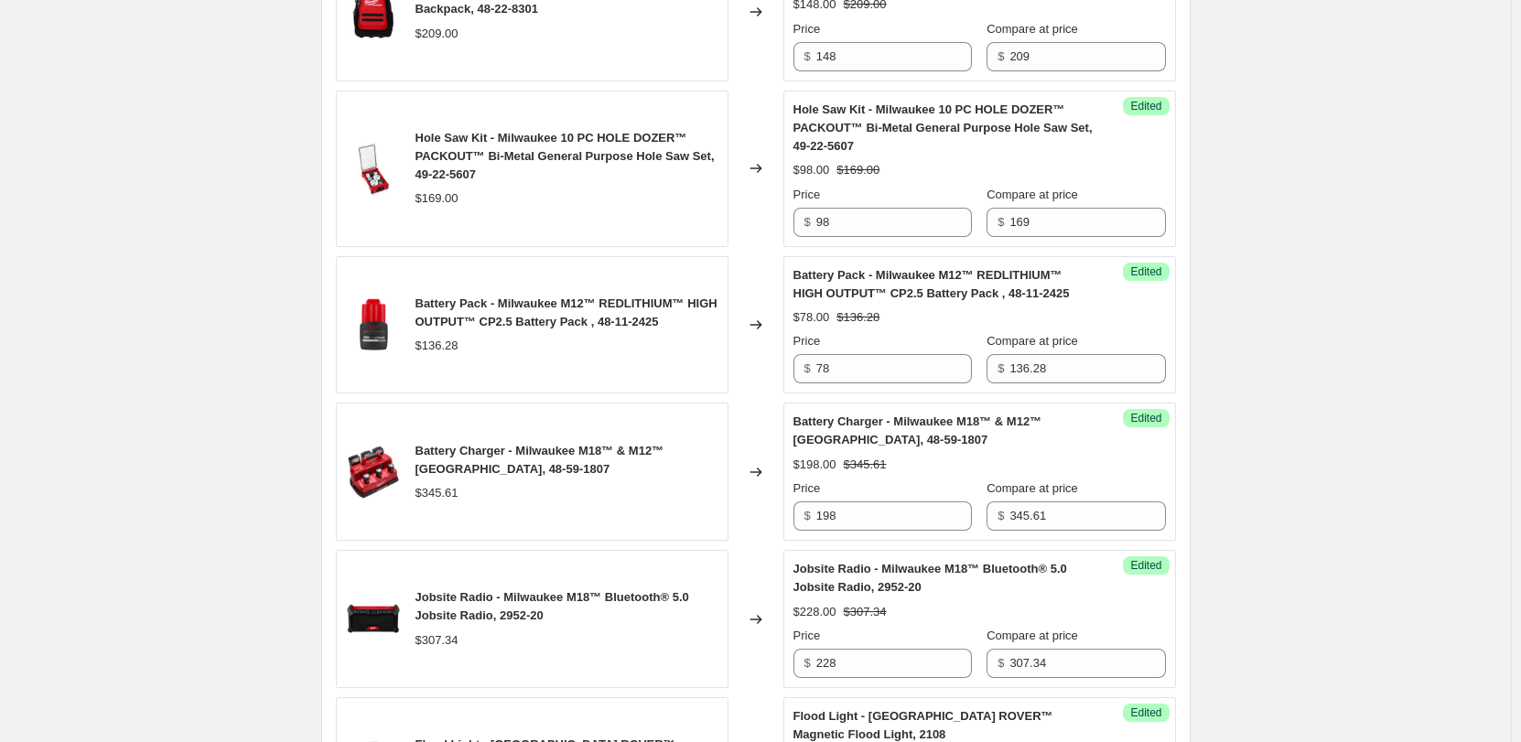
click at [235, 308] on div "Milwaukee Q4 Promotion. This page is ready Milwaukee Q4 Promotion Info Schedule…" at bounding box center [755, 461] width 1511 height 4406
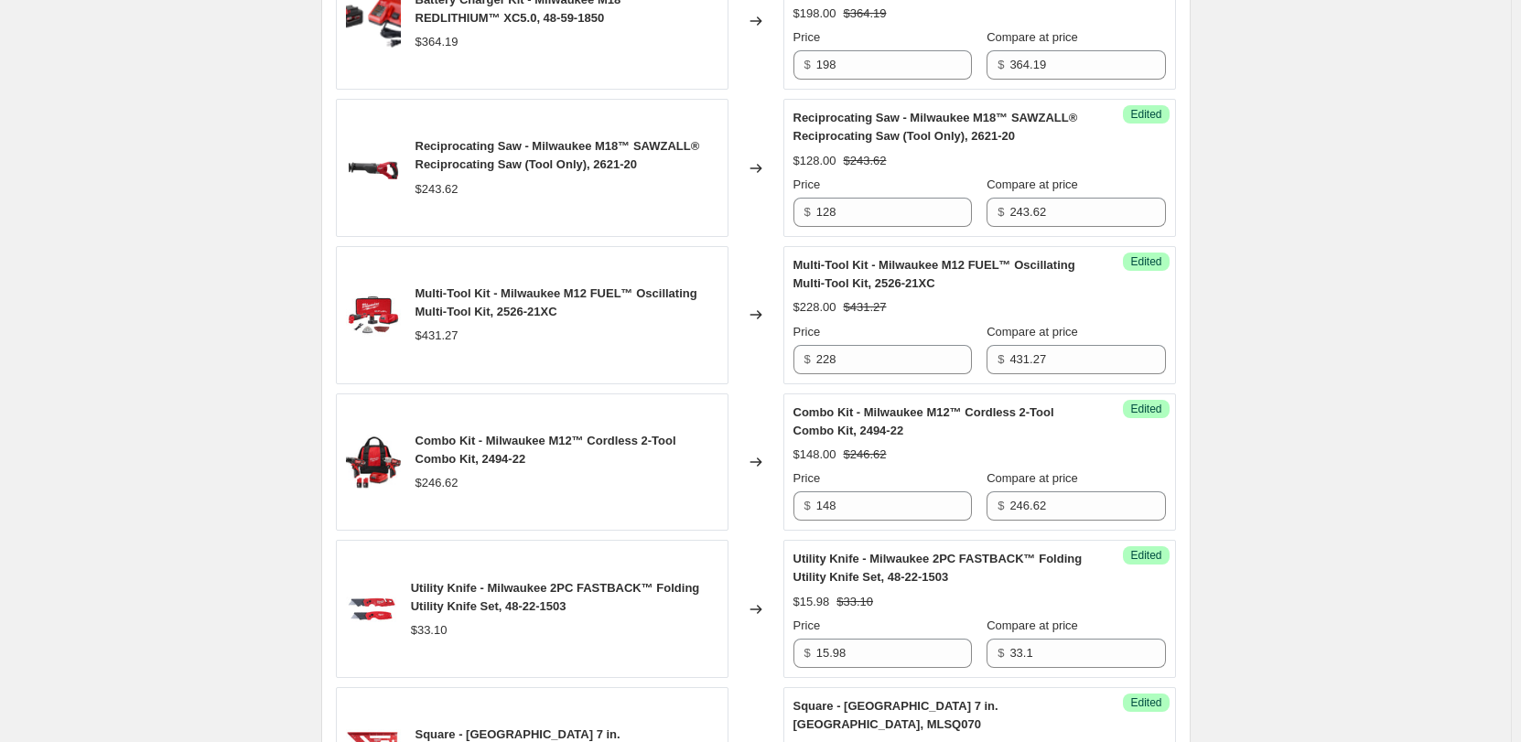
scroll to position [3481, 0]
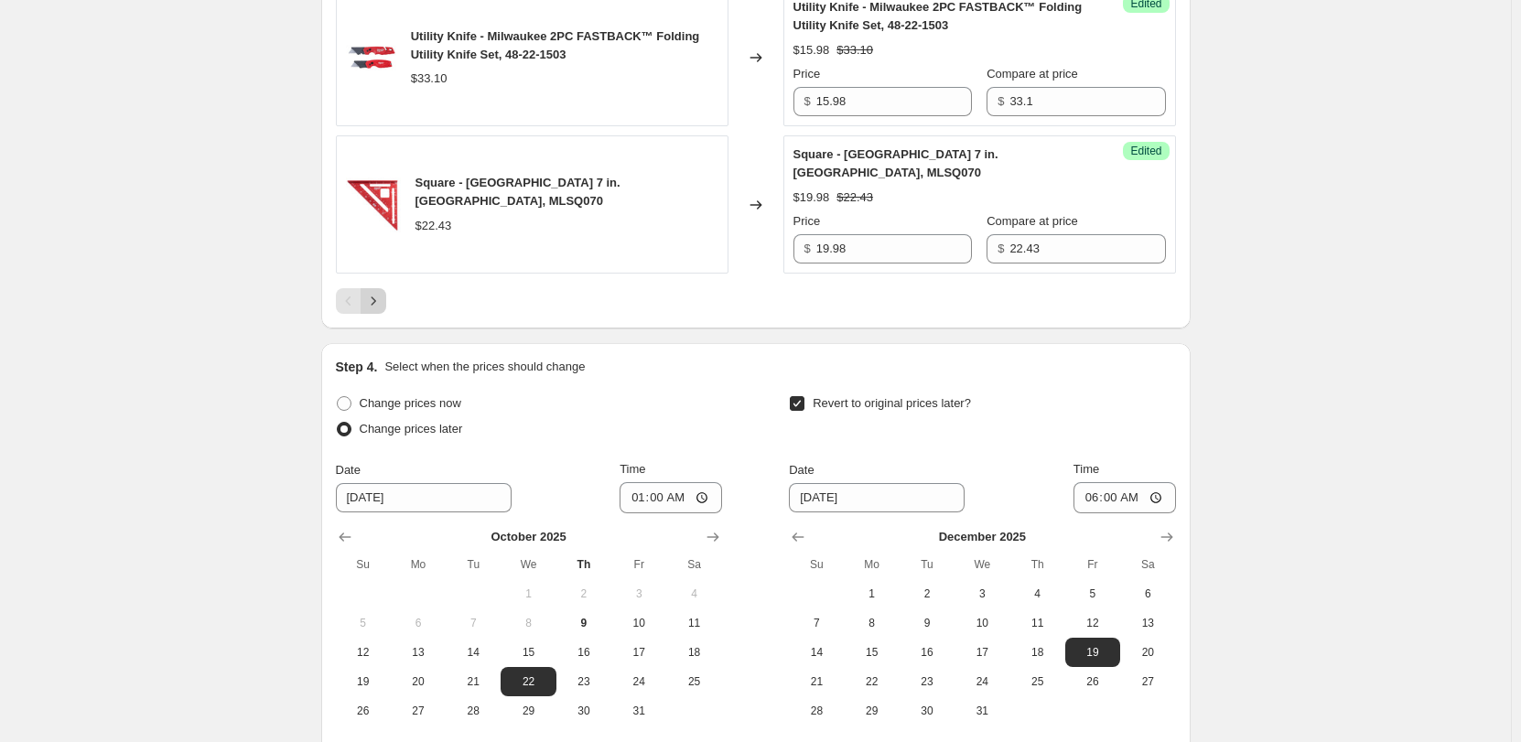
click at [375, 305] on icon "Next" at bounding box center [373, 301] width 18 height 18
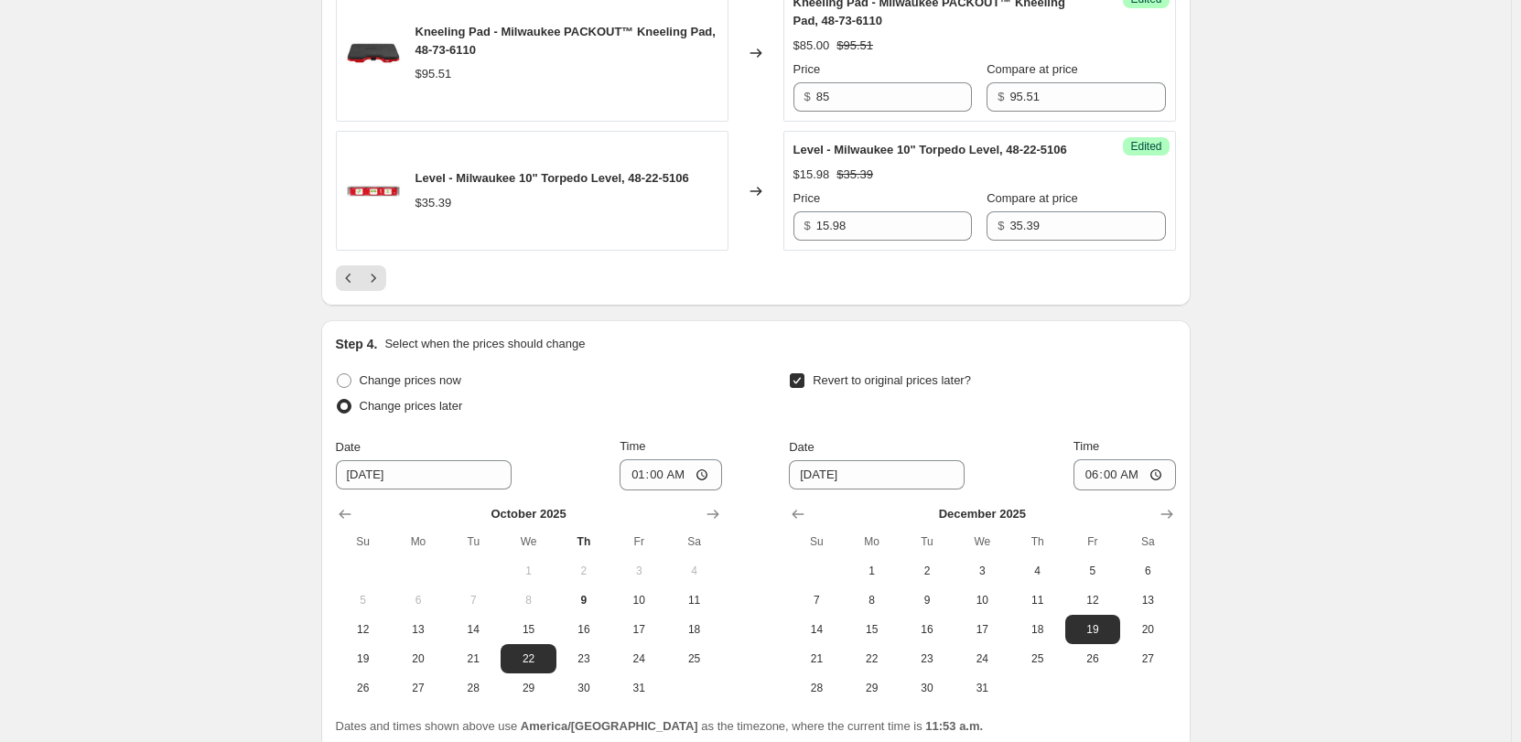
scroll to position [3452, 0]
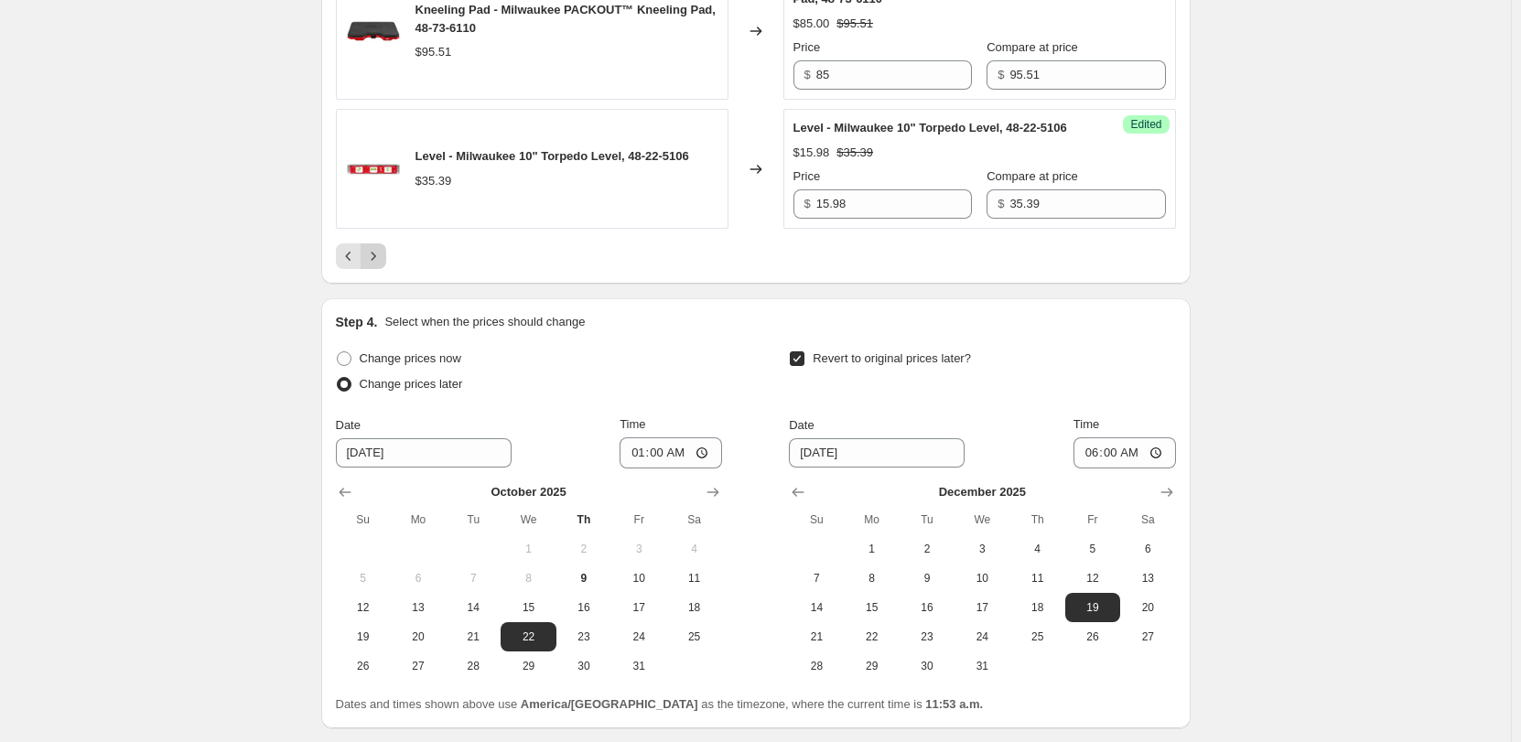
click at [379, 265] on icon "Next" at bounding box center [373, 256] width 18 height 18
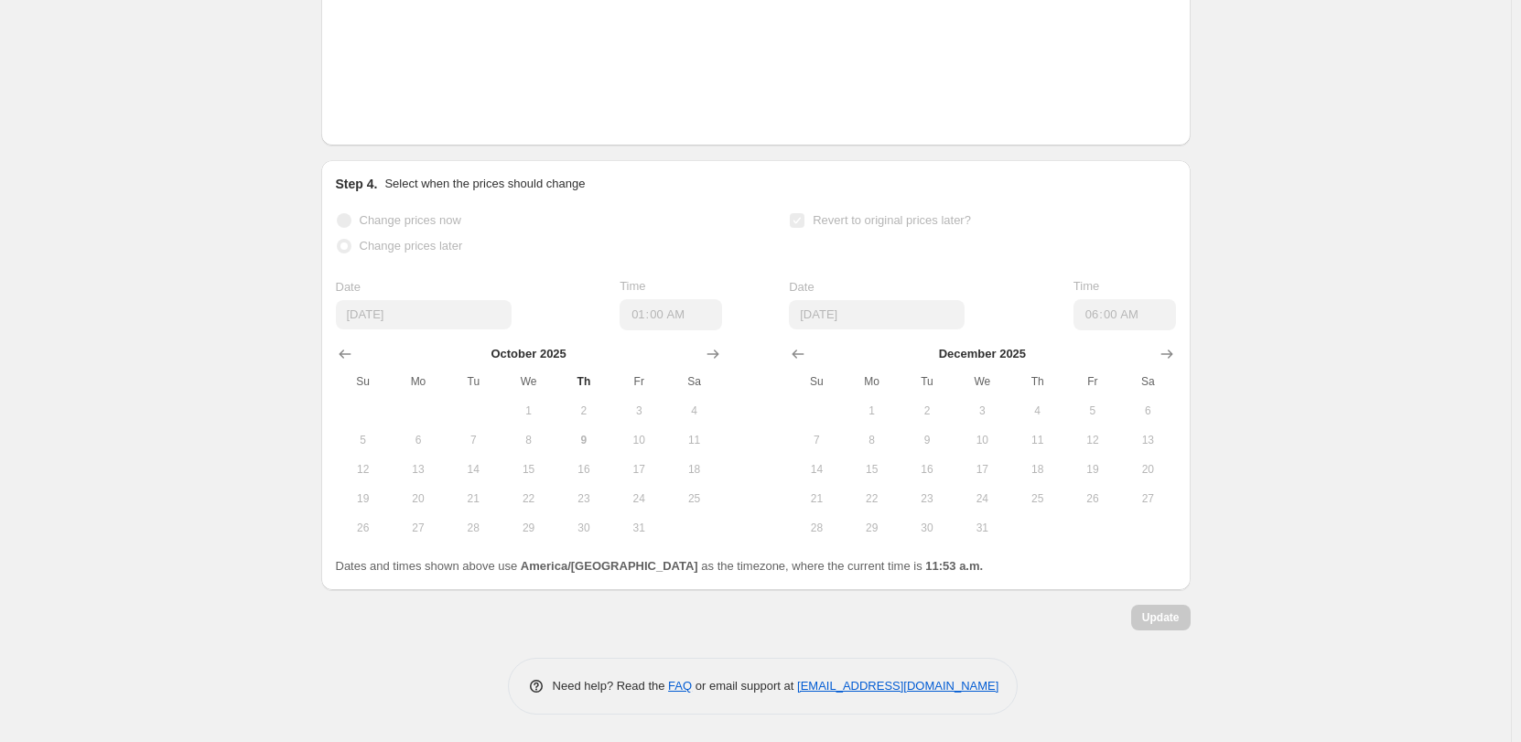
scroll to position [1310, 0]
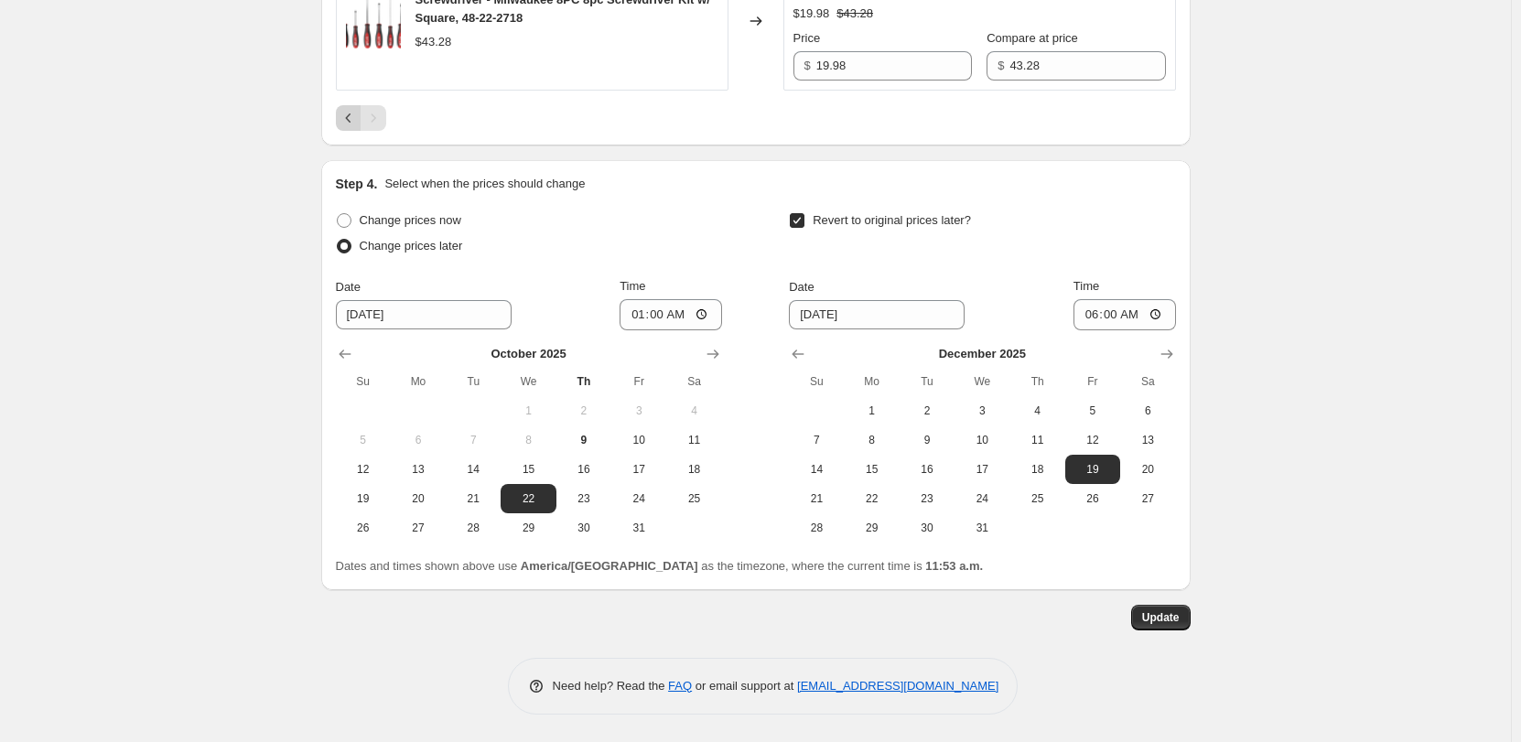
drag, startPoint x: 376, startPoint y: 118, endPoint x: 361, endPoint y: 119, distance: 15.6
click at [361, 119] on div "Pagination" at bounding box center [361, 118] width 50 height 26
click at [358, 119] on icon "Previous" at bounding box center [349, 118] width 18 height 18
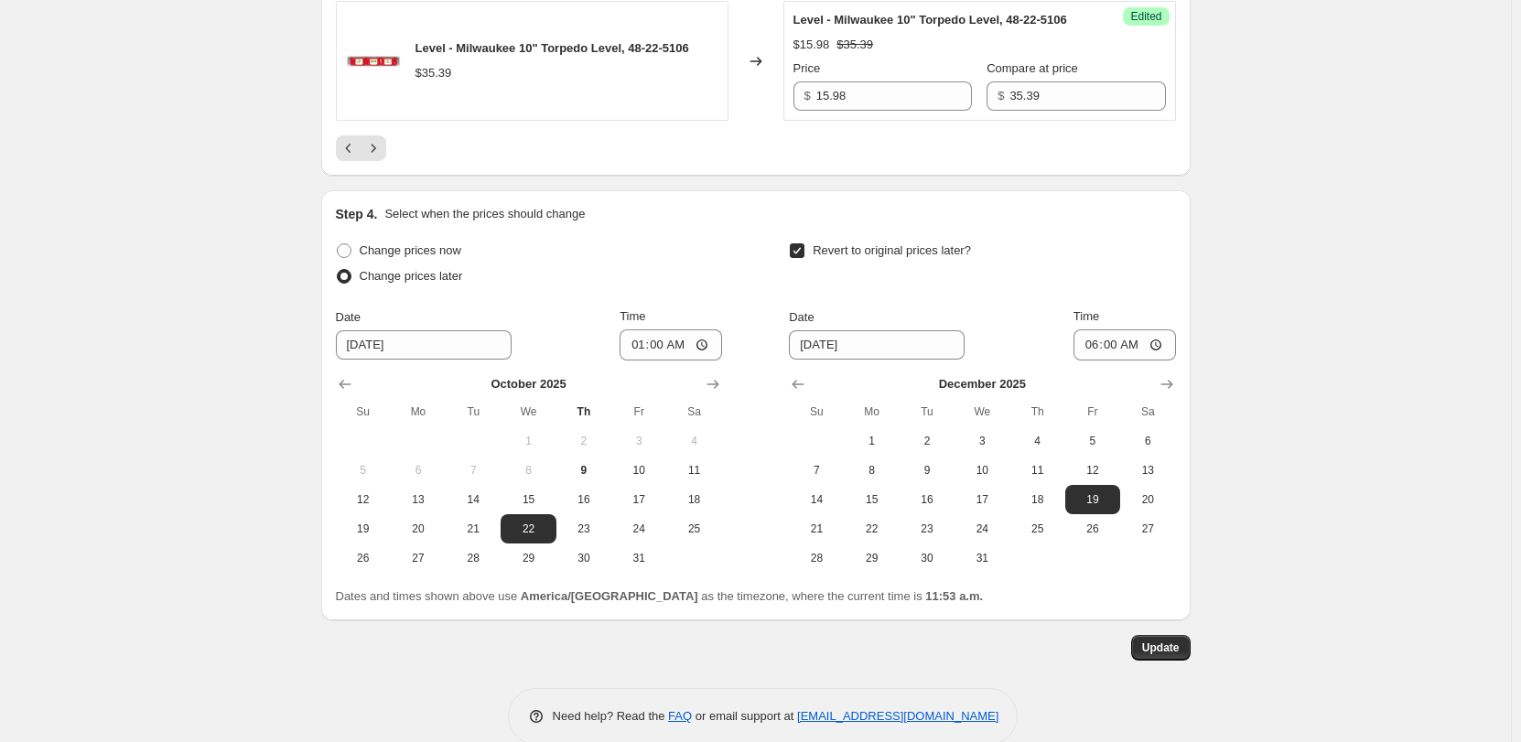
scroll to position [3609, 0]
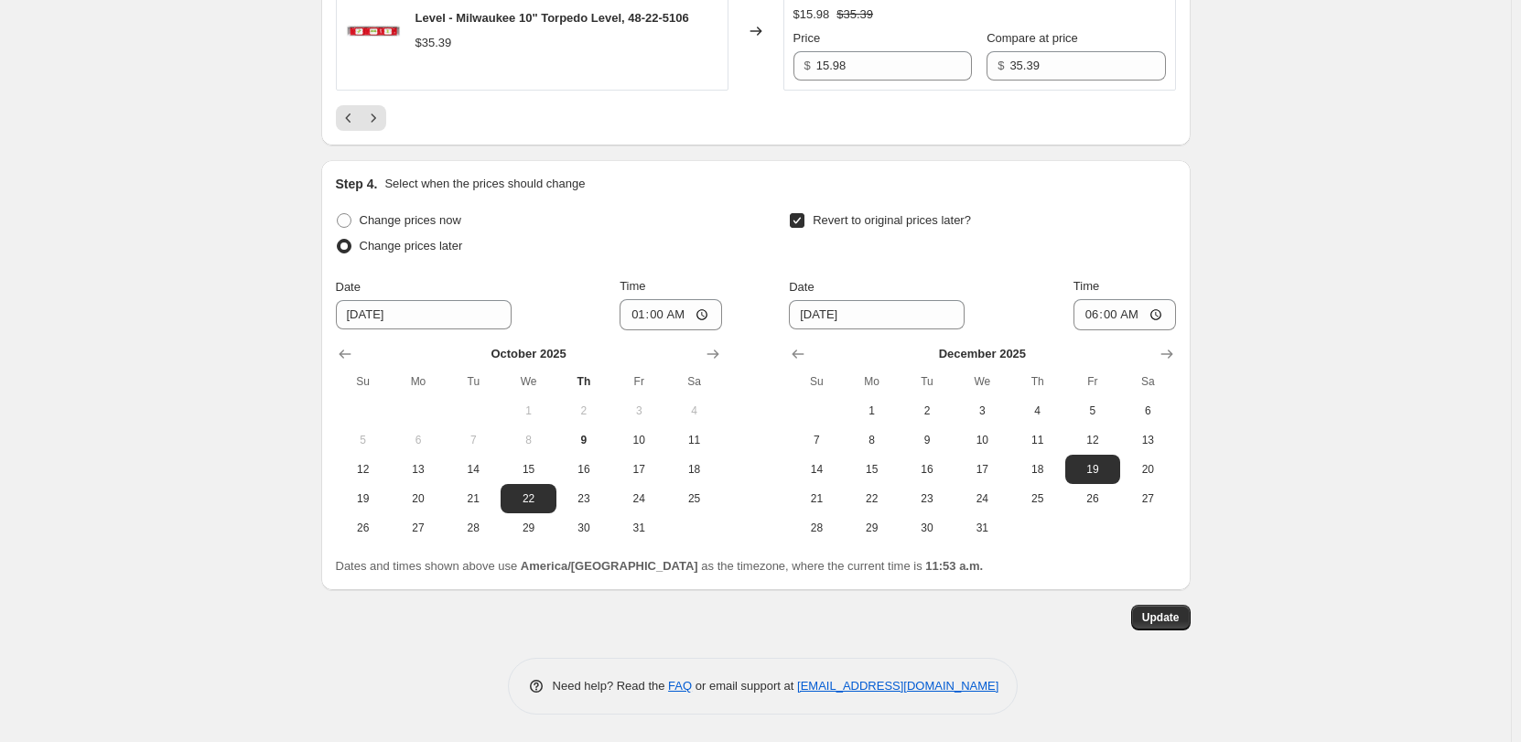
click at [350, 122] on icon "Previous" at bounding box center [349, 118] width 18 height 18
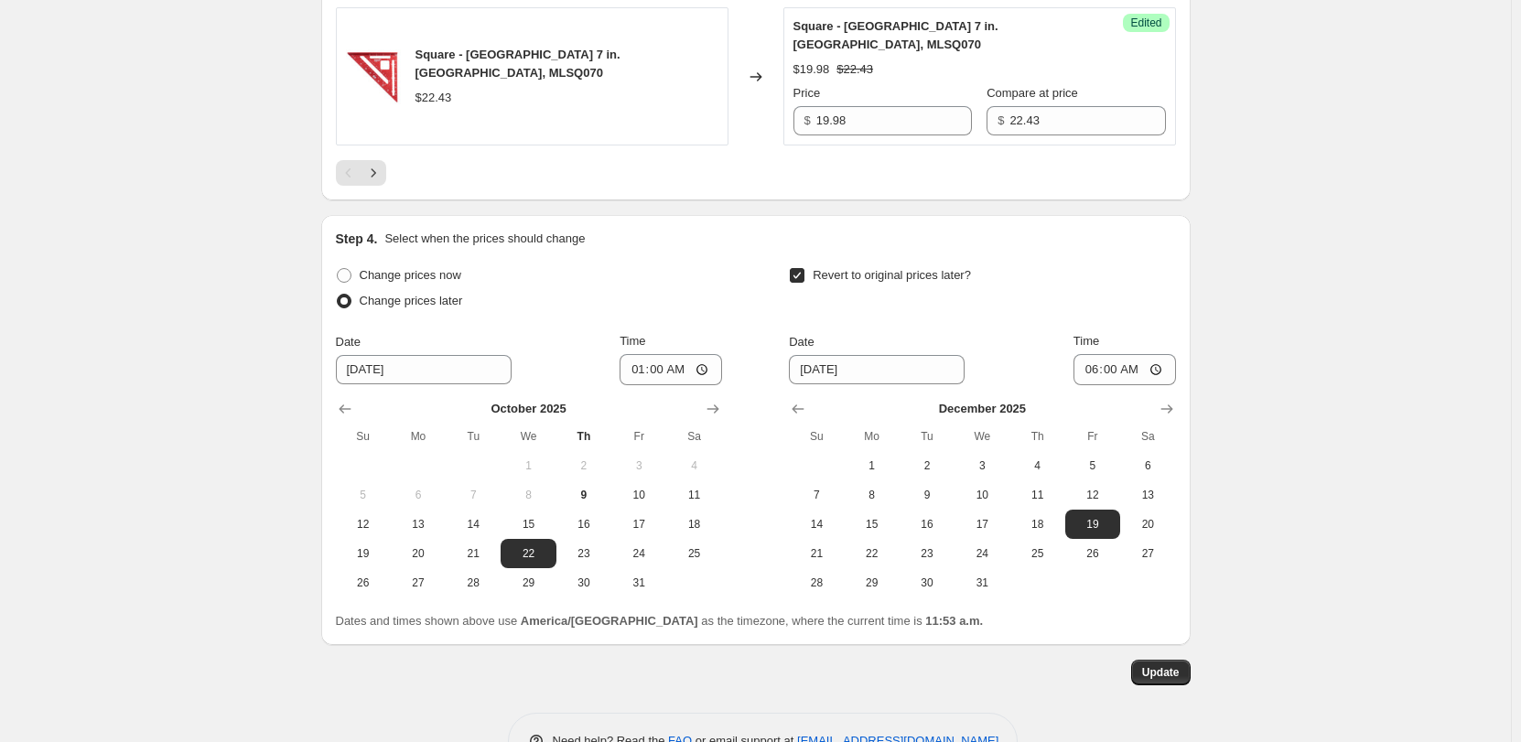
scroll to position [1085, 0]
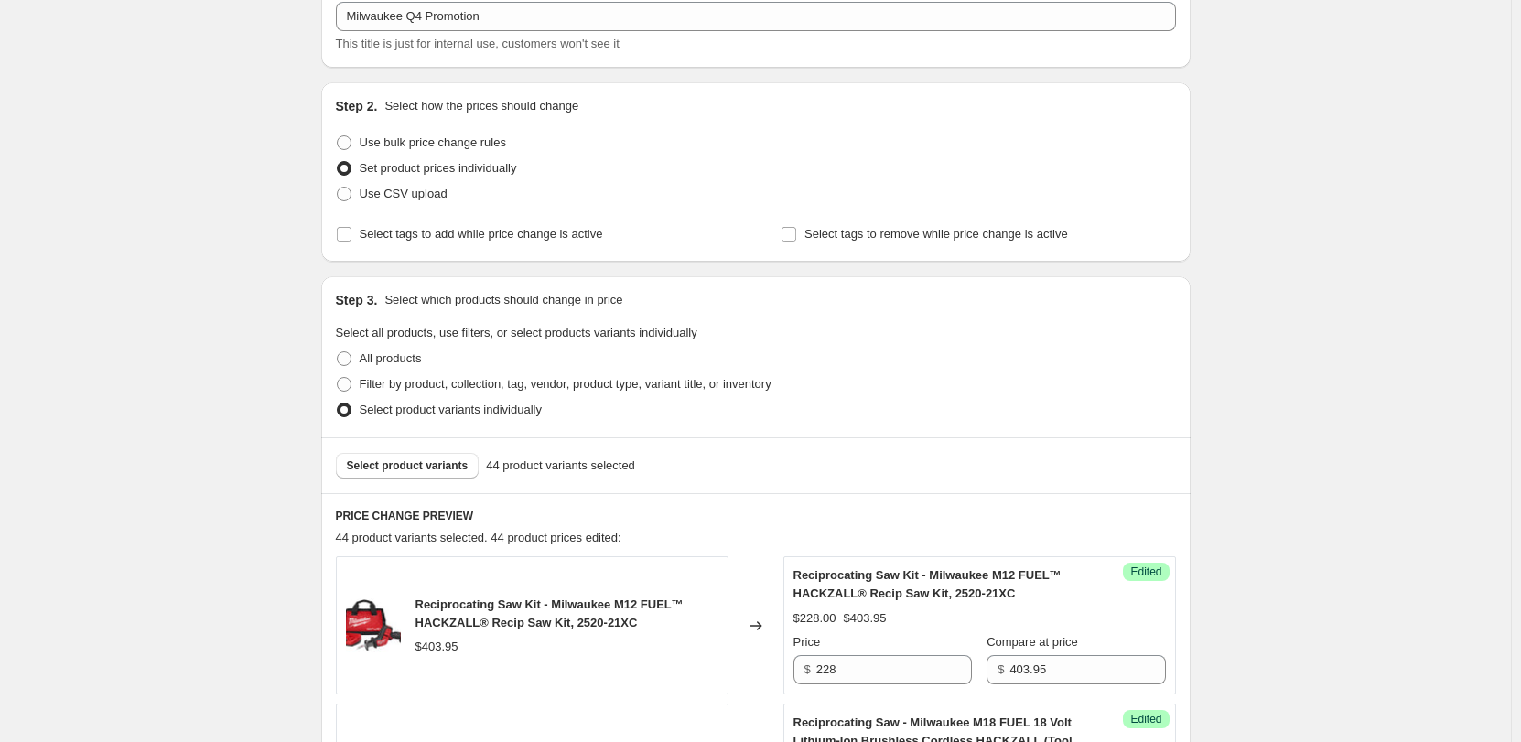
scroll to position [0, 0]
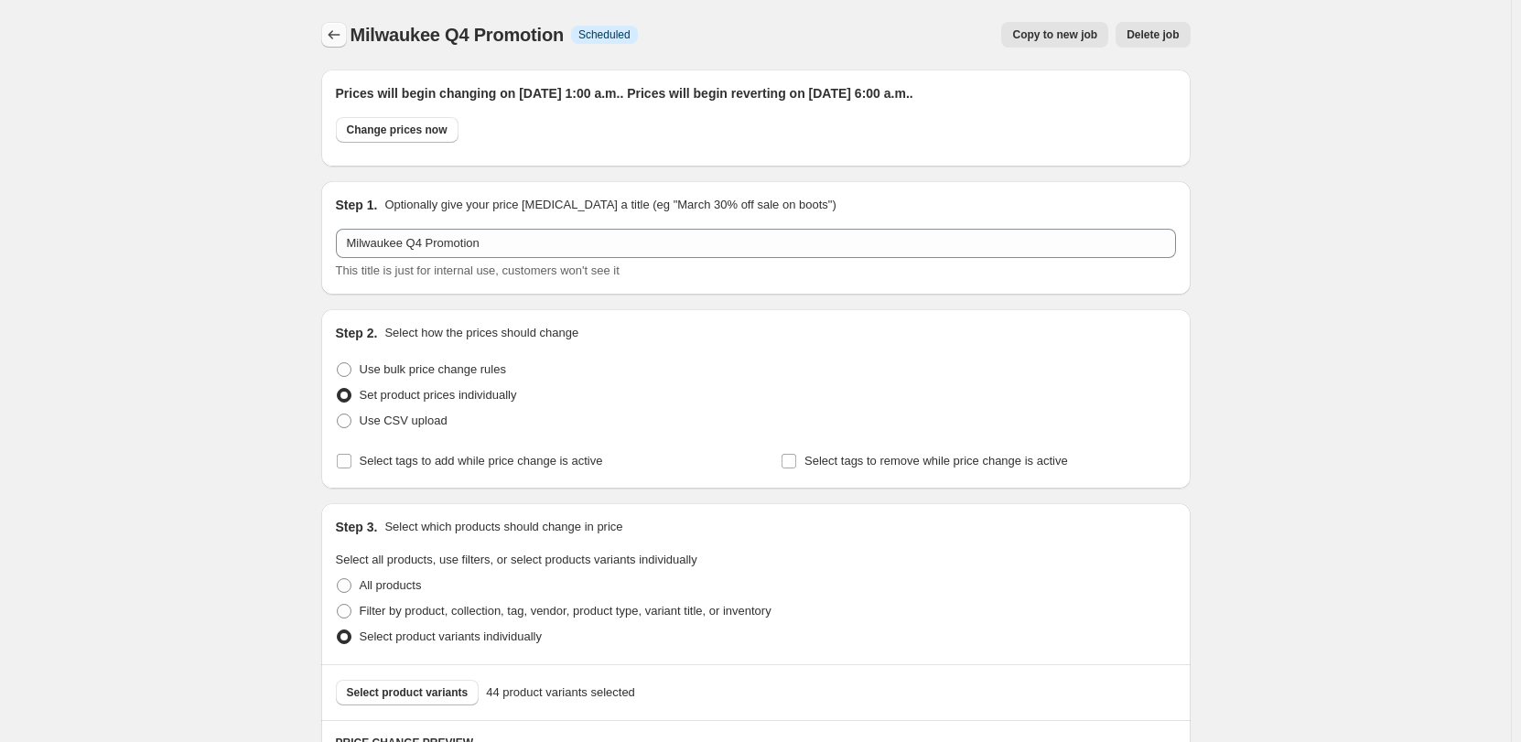
click at [337, 38] on icon "Price change jobs" at bounding box center [334, 35] width 18 height 18
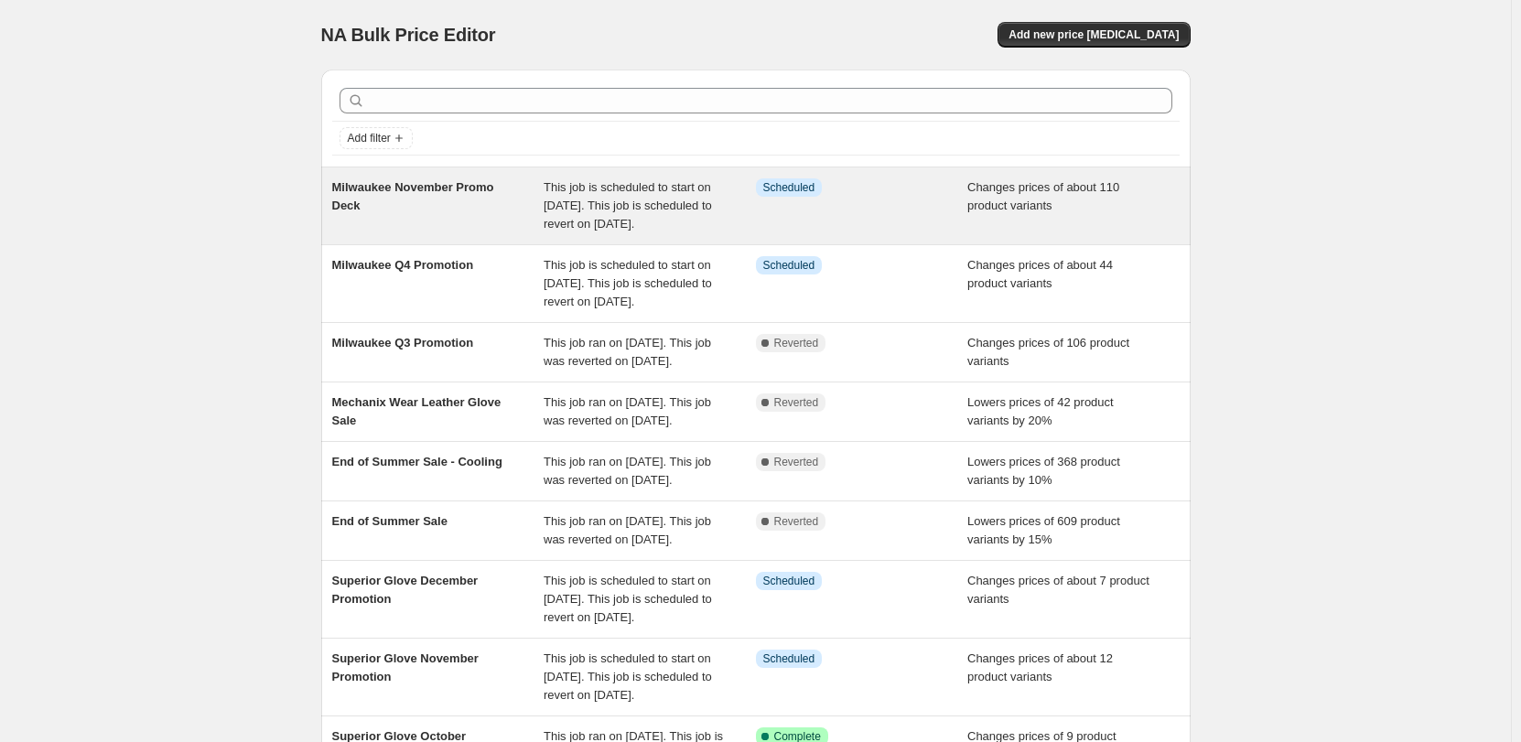
click at [386, 193] on span "Milwaukee November Promo Deck" at bounding box center [413, 196] width 162 height 32
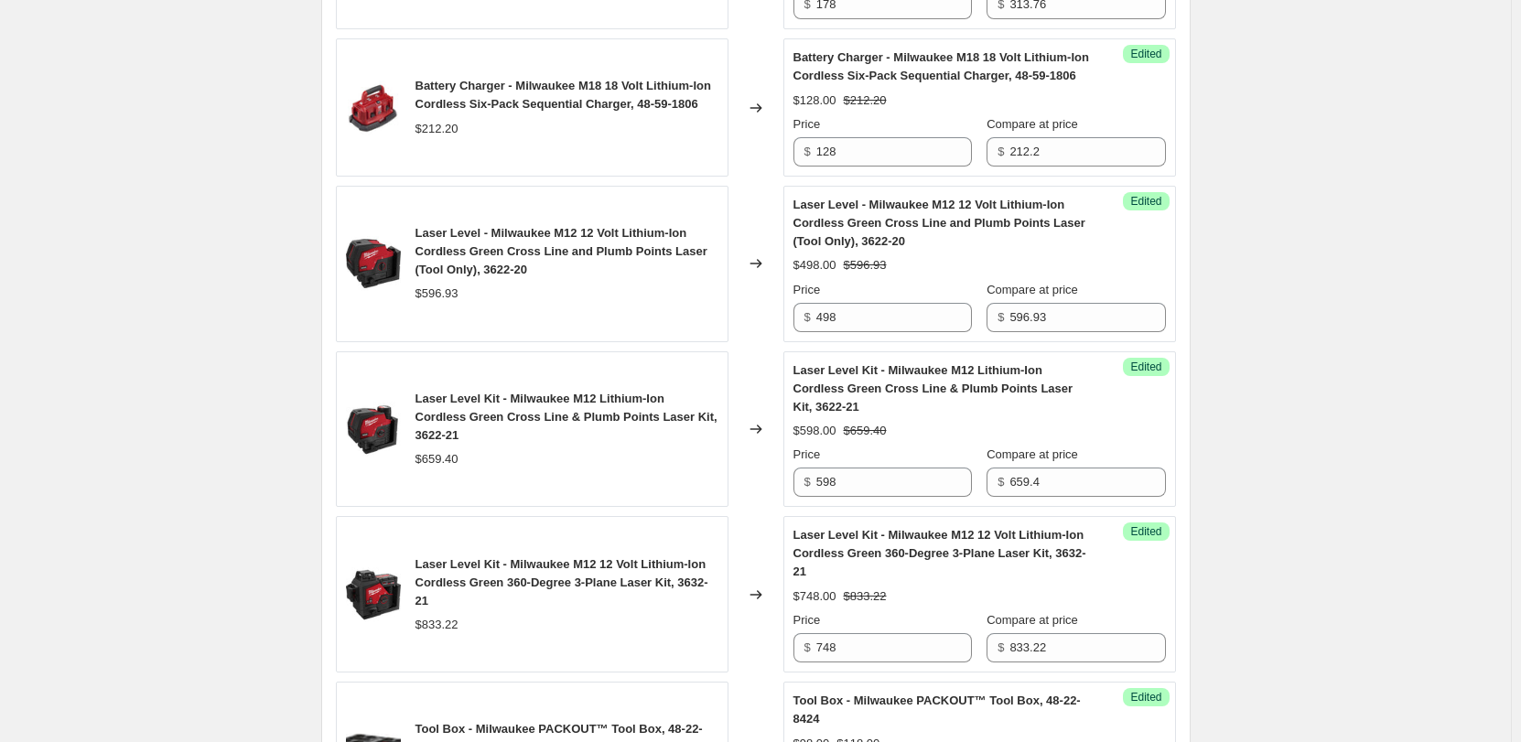
scroll to position [3569, 0]
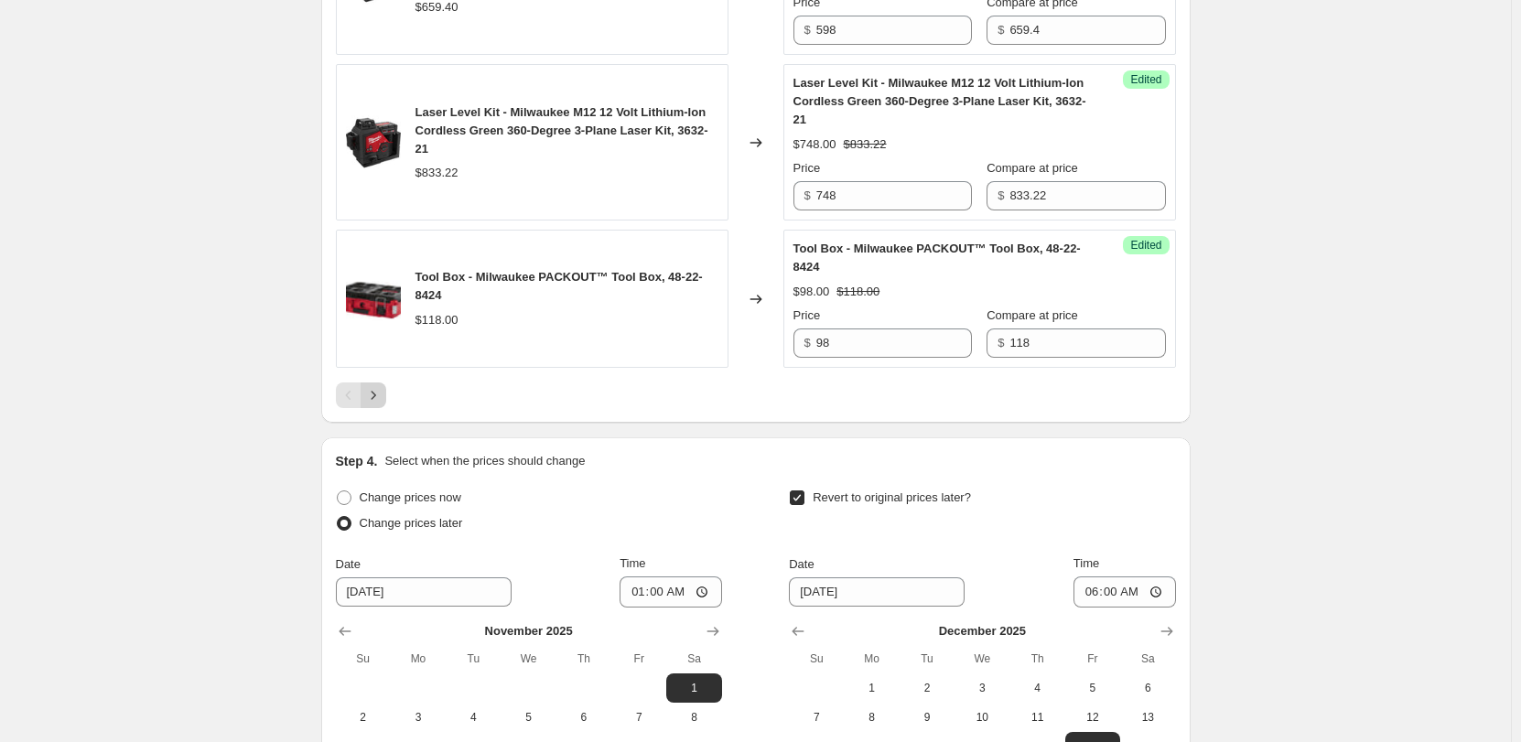
click at [378, 393] on icon "Next" at bounding box center [373, 395] width 18 height 18
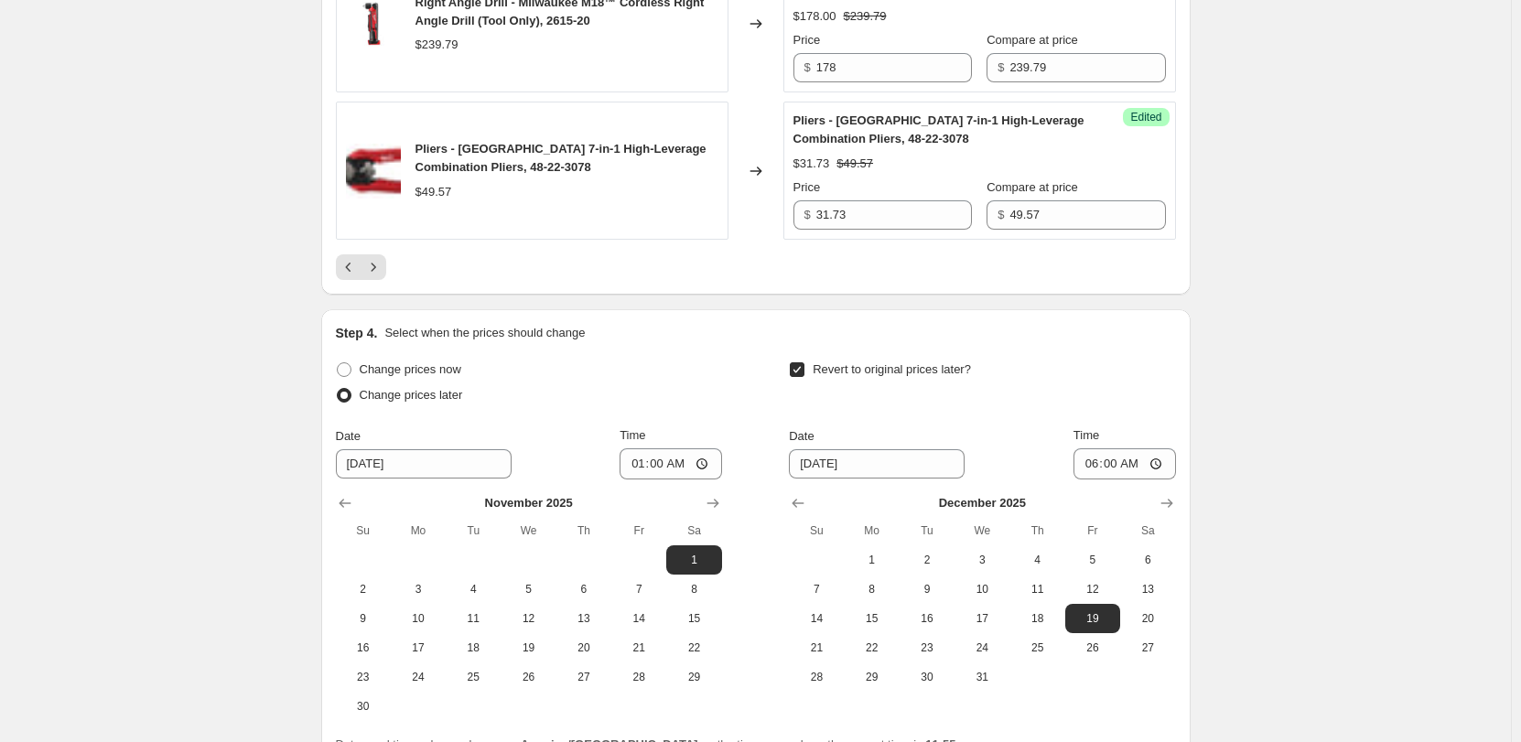
scroll to position [1858, 0]
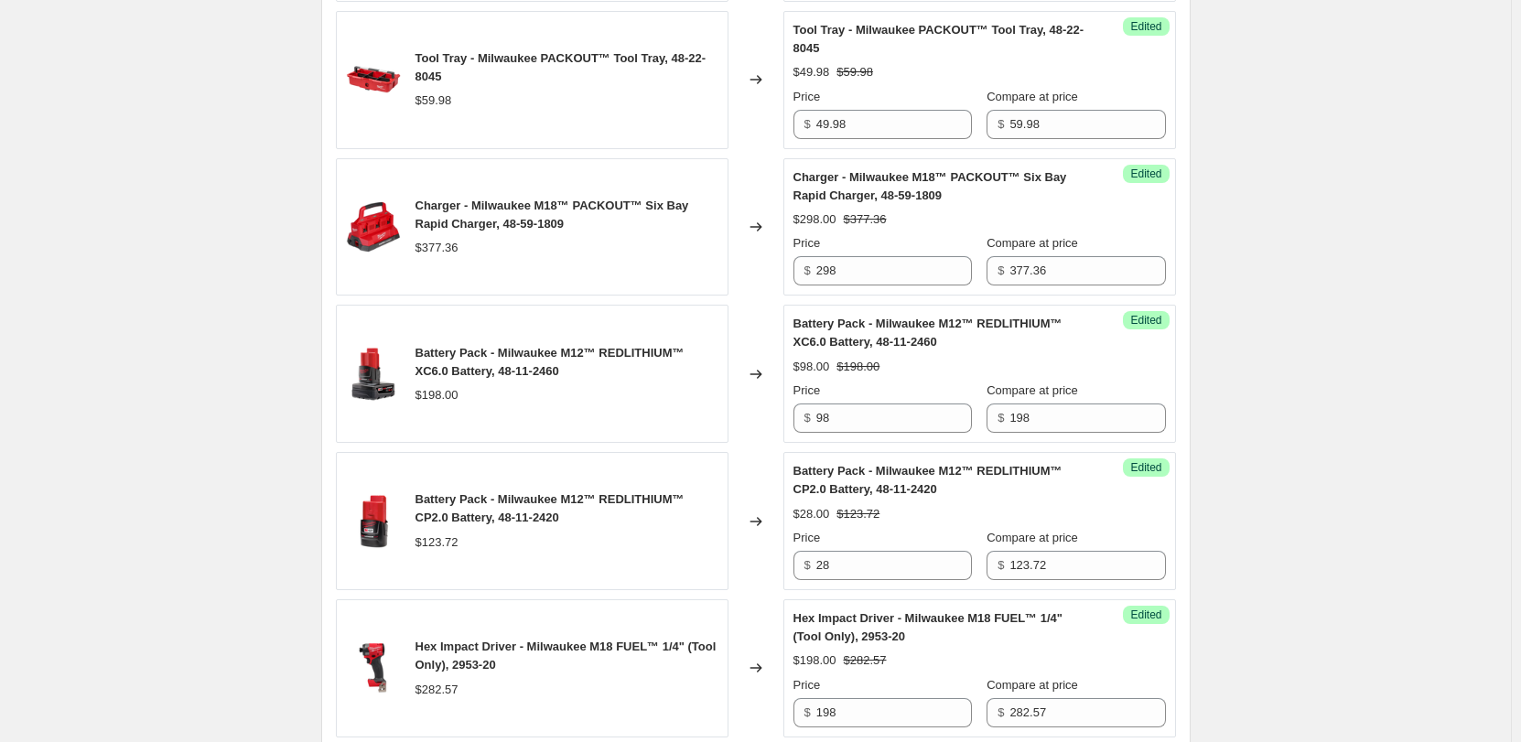
click at [214, 95] on div "Milwaukee November Promo Deck. This page is ready Milwaukee November Promo Deck…" at bounding box center [755, 387] width 1511 height 4490
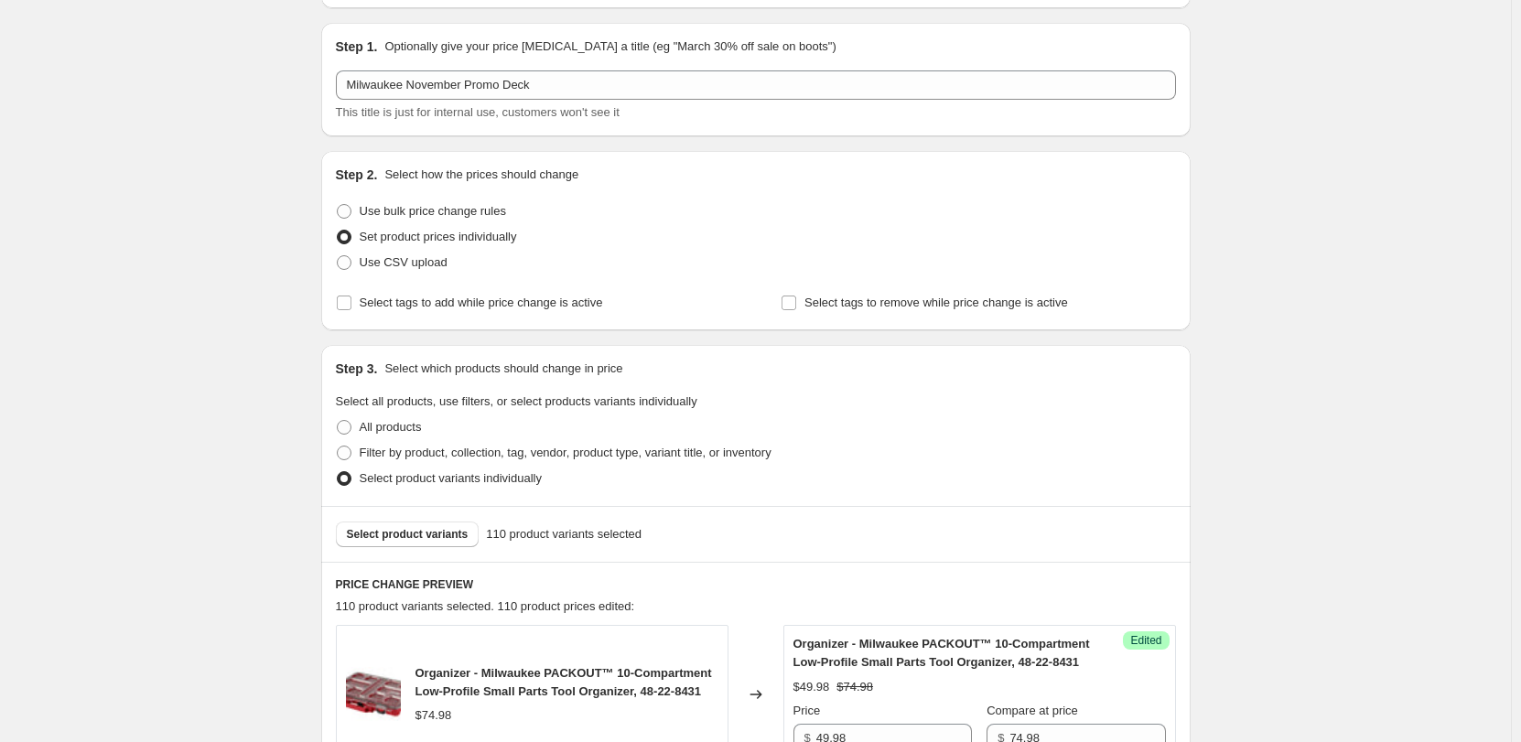
scroll to position [0, 0]
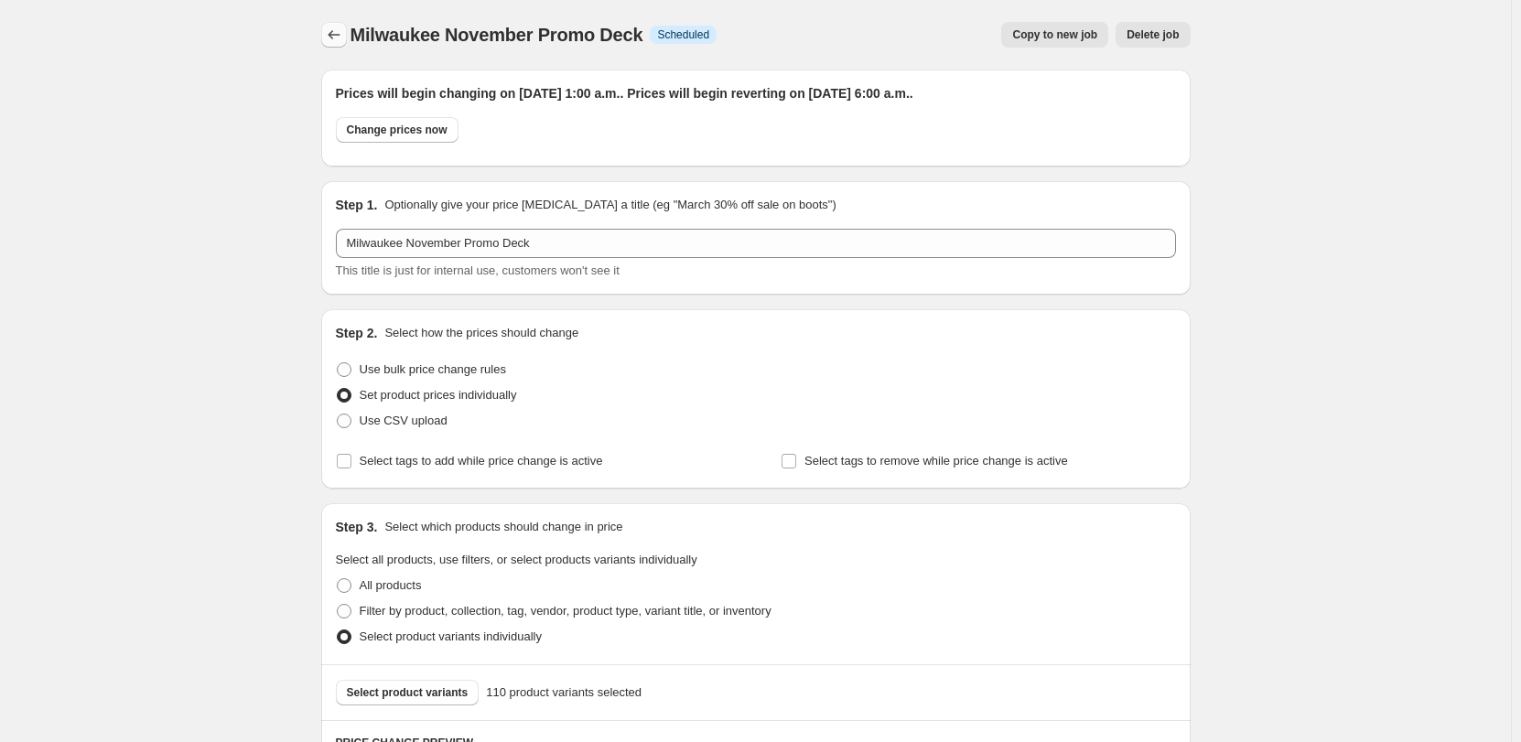
click at [339, 30] on icon "Price change jobs" at bounding box center [334, 35] width 18 height 18
